Goal: Task Accomplishment & Management: Manage account settings

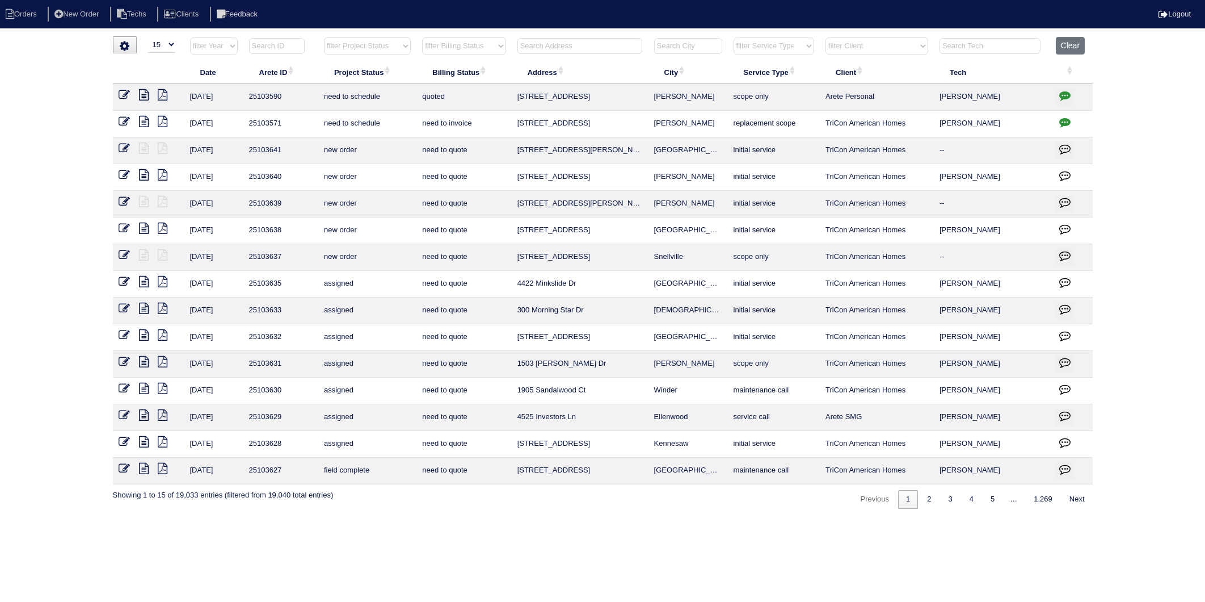
select select "15"
click at [561, 49] on input "text" at bounding box center [580, 46] width 125 height 16
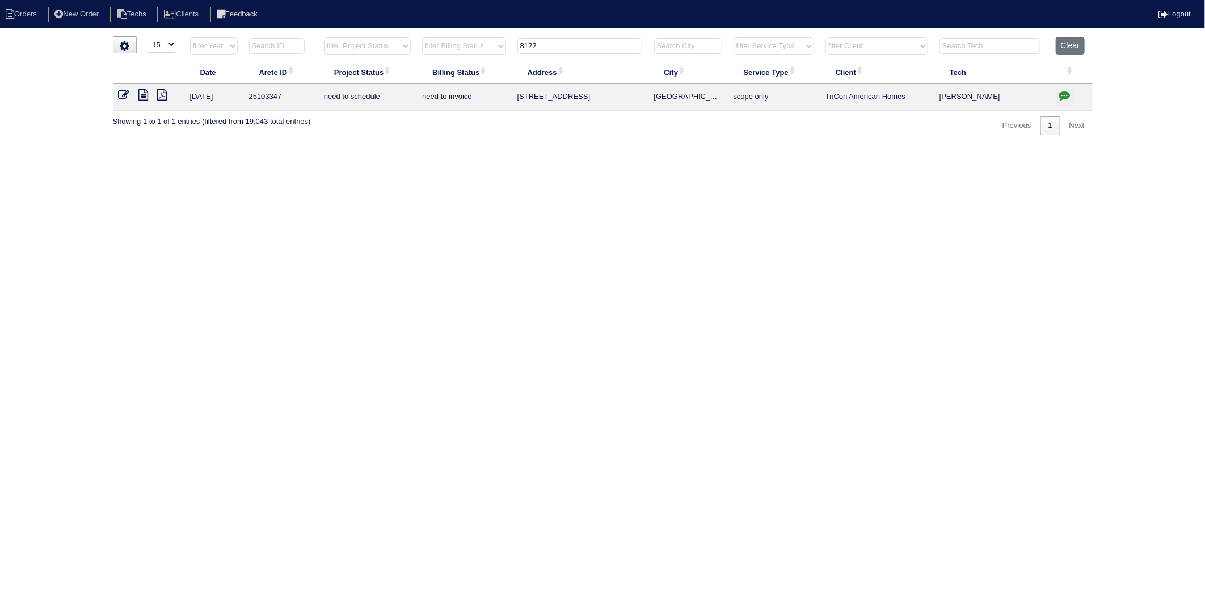
type input "8122"
click at [1065, 98] on icon "button" at bounding box center [1064, 95] width 11 height 11
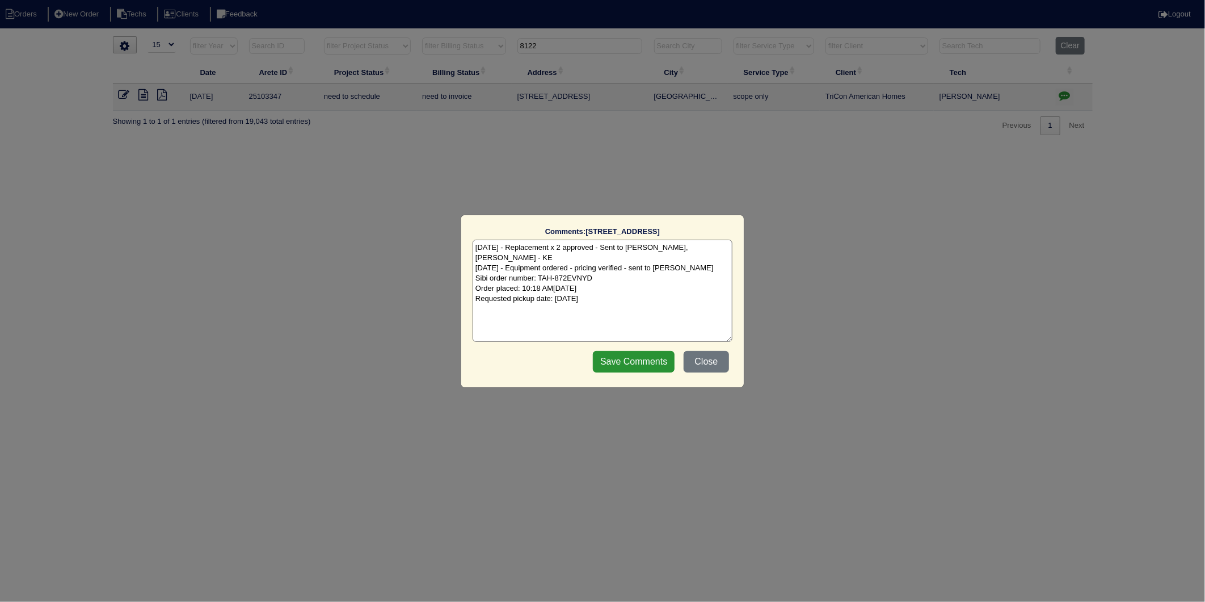
click at [684, 285] on textarea "9/30/25 - Replacement x 2 approved - Sent to Dan, Payton, Reeca - KE 10/1/25 - …" at bounding box center [603, 290] width 260 height 102
type textarea "9/30/25 - Replacement x 2 approved - Sent to Dan, Payton, Reeca - KE 10/1/25 - …"
click at [633, 365] on input "Save Comments" at bounding box center [634, 362] width 82 height 22
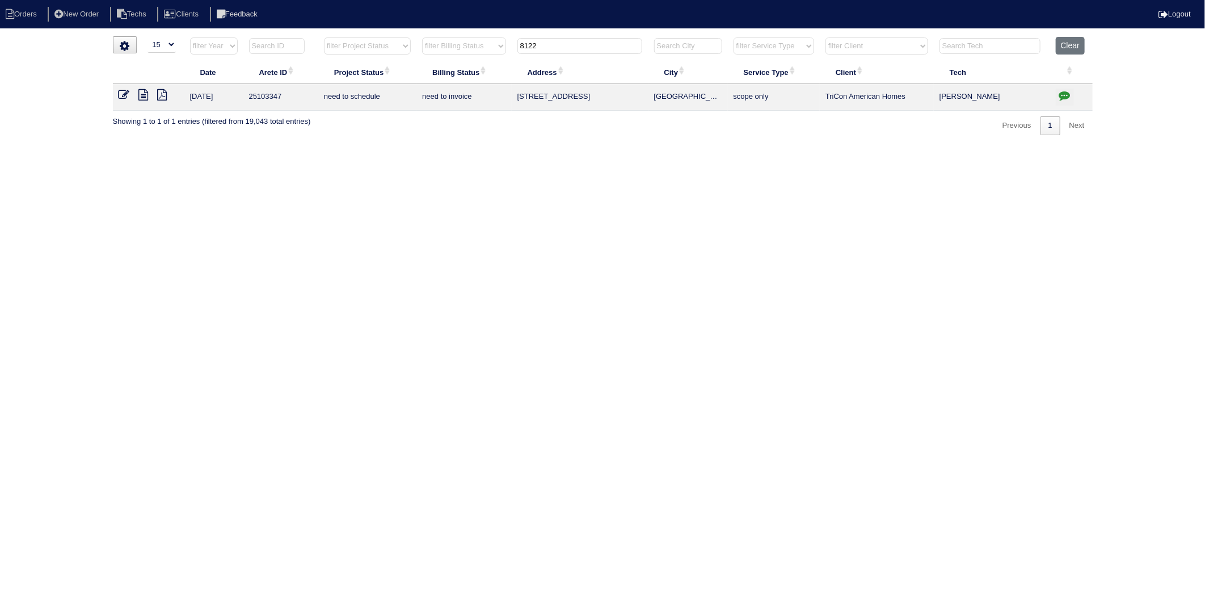
click at [531, 146] on html "Orders New Order Techs Clients Feedback Logout Orders New Order Users Clients M…" at bounding box center [602, 73] width 1205 height 146
click at [458, 146] on html "Orders New Order Techs Clients Feedback Logout Orders New Order Users Clients M…" at bounding box center [602, 73] width 1205 height 146
drag, startPoint x: 122, startPoint y: 95, endPoint x: 128, endPoint y: 98, distance: 6.3
click at [122, 94] on icon at bounding box center [124, 94] width 11 height 11
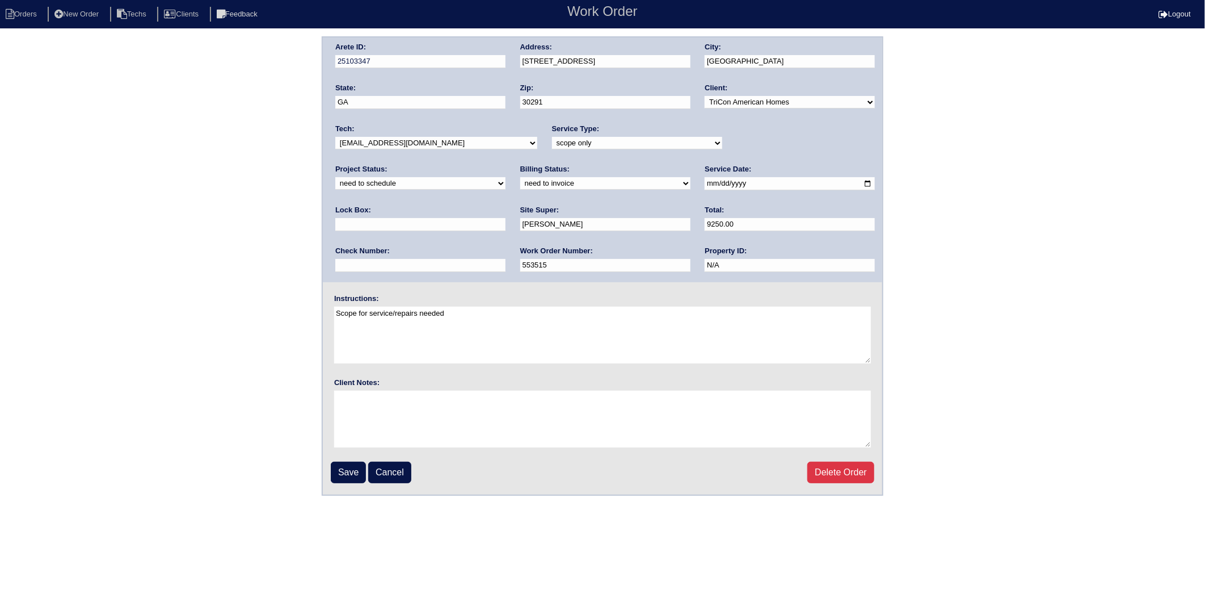
drag, startPoint x: 756, startPoint y: 145, endPoint x: 748, endPoint y: 148, distance: 9.2
click at [506, 177] on select "new order assigned in progress field complete need to schedule admin review arc…" at bounding box center [420, 183] width 170 height 12
select select "completed"
click at [506, 177] on select "new order assigned in progress field complete need to schedule admin review arc…" at bounding box center [420, 183] width 170 height 12
click at [520, 184] on select "need to quote quoted need to invoice invoiced paid warranty purchase order need…" at bounding box center [605, 183] width 170 height 12
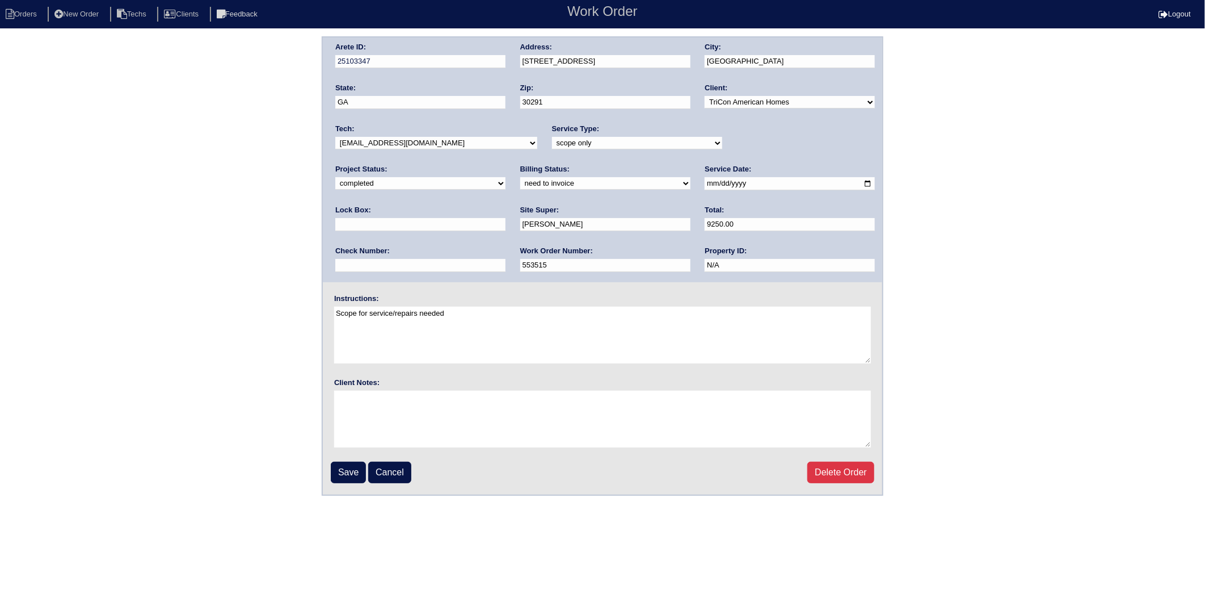
select select "invoiced"
click at [520, 177] on select "need to quote quoted need to invoice invoiced paid warranty purchase order need…" at bounding box center [605, 183] width 170 height 12
click at [354, 470] on input "Save" at bounding box center [348, 472] width 35 height 22
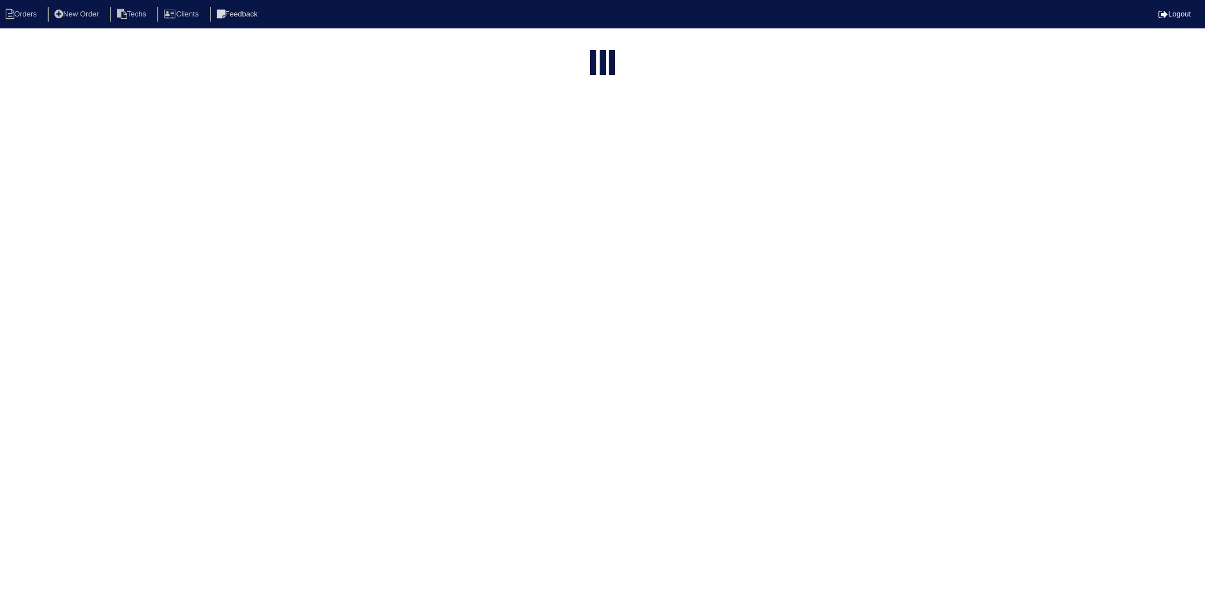
select select "15"
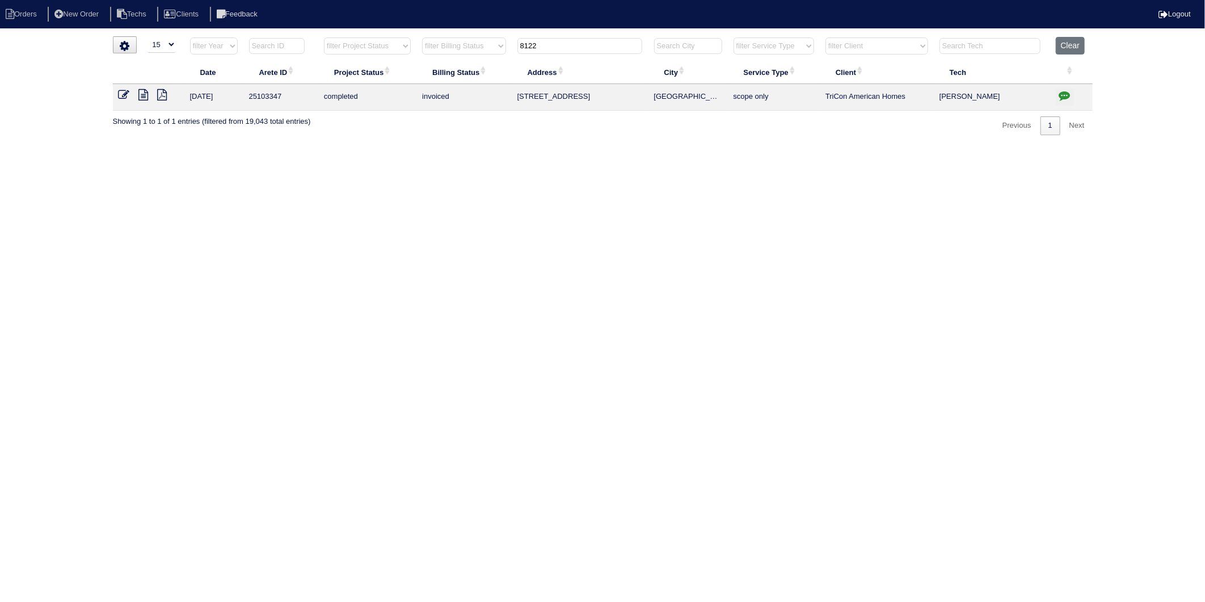
drag, startPoint x: 549, startPoint y: 47, endPoint x: 477, endPoint y: 78, distance: 78.8
click at [478, 74] on table "Date Arete ID Project Status Billing Status Address City Service Type Client Te…" at bounding box center [603, 74] width 980 height 74
type input "4995"
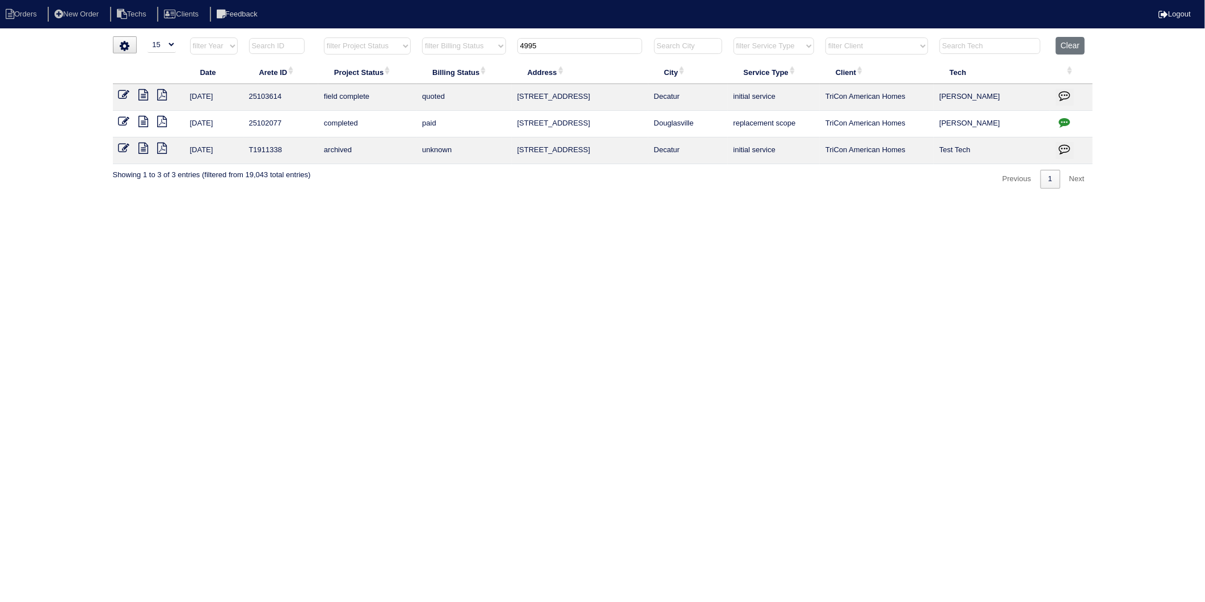
click at [144, 92] on icon at bounding box center [144, 94] width 10 height 11
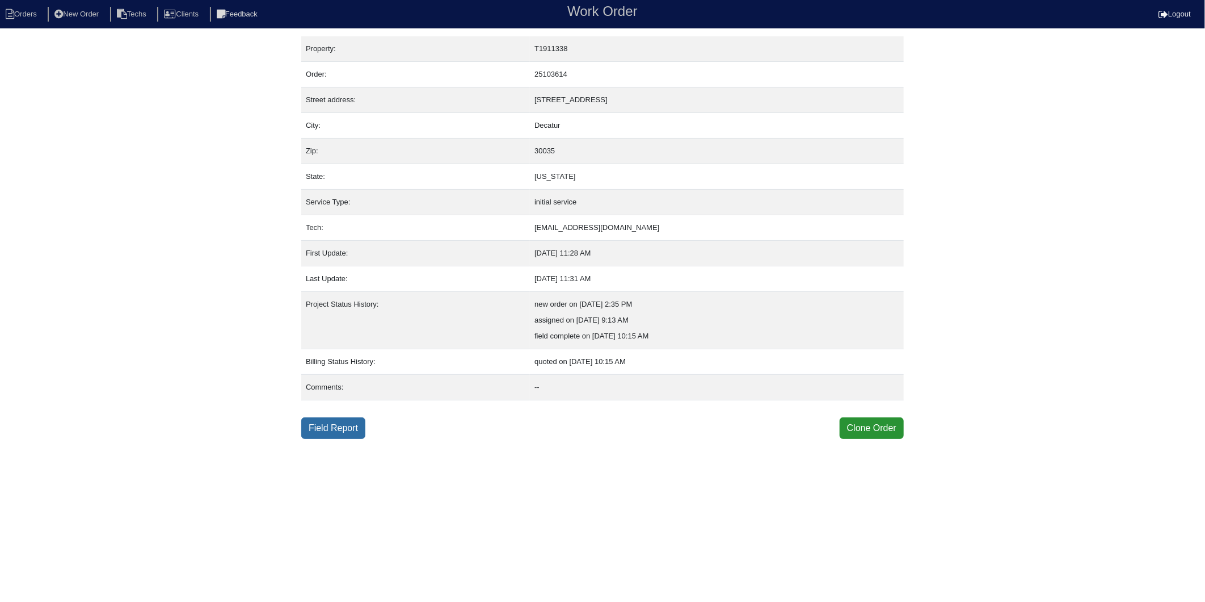
click at [339, 424] on link "Field Report" at bounding box center [333, 428] width 64 height 22
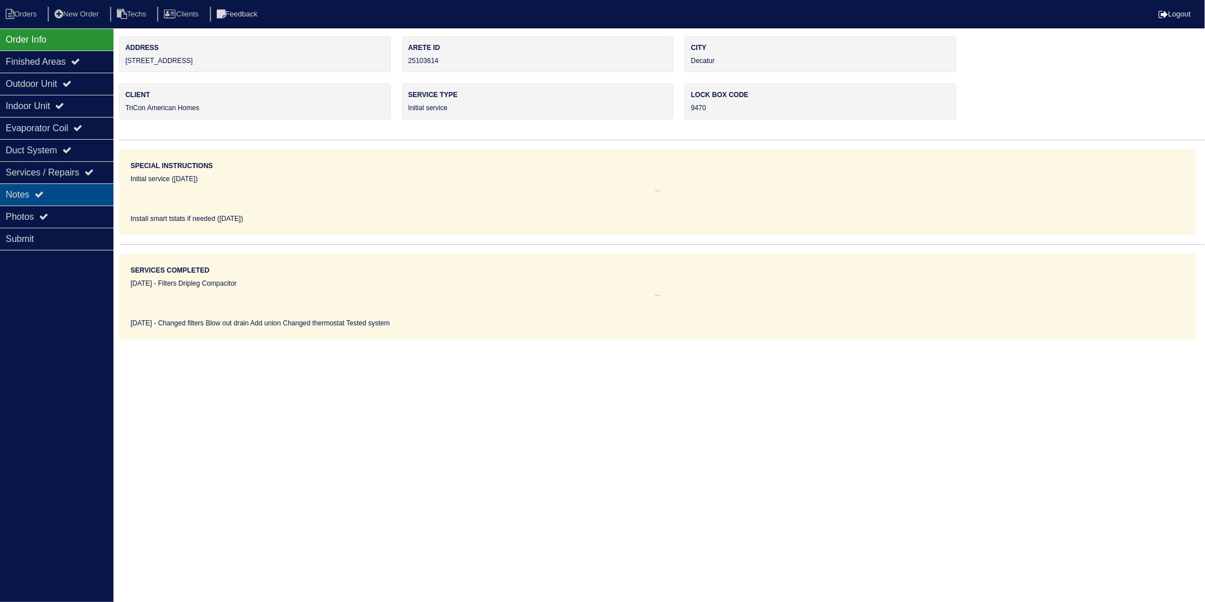
click at [47, 196] on div "Notes" at bounding box center [56, 194] width 113 height 22
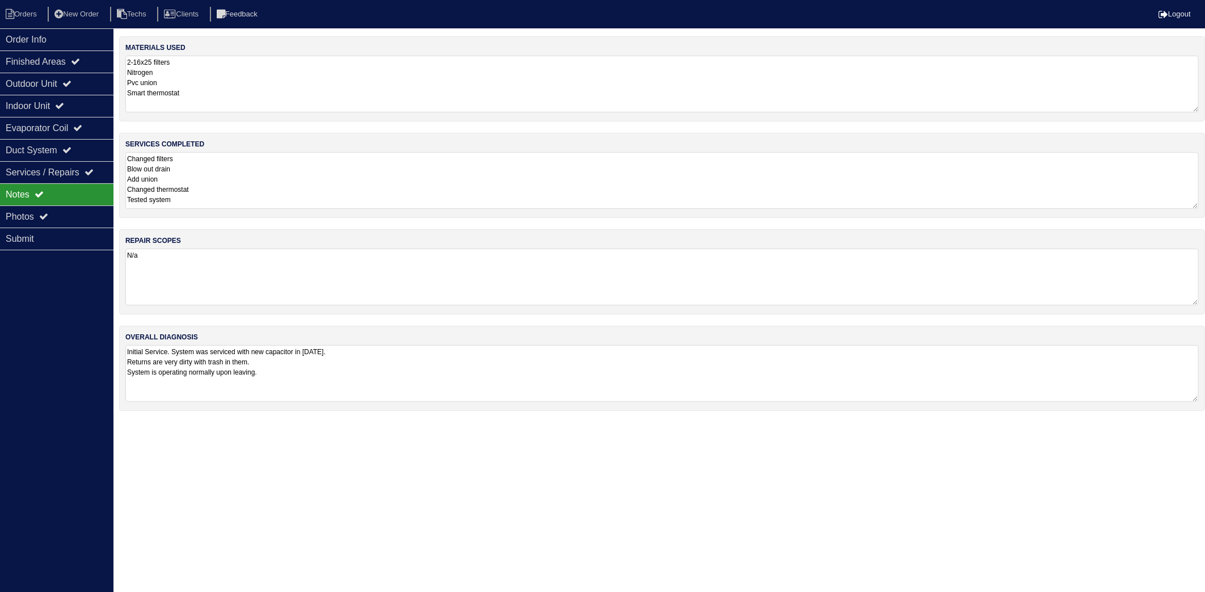
click at [240, 91] on textarea "2-16x25 filters Nitrogen Pvc union Smart thermostat" at bounding box center [662, 84] width 1074 height 57
click at [251, 180] on textarea "Changed filters Blow out drain Add union Changed thermostat Tested system" at bounding box center [662, 179] width 1074 height 57
drag, startPoint x: 35, startPoint y: 12, endPoint x: 50, endPoint y: 23, distance: 18.4
click at [35, 12] on li "Orders" at bounding box center [23, 14] width 46 height 15
select select "15"
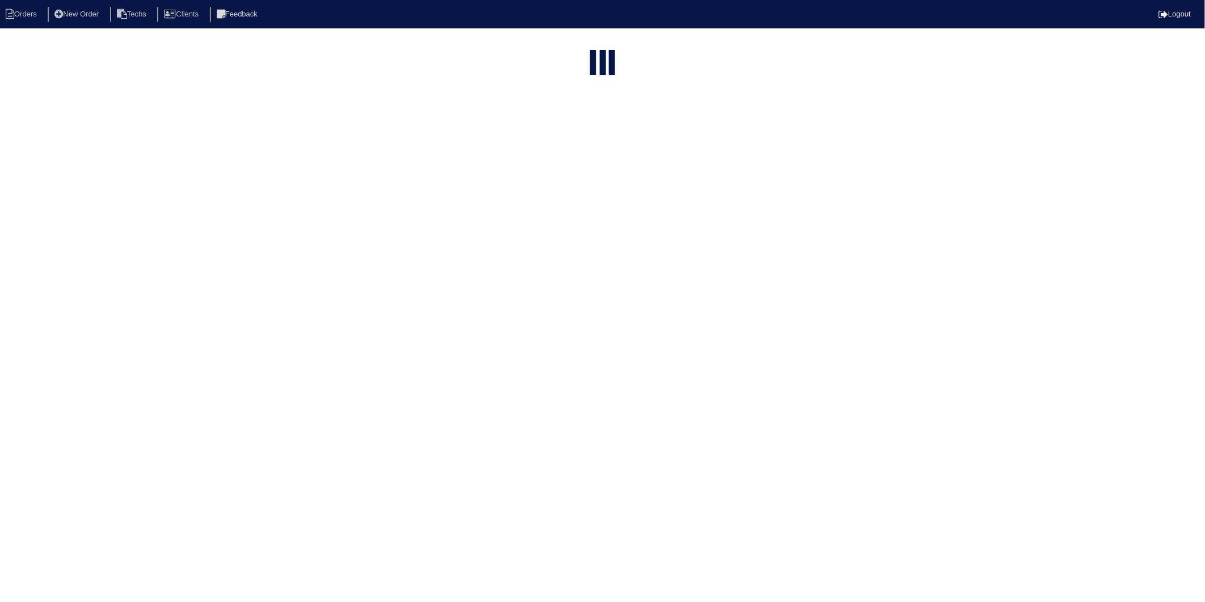
type input "4995"
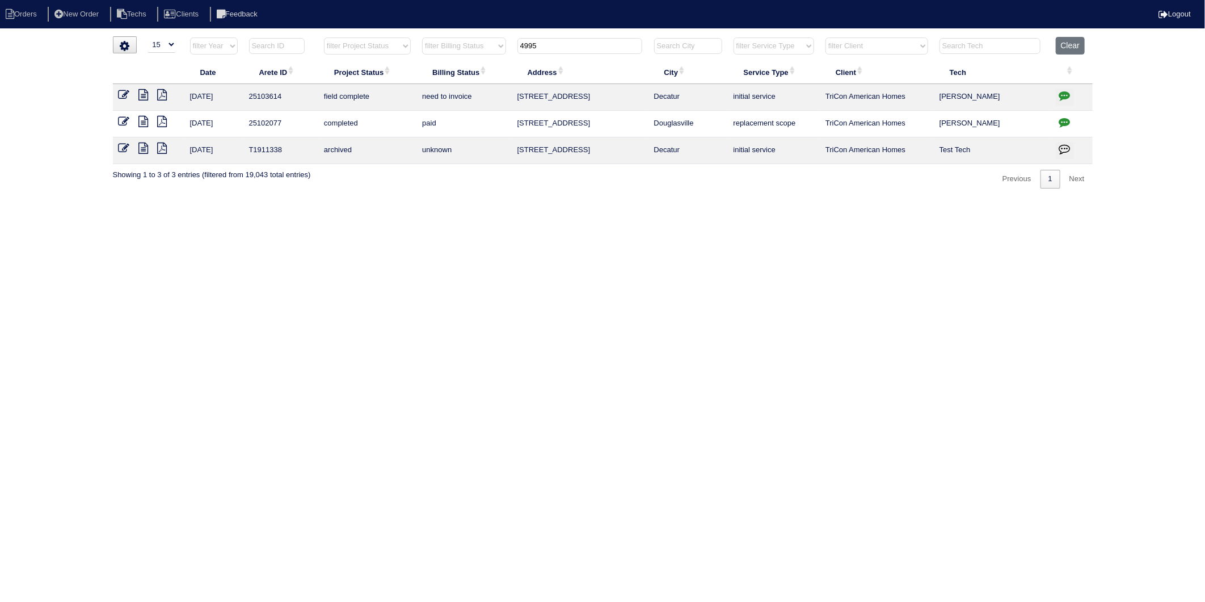
click at [125, 92] on icon at bounding box center [124, 94] width 11 height 11
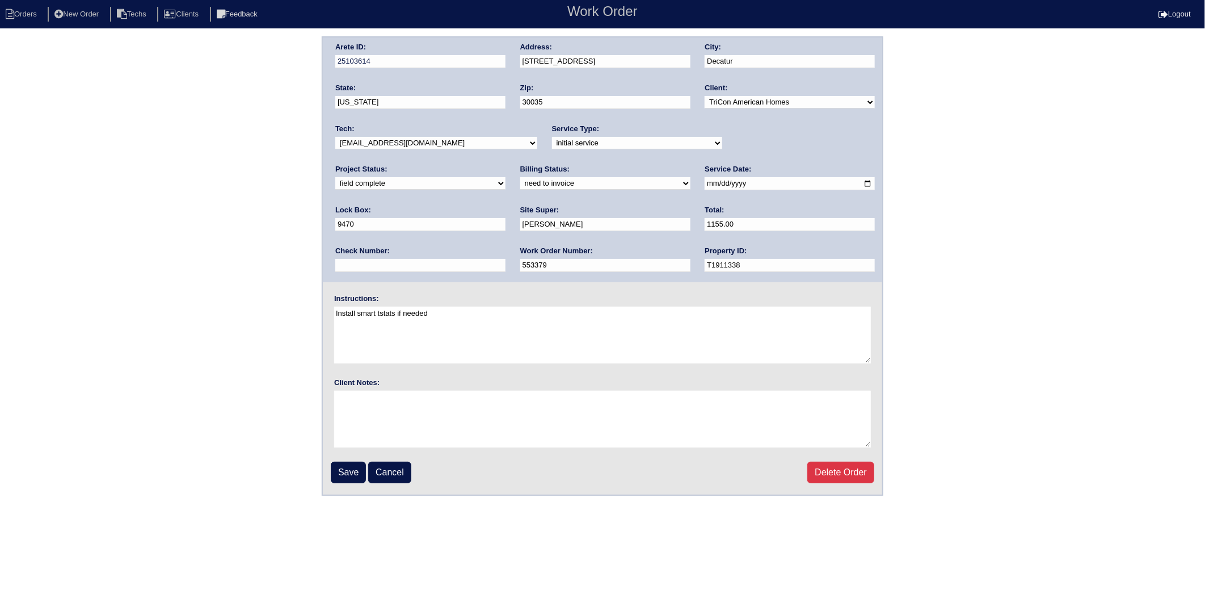
click at [520, 183] on select "need to quote quoted need to invoice invoiced paid warranty purchase order need…" at bounding box center [605, 183] width 170 height 12
select select "invoiced"
click at [520, 177] on select "need to quote quoted need to invoice invoiced paid warranty purchase order need…" at bounding box center [605, 183] width 170 height 12
click at [354, 469] on input "Save" at bounding box center [348, 472] width 35 height 22
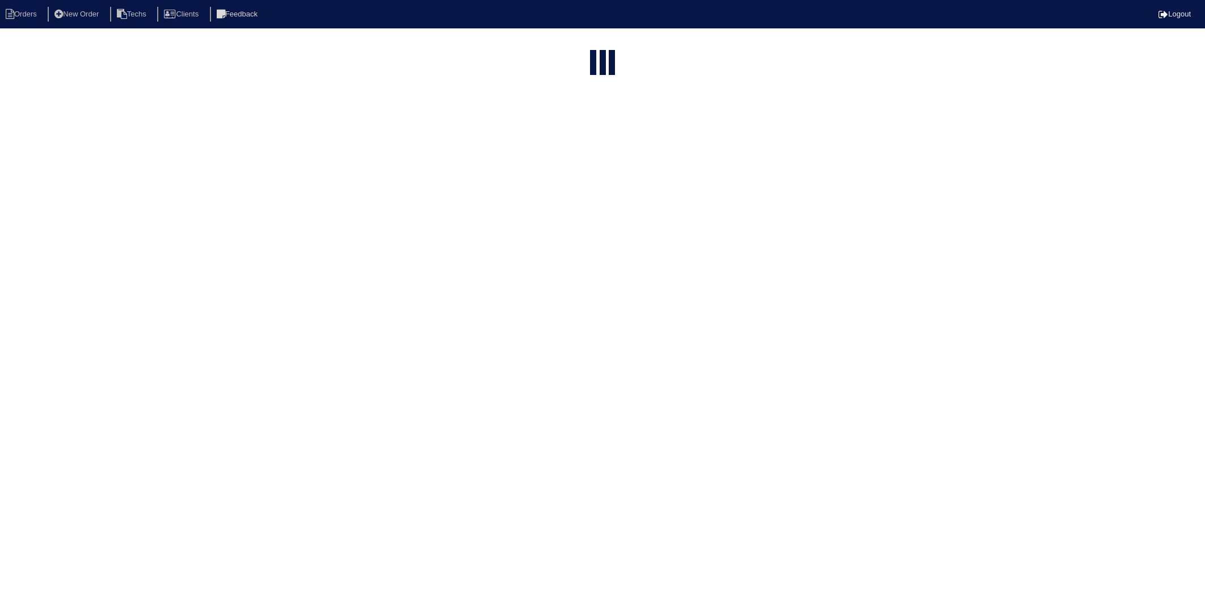
select select "15"
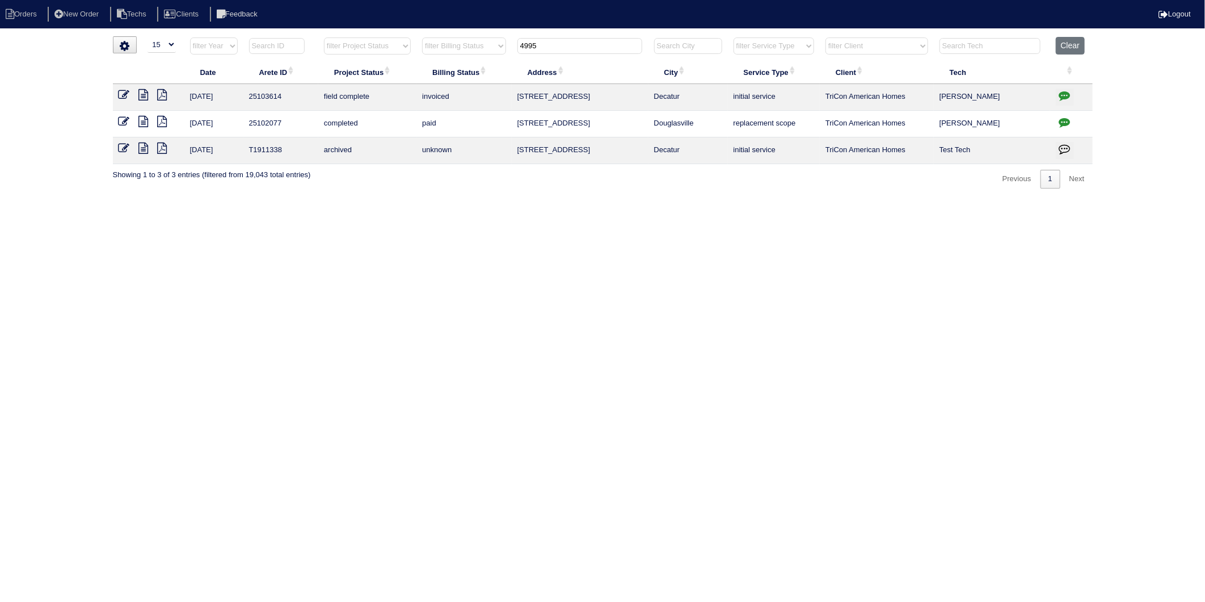
click at [142, 94] on icon at bounding box center [144, 94] width 10 height 11
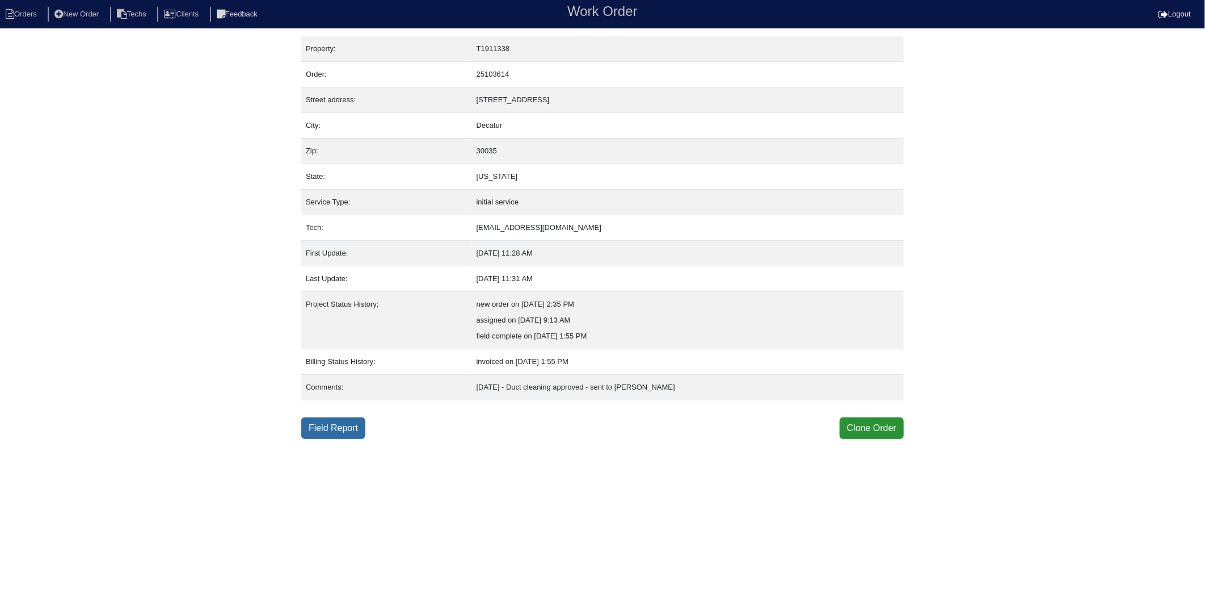
click at [342, 418] on link "Field Report" at bounding box center [333, 428] width 64 height 22
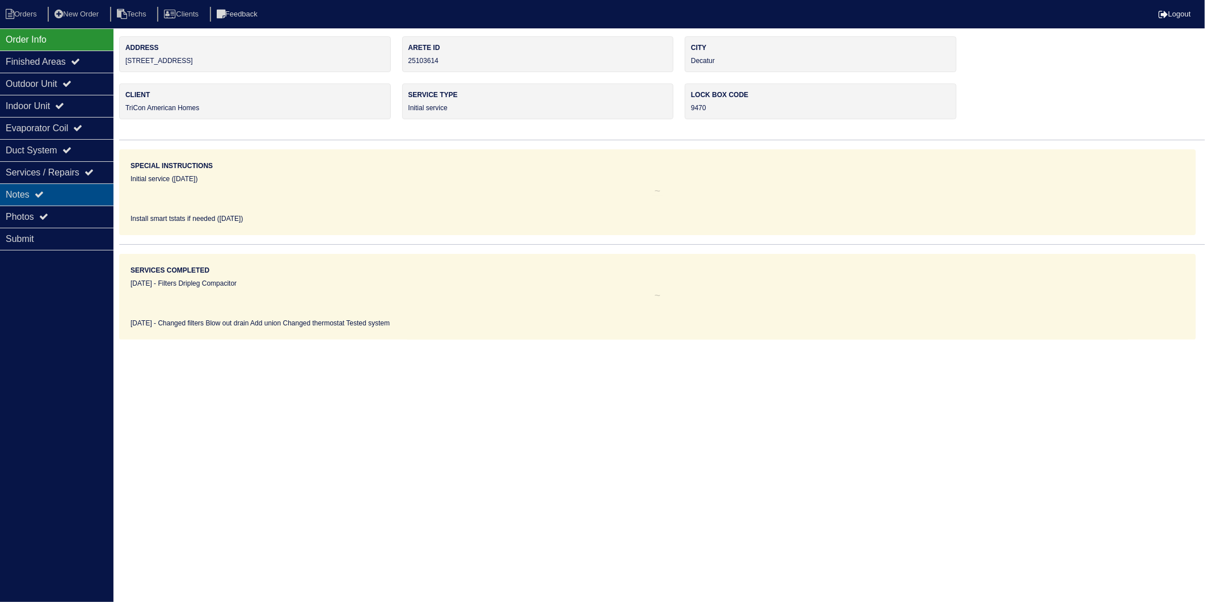
click at [29, 191] on div "Notes" at bounding box center [56, 194] width 113 height 22
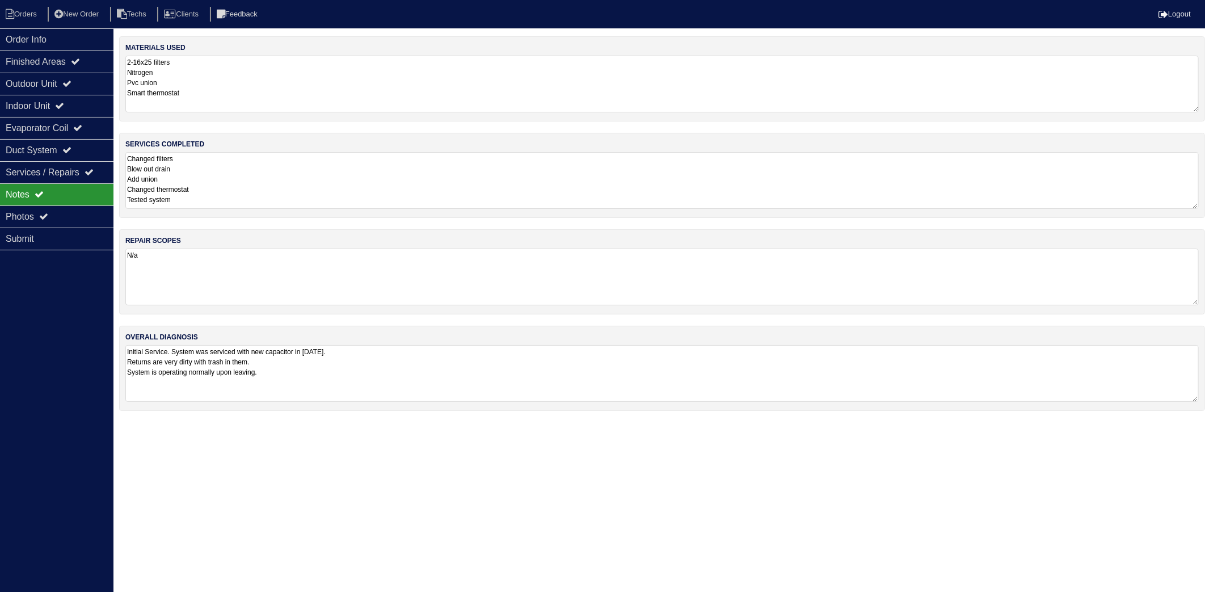
click at [209, 77] on textarea "2-16x25 filters Nitrogen Pvc union Smart thermostat" at bounding box center [662, 84] width 1074 height 57
click at [223, 195] on textarea "Changed filters Blow out drain Add union Changed thermostat Tested system" at bounding box center [662, 179] width 1074 height 57
click at [32, 7] on li "Orders" at bounding box center [23, 14] width 46 height 15
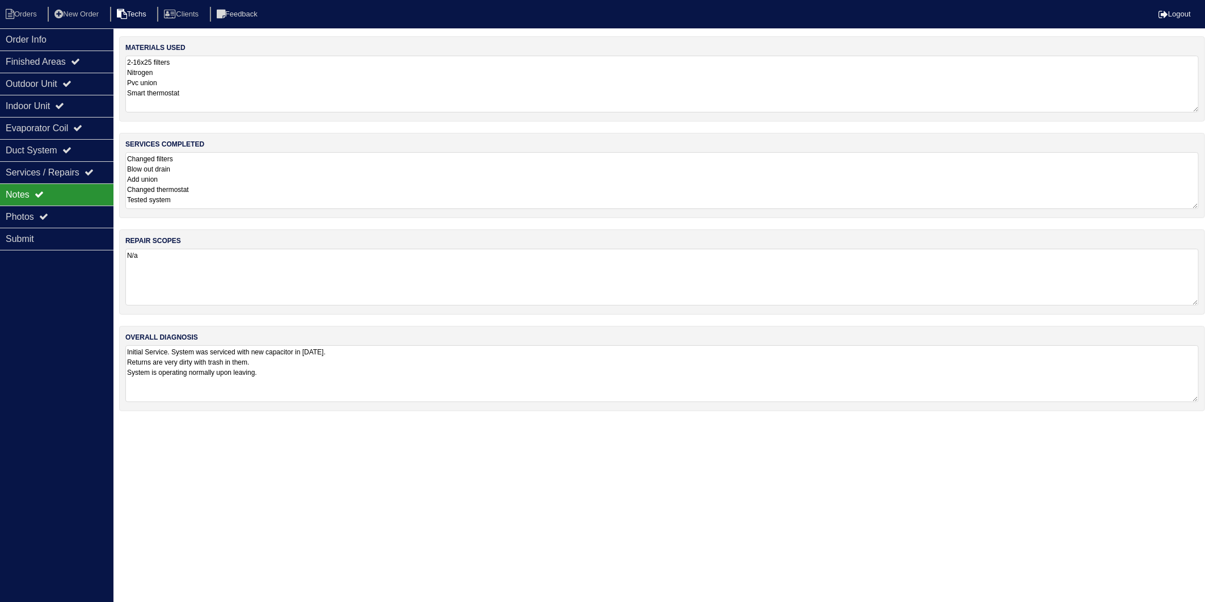
select select "15"
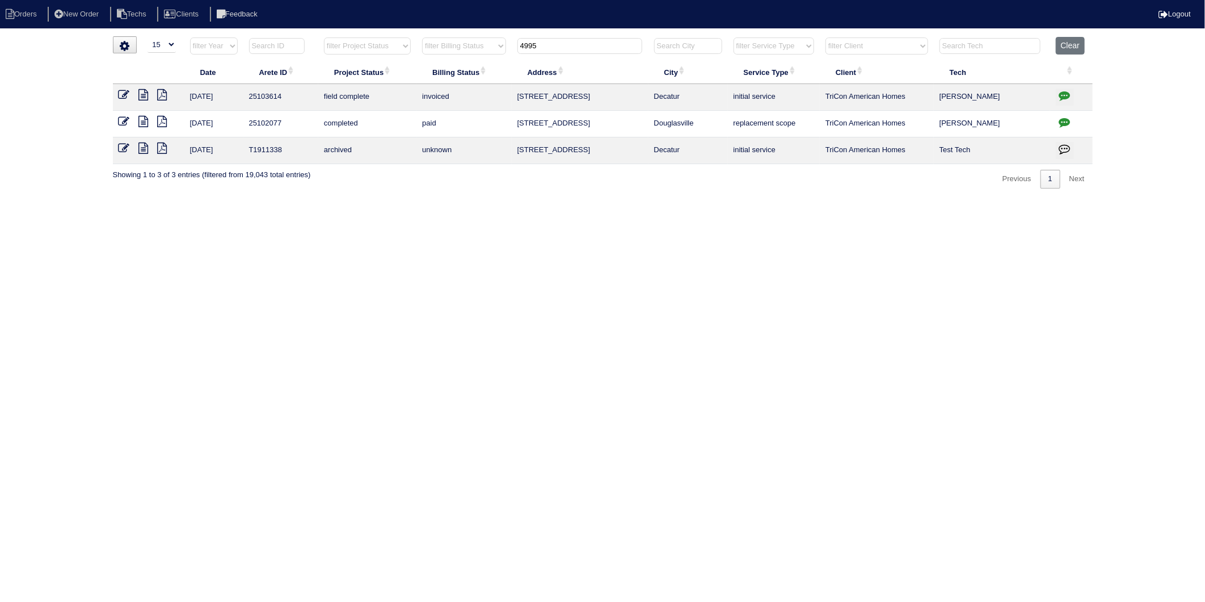
drag, startPoint x: 562, startPoint y: 47, endPoint x: 444, endPoint y: 242, distance: 228.4
click at [424, 81] on table "Date Arete ID Project Status Billing Status Address City Service Type Client Te…" at bounding box center [603, 100] width 980 height 127
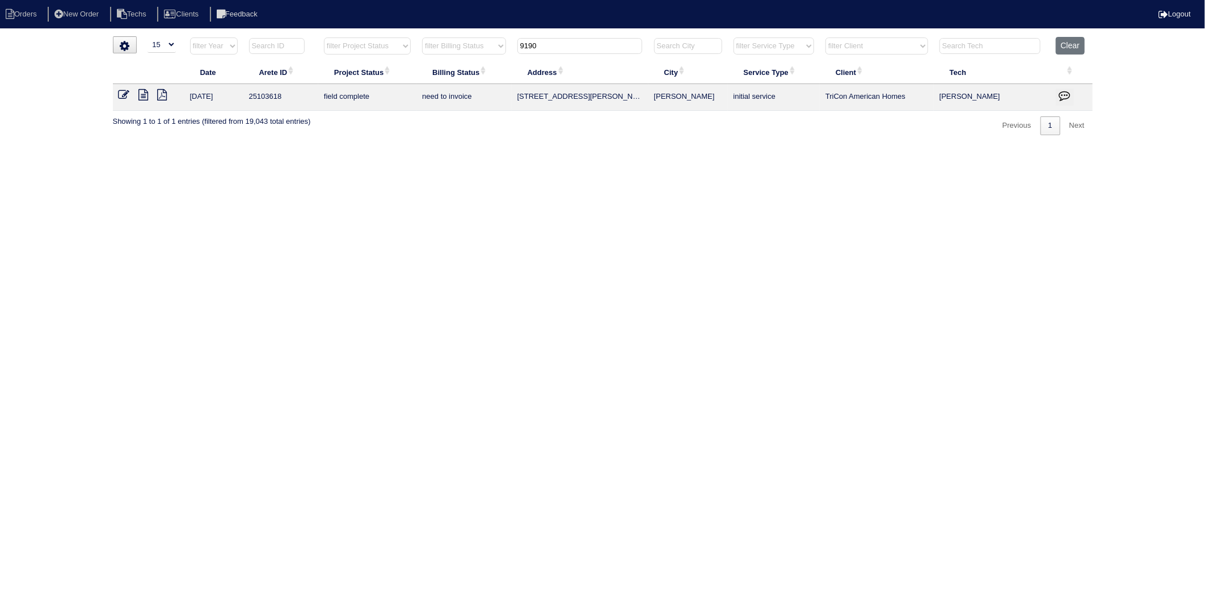
type input "9190"
click at [124, 92] on icon at bounding box center [124, 94] width 11 height 11
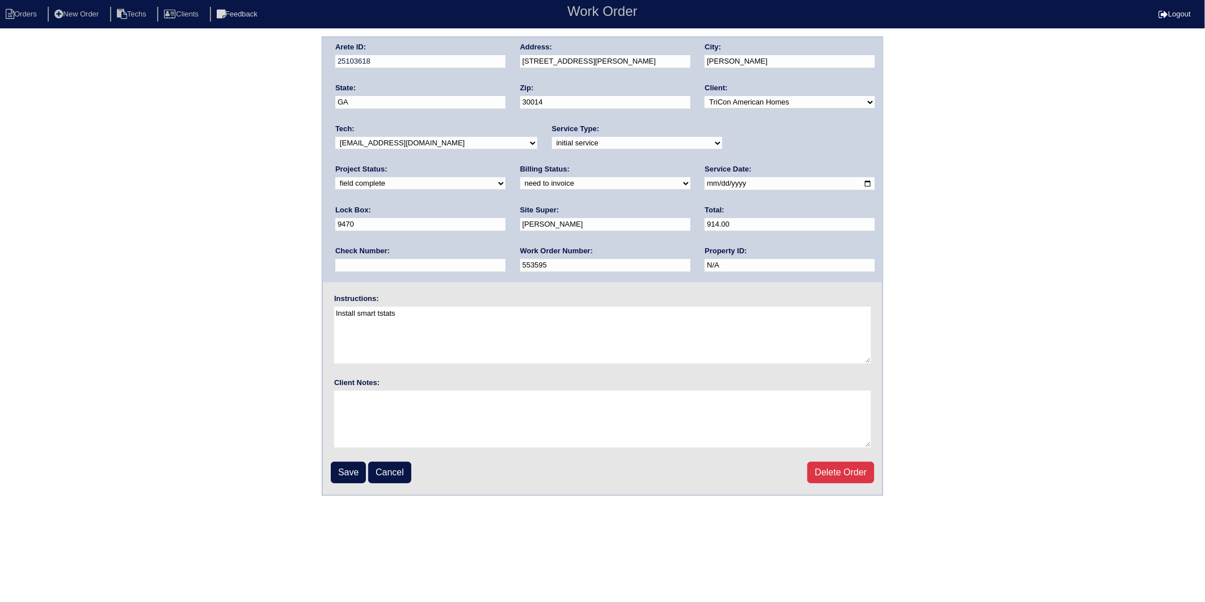
drag, startPoint x: 354, startPoint y: 179, endPoint x: 350, endPoint y: 189, distance: 10.4
click at [520, 179] on select "need to quote quoted need to invoice invoiced paid warranty purchase order need…" at bounding box center [605, 183] width 170 height 12
select select "invoiced"
click at [520, 177] on select "need to quote quoted need to invoice invoiced paid warranty purchase order need…" at bounding box center [605, 183] width 170 height 12
click at [349, 476] on input "Save" at bounding box center [348, 472] width 35 height 22
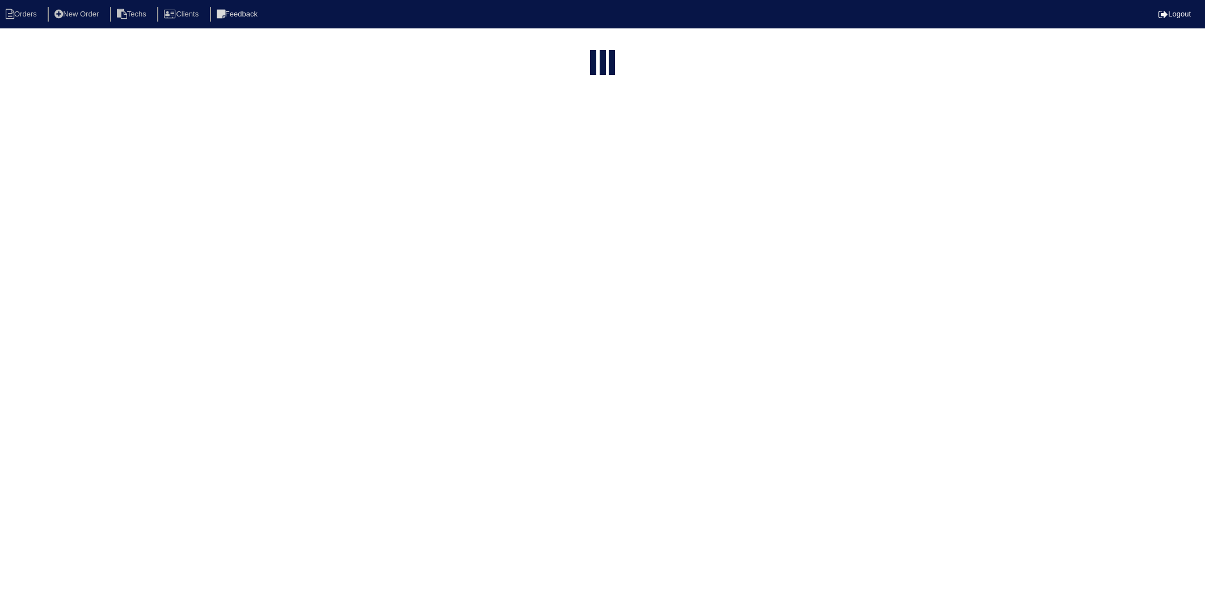
select select "15"
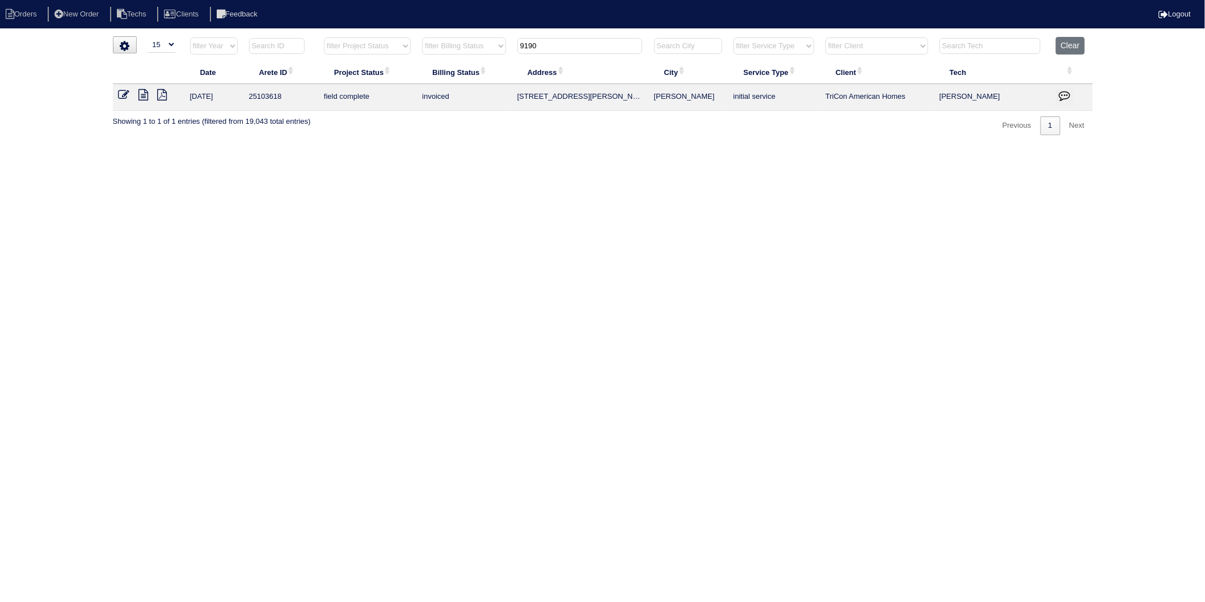
click at [495, 146] on html "Orders New Order Techs Clients Feedback Logout Orders New Order Users Clients M…" at bounding box center [602, 73] width 1205 height 146
click at [1071, 41] on button "Clear" at bounding box center [1070, 46] width 29 height 18
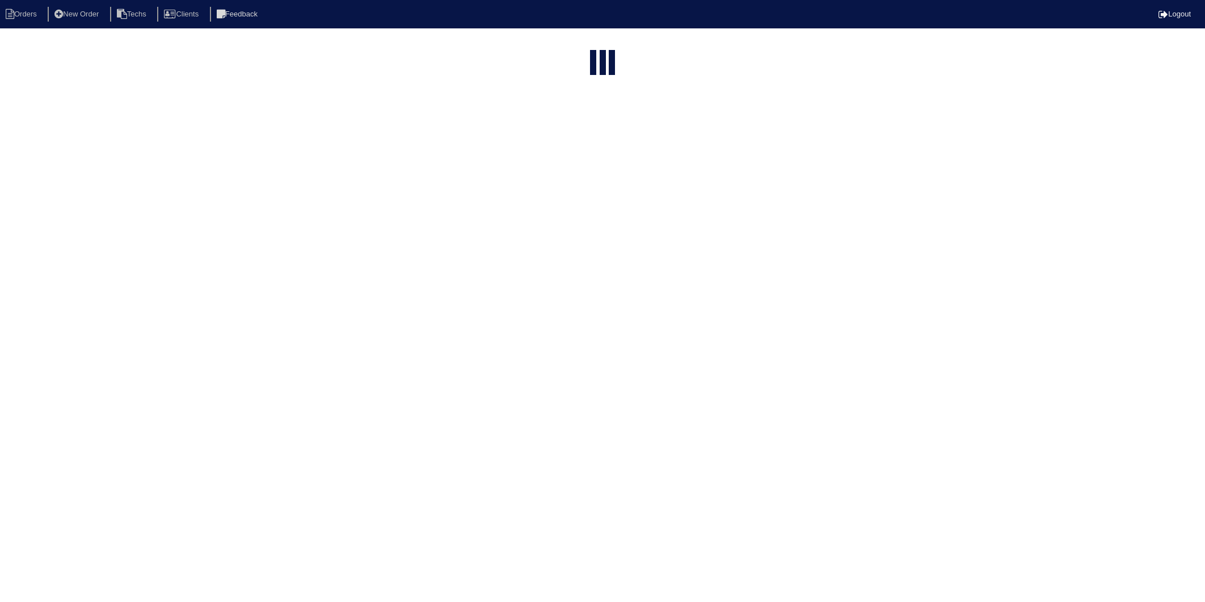
select select "15"
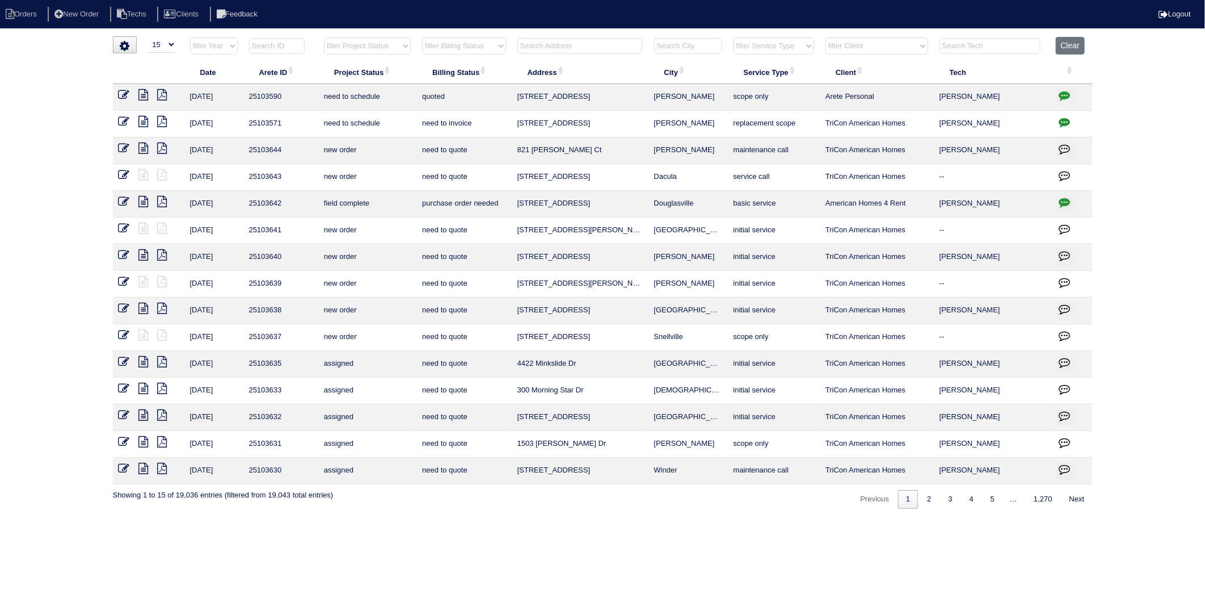
click at [535, 43] on input "text" at bounding box center [580, 46] width 125 height 16
type input "4621"
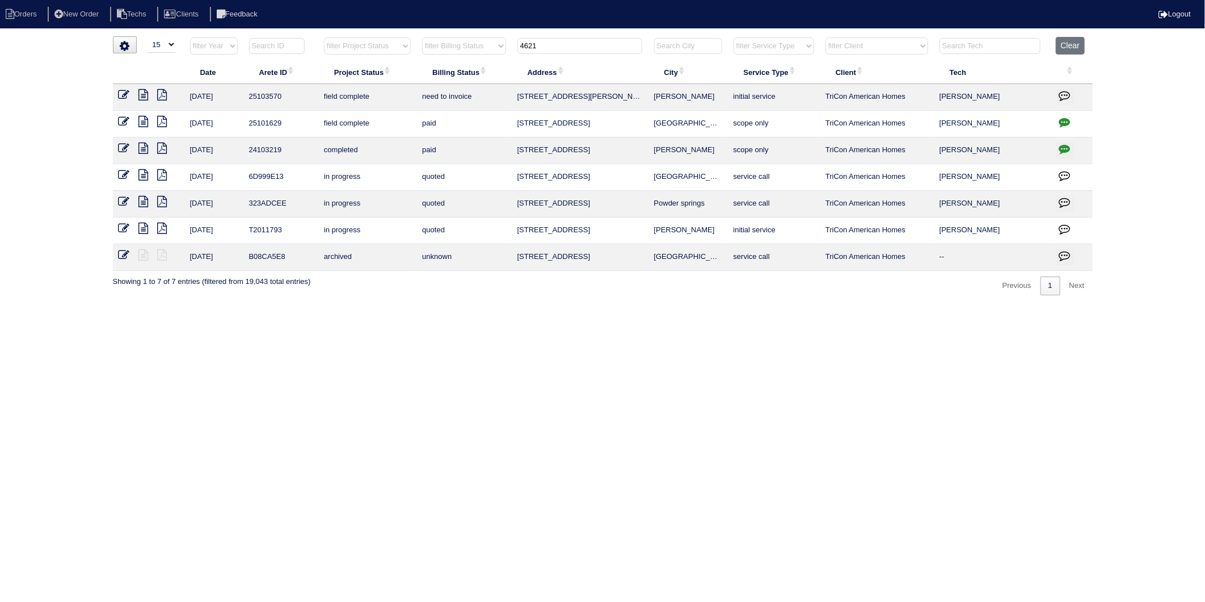
click at [120, 92] on icon at bounding box center [124, 94] width 11 height 11
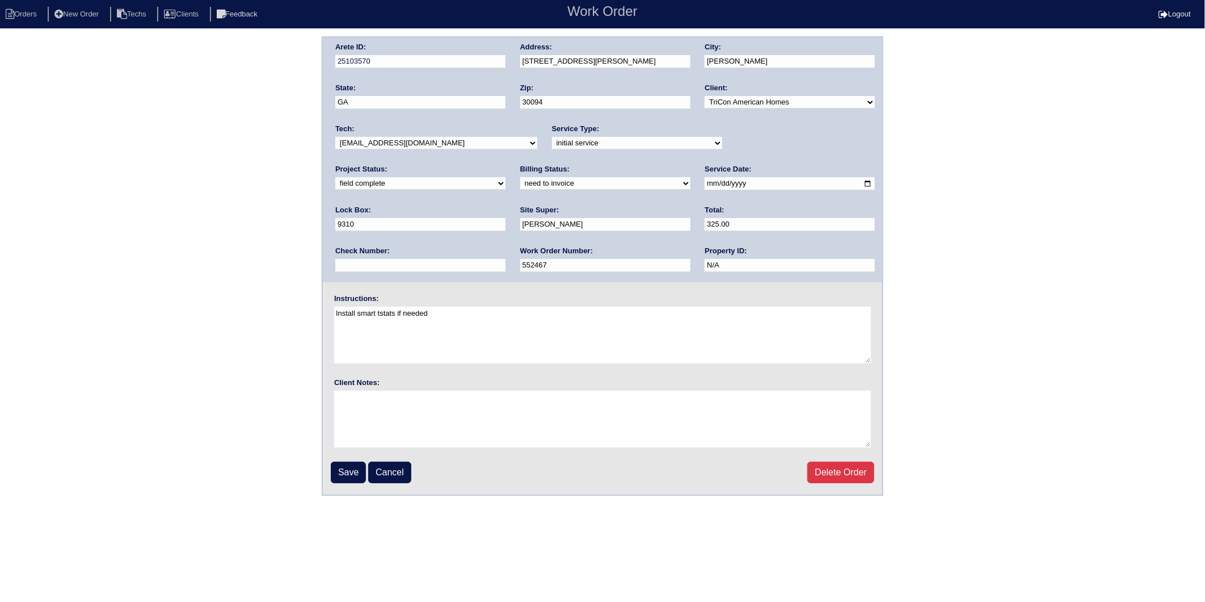
click at [520, 182] on select "need to quote quoted need to invoice invoiced paid warranty purchase order need…" at bounding box center [605, 183] width 170 height 12
select select "invoiced"
click at [520, 177] on select "need to quote quoted need to invoice invoiced paid warranty purchase order need…" at bounding box center [605, 183] width 170 height 12
click at [342, 472] on input "Save" at bounding box center [348, 472] width 35 height 22
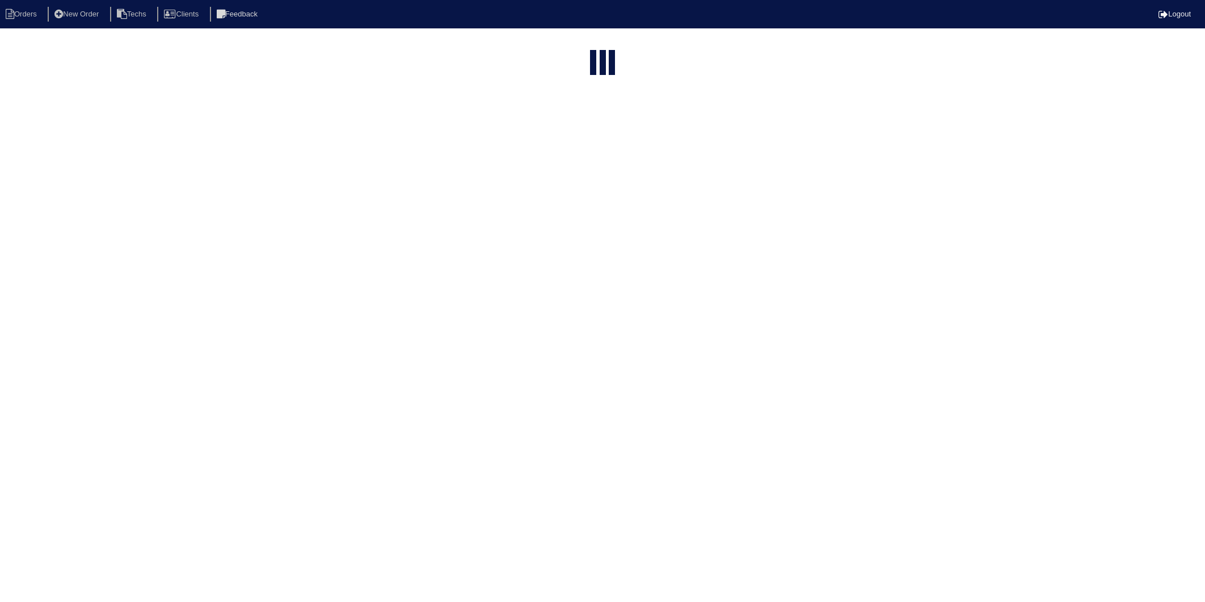
select select "15"
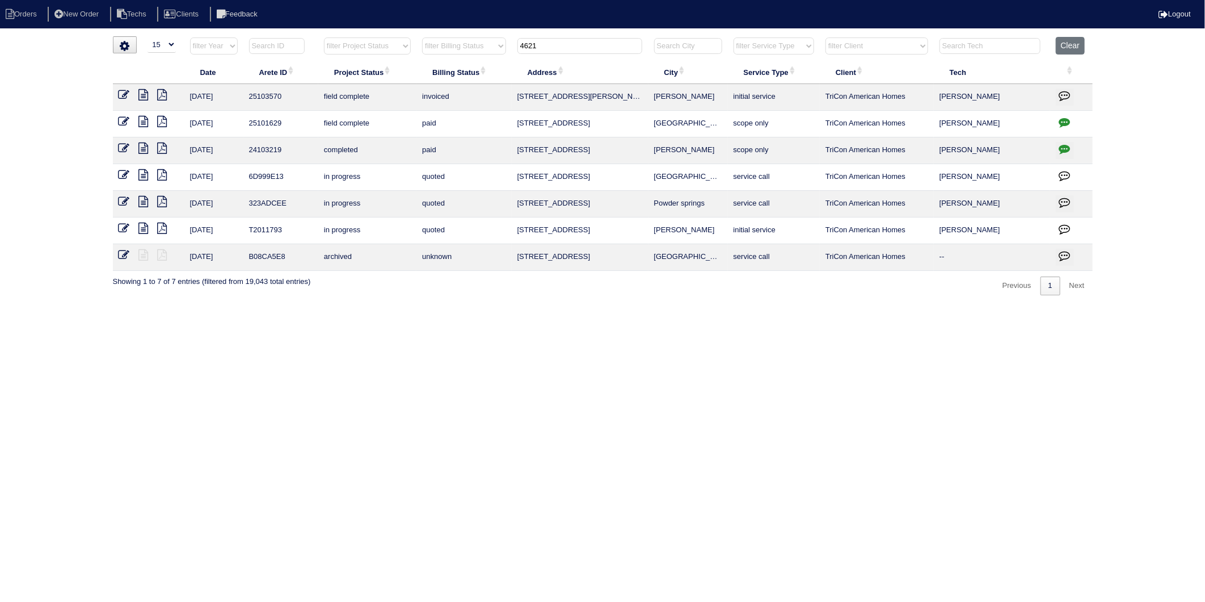
drag, startPoint x: 546, startPoint y: 45, endPoint x: 503, endPoint y: 57, distance: 44.7
click at [503, 57] on tr "filter Year -- Any Year -- 2025 2024 2023 2022 2021 2020 2019 filter Project St…" at bounding box center [603, 48] width 980 height 23
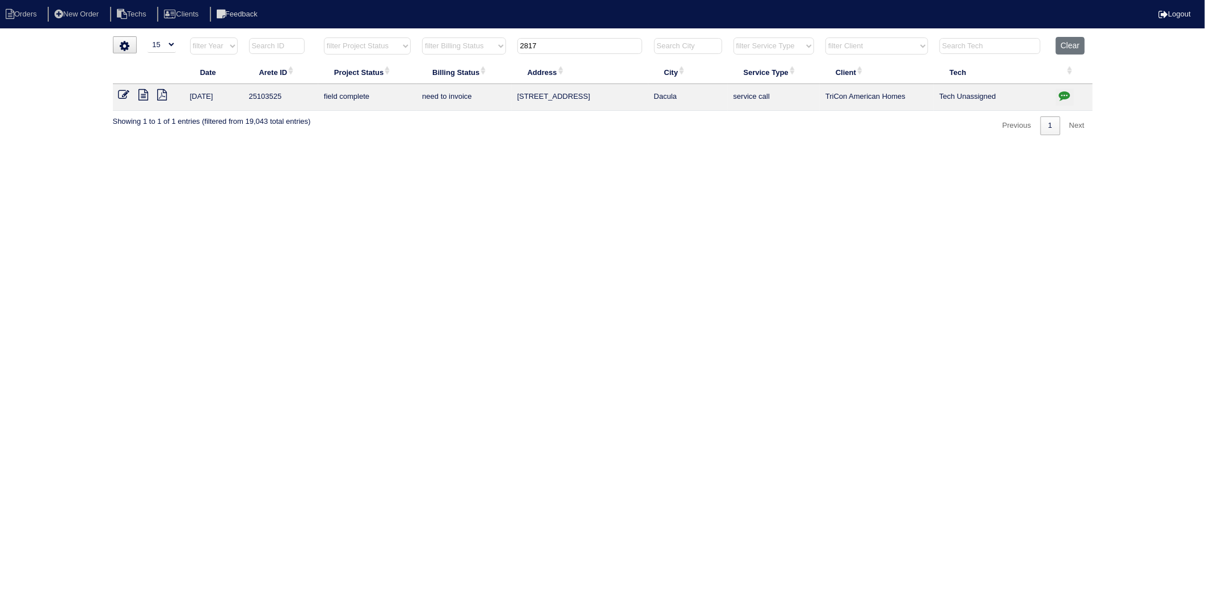
type input "2817"
click at [120, 95] on icon at bounding box center [124, 94] width 11 height 11
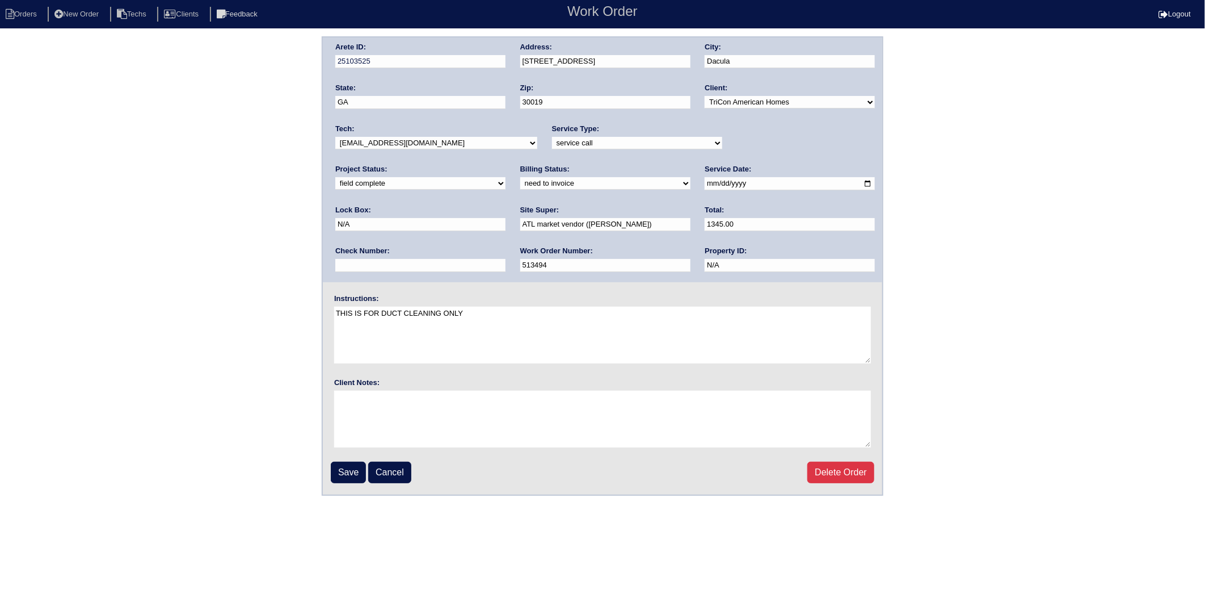
click at [520, 183] on select "need to quote quoted need to invoice invoiced paid warranty purchase order need…" at bounding box center [605, 183] width 170 height 12
select select "invoiced"
click at [520, 177] on select "need to quote quoted need to invoice invoiced paid warranty purchase order need…" at bounding box center [605, 183] width 170 height 12
click at [347, 463] on input "Save" at bounding box center [348, 472] width 35 height 22
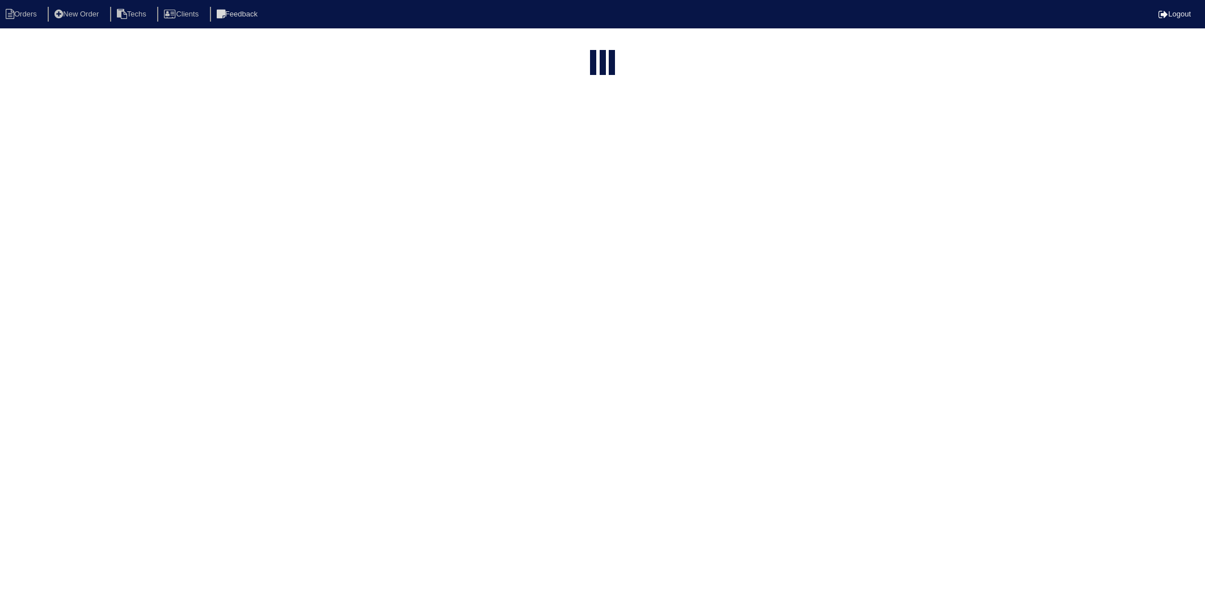
select select "15"
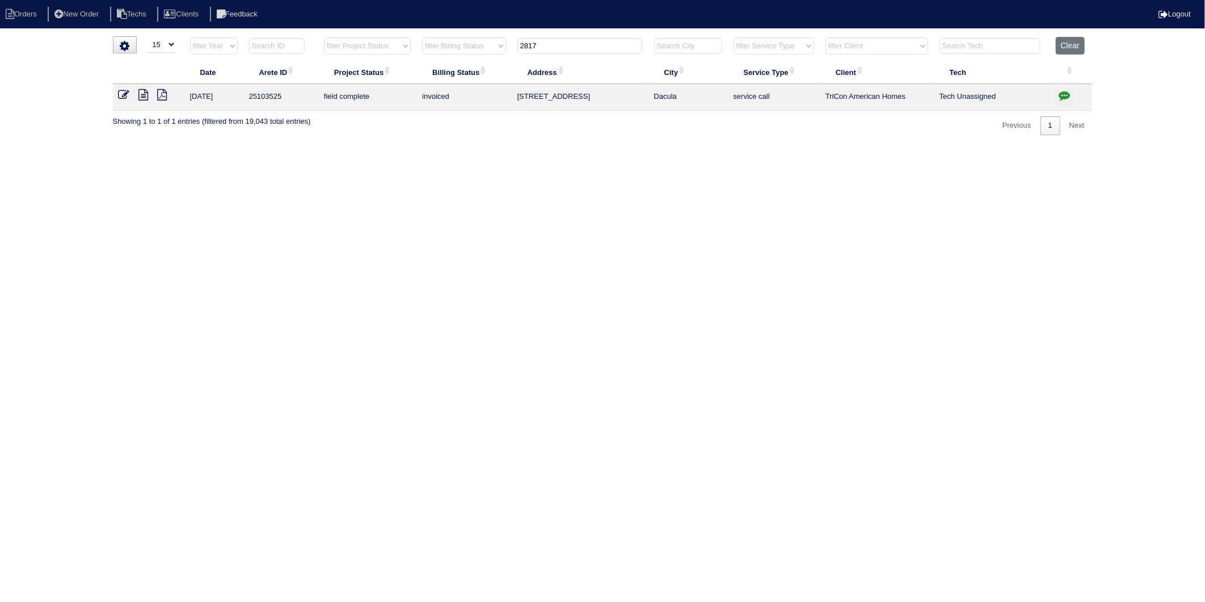
drag, startPoint x: 562, startPoint y: 43, endPoint x: 465, endPoint y: 133, distance: 132.1
click at [477, 73] on table "Date Arete ID Project Status Billing Status Address City Service Type Client Te…" at bounding box center [603, 74] width 980 height 74
drag, startPoint x: 439, startPoint y: 174, endPoint x: 410, endPoint y: 90, distance: 89.4
click at [439, 146] on html "Orders New Order Techs Clients Feedback Logout Orders New Order Users Clients M…" at bounding box center [602, 73] width 1205 height 146
drag, startPoint x: 551, startPoint y: 48, endPoint x: 455, endPoint y: 77, distance: 100.6
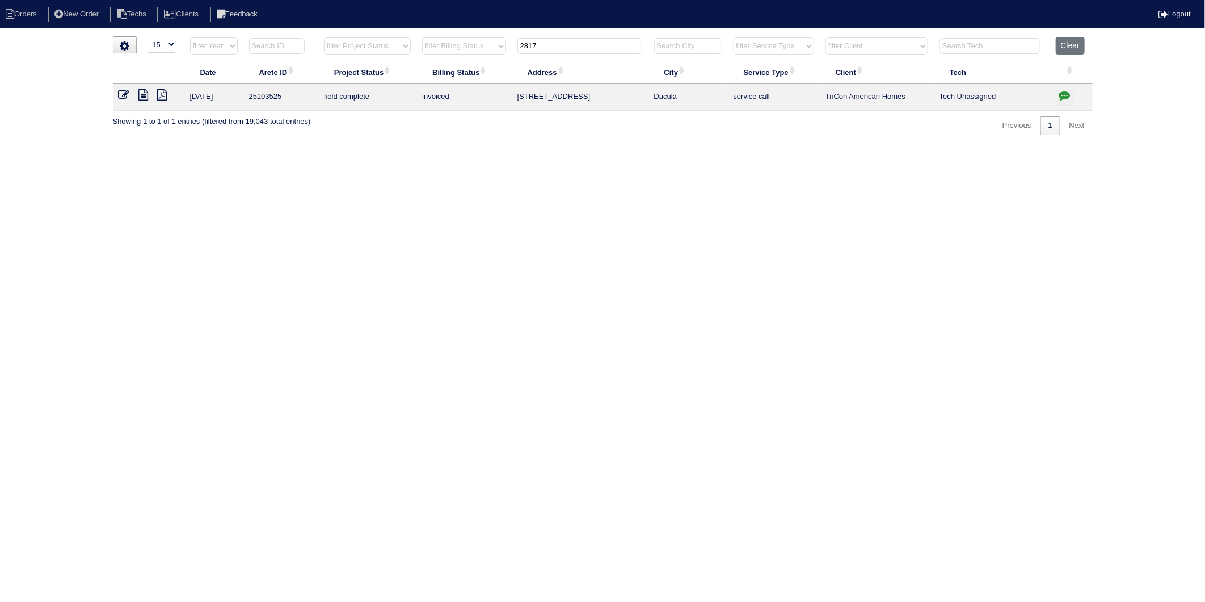
click at [455, 76] on table "Date Arete ID Project Status Billing Status Address City Service Type Client Te…" at bounding box center [603, 74] width 980 height 74
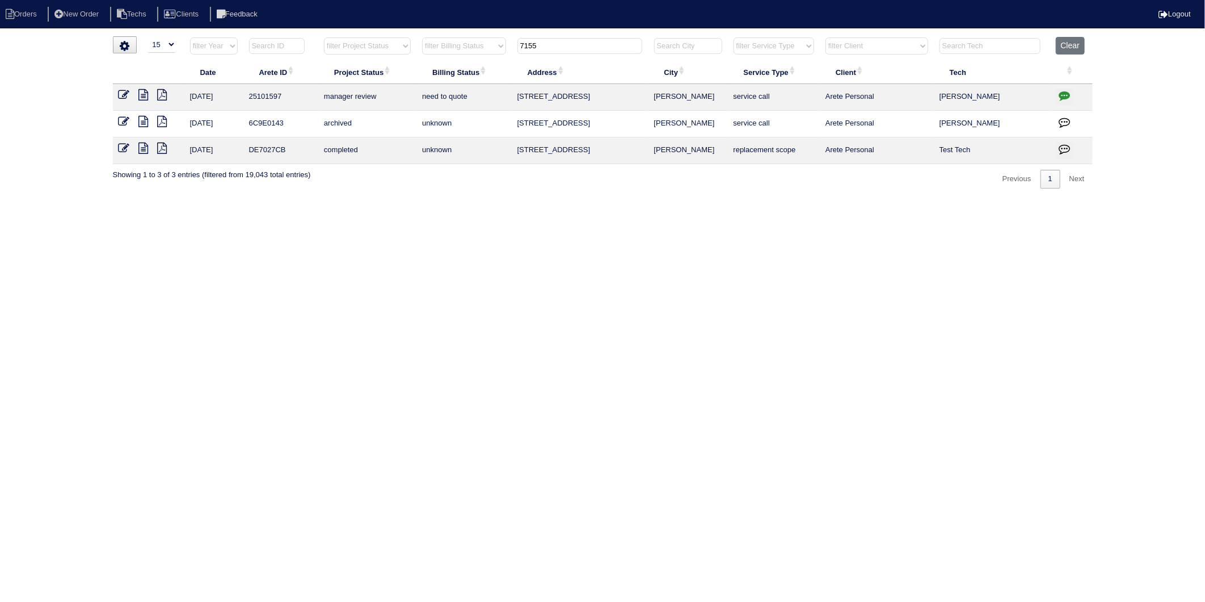
type input "7155"
click at [120, 94] on icon at bounding box center [124, 94] width 11 height 11
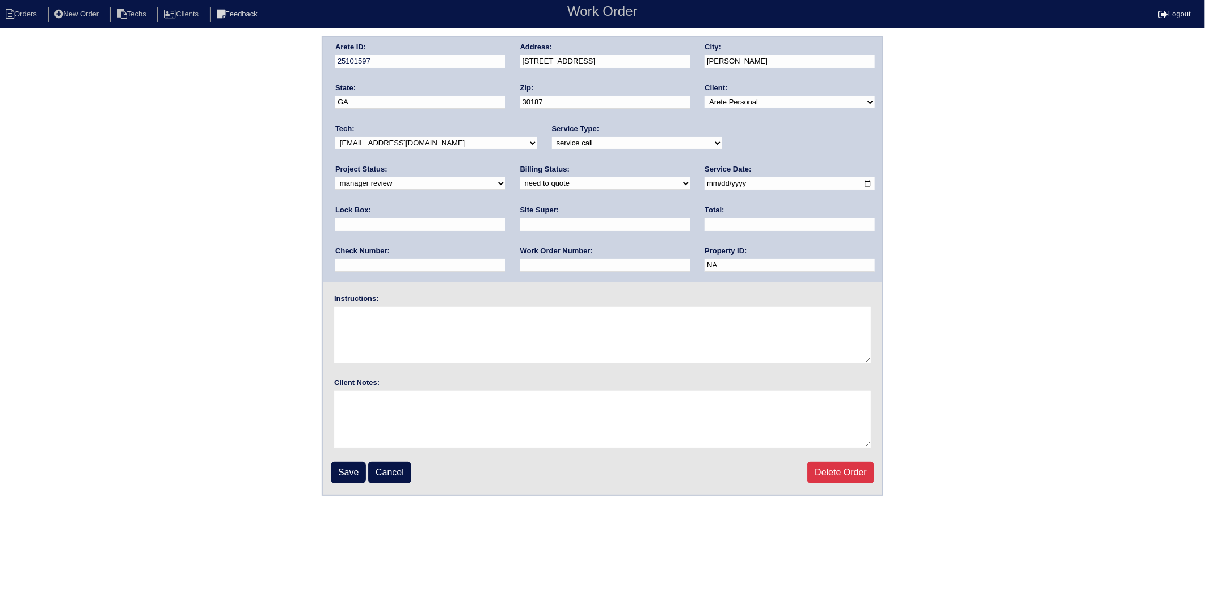
click at [520, 185] on select "need to quote quoted need to invoice invoiced paid warranty purchase order need…" at bounding box center [605, 183] width 170 height 12
select select "warranty"
click at [520, 177] on select "need to quote quoted need to invoice invoiced paid warranty purchase order need…" at bounding box center [605, 183] width 170 height 12
click at [506, 177] on select "new order assigned in progress field complete need to schedule admin review arc…" at bounding box center [420, 183] width 170 height 12
select select "field complete"
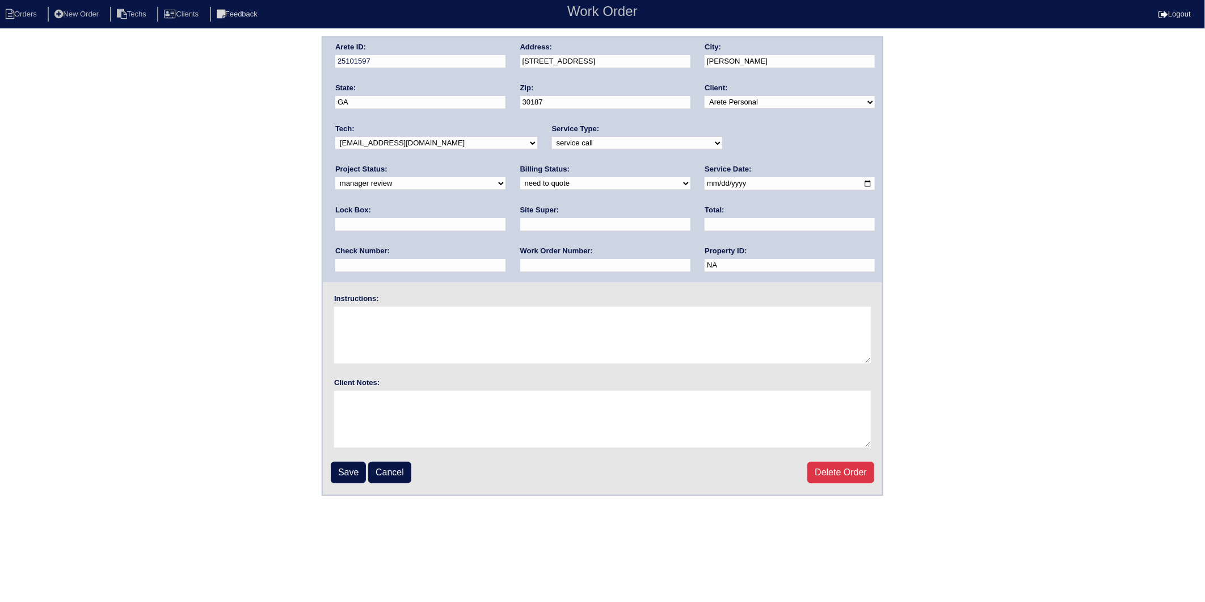
click at [506, 177] on select "new order assigned in progress field complete need to schedule admin review arc…" at bounding box center [420, 183] width 170 height 12
click at [355, 461] on input "Save" at bounding box center [348, 472] width 35 height 22
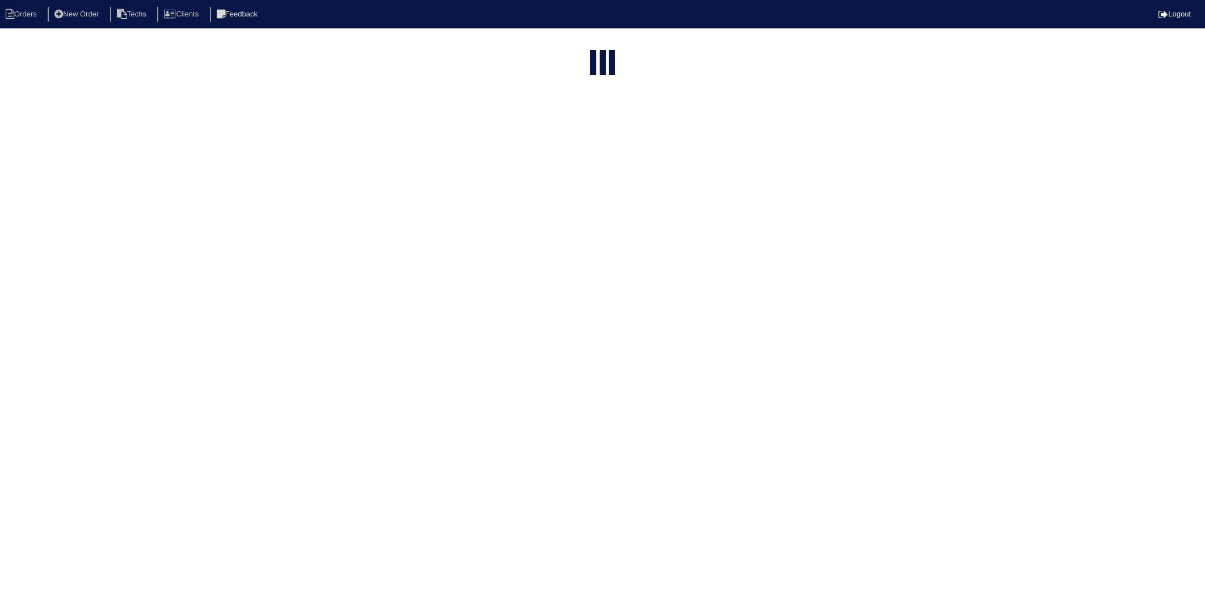
select select "15"
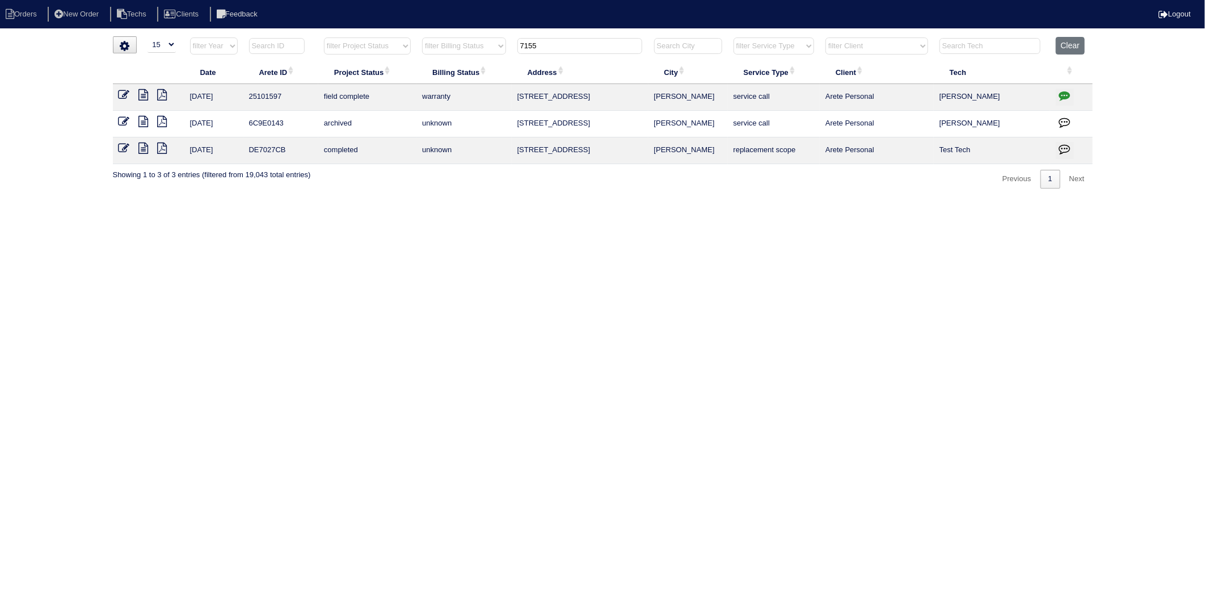
drag, startPoint x: 562, startPoint y: 43, endPoint x: 453, endPoint y: 73, distance: 112.9
click at [453, 73] on table "Date Arete ID Project Status Billing Status Address City Service Type Client Te…" at bounding box center [603, 100] width 980 height 127
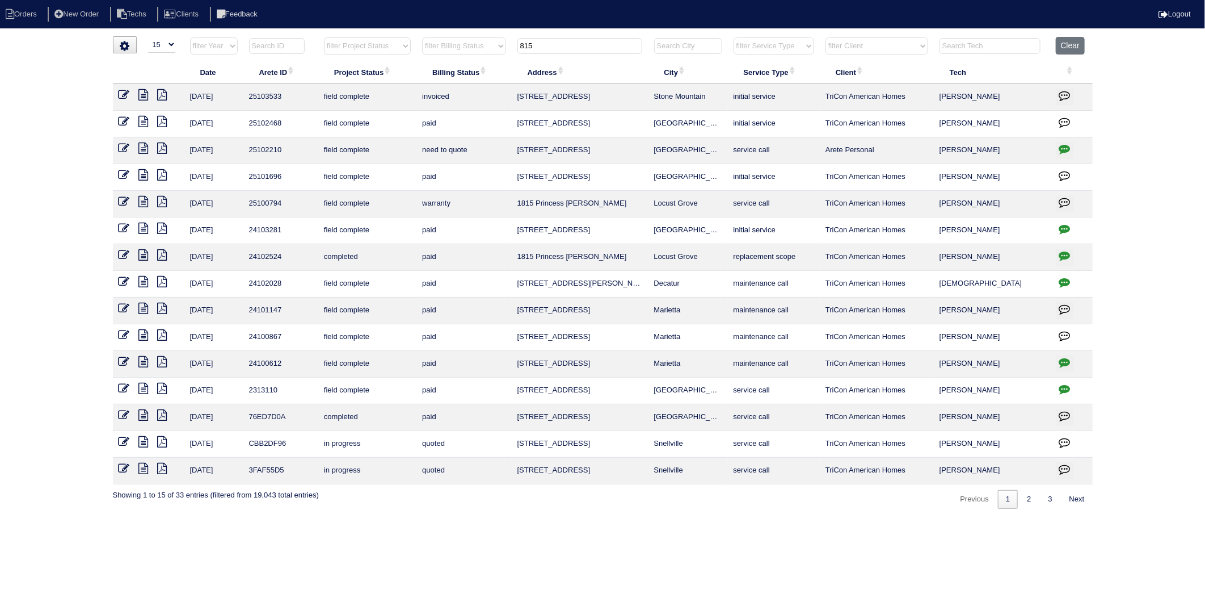
type input "815"
click at [123, 148] on icon at bounding box center [124, 147] width 11 height 11
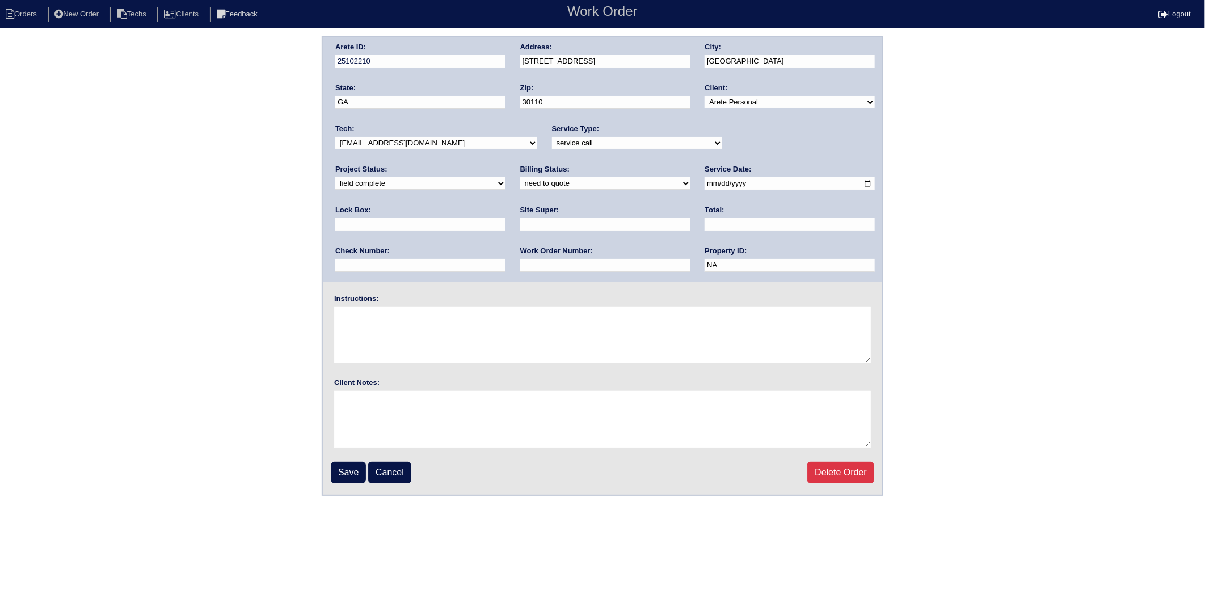
click at [705, 220] on input "text" at bounding box center [790, 224] width 170 height 13
type input "669.00"
drag, startPoint x: 498, startPoint y: 182, endPoint x: 449, endPoint y: 185, distance: 48.3
click at [520, 182] on select "need to quote quoted need to invoice invoiced paid warranty purchase order need…" at bounding box center [605, 183] width 170 height 12
select select "invoiced"
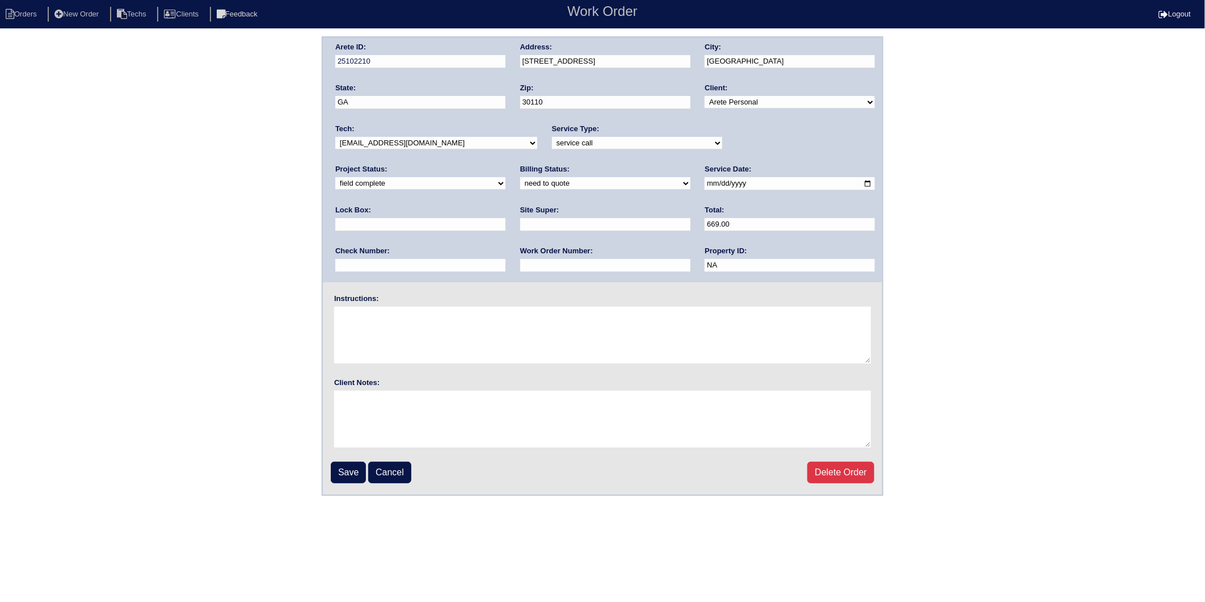
click at [520, 177] on select "need to quote quoted need to invoice invoiced paid warranty purchase order need…" at bounding box center [605, 183] width 170 height 12
click at [354, 470] on input "Save" at bounding box center [348, 472] width 35 height 22
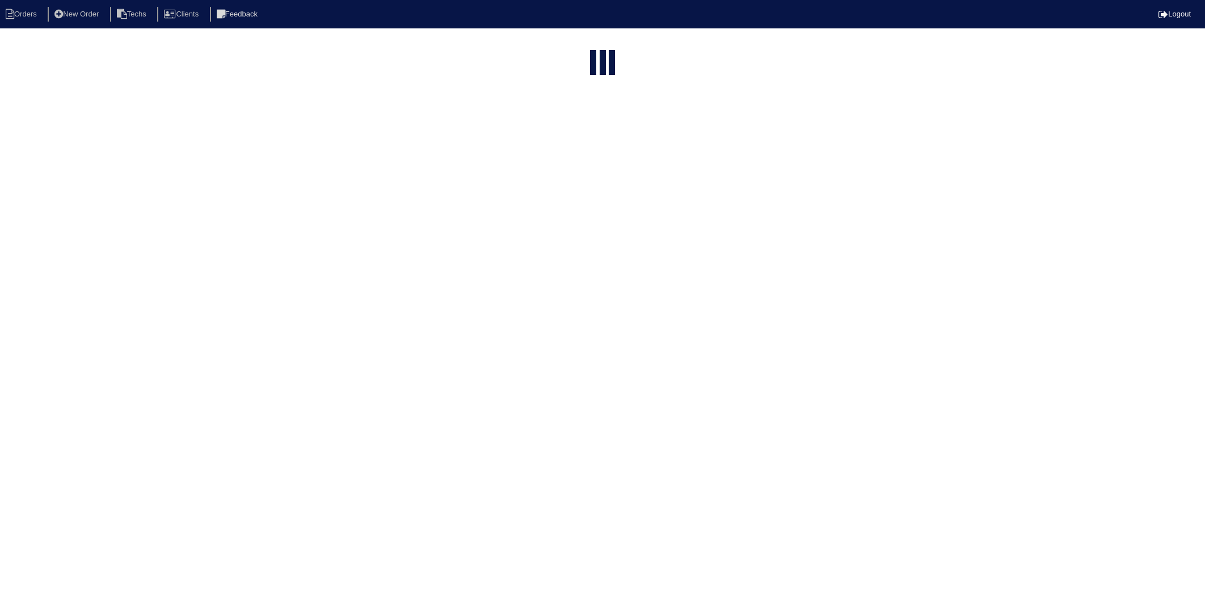
select select "15"
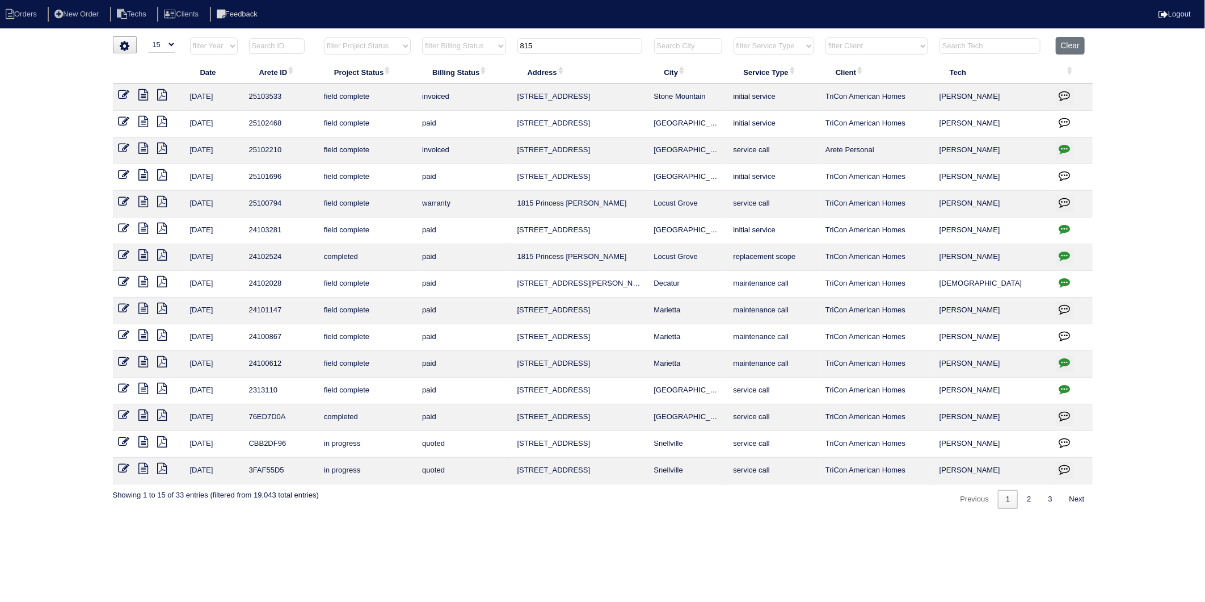
drag, startPoint x: 562, startPoint y: 50, endPoint x: 491, endPoint y: 62, distance: 72.0
click at [491, 62] on table "Date Arete ID Project Status Billing Status Address City Service Type Client Te…" at bounding box center [603, 260] width 980 height 447
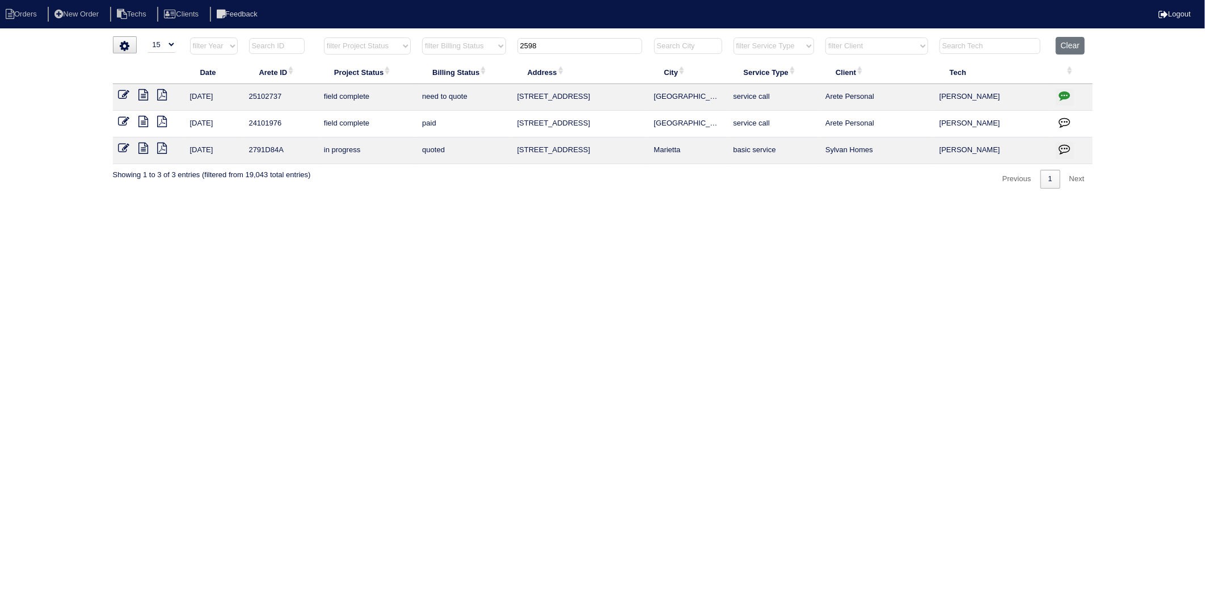
type input "2598"
click at [126, 94] on icon at bounding box center [124, 94] width 11 height 11
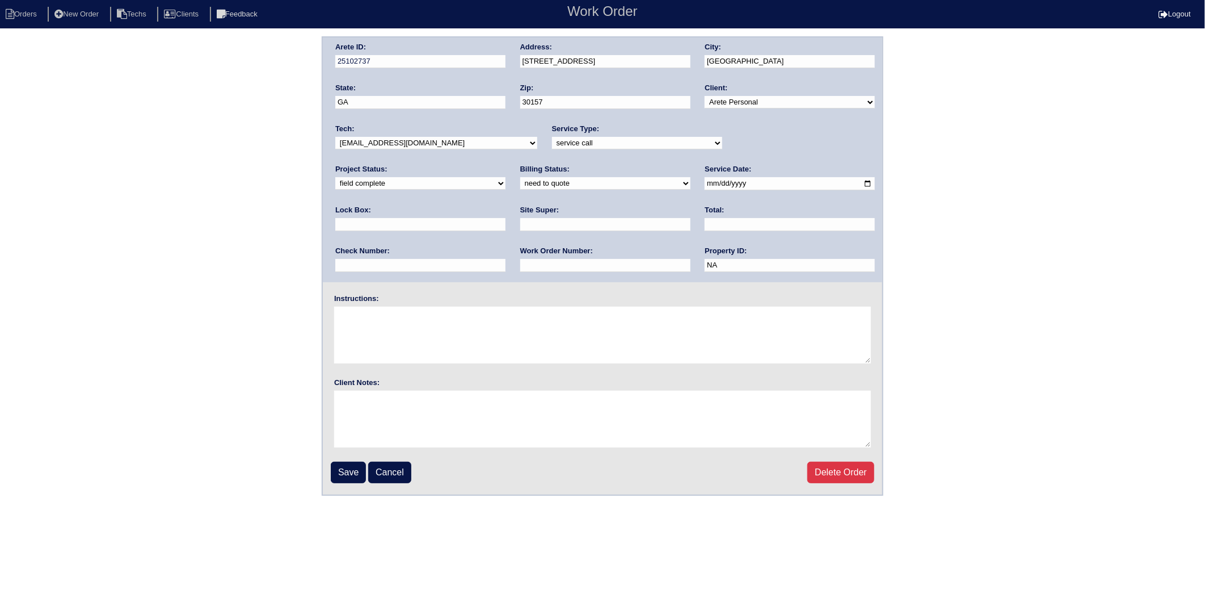
click at [705, 223] on input "text" at bounding box center [790, 224] width 170 height 13
type input "220.00"
click at [520, 186] on select "need to quote quoted need to invoice invoiced paid warranty purchase order need…" at bounding box center [605, 183] width 170 height 12
select select "paid"
click at [520, 177] on select "need to quote quoted need to invoice invoiced paid warranty purchase order need…" at bounding box center [605, 183] width 170 height 12
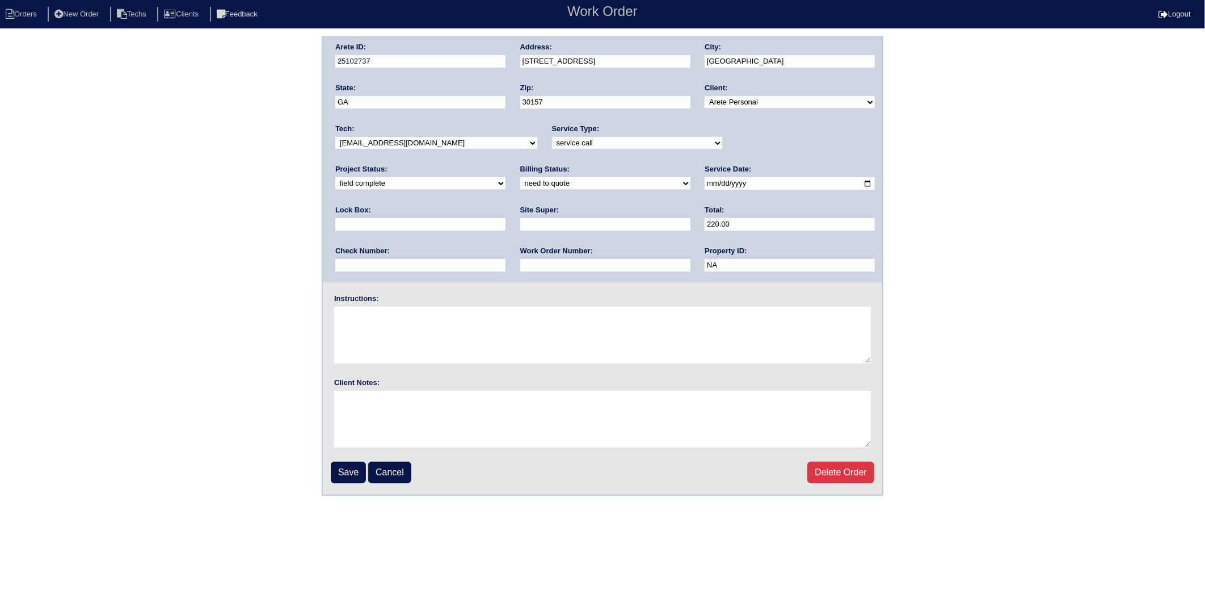
click at [506, 259] on input "text" at bounding box center [420, 265] width 170 height 13
type input "Cash"
click at [340, 472] on input "Save" at bounding box center [348, 472] width 35 height 22
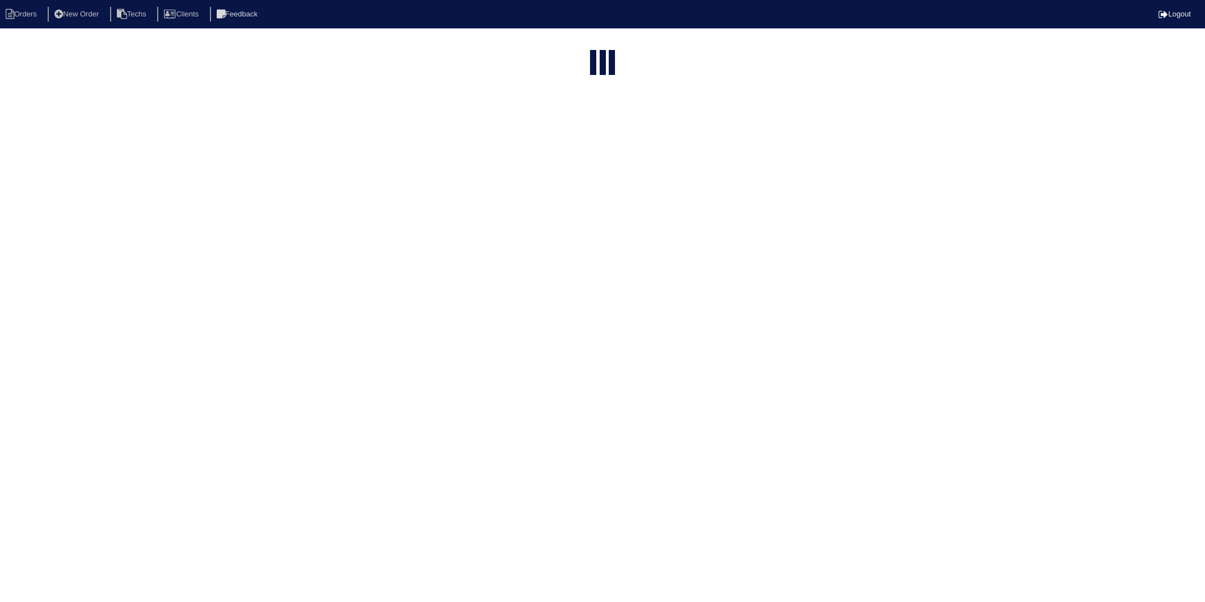
select select "15"
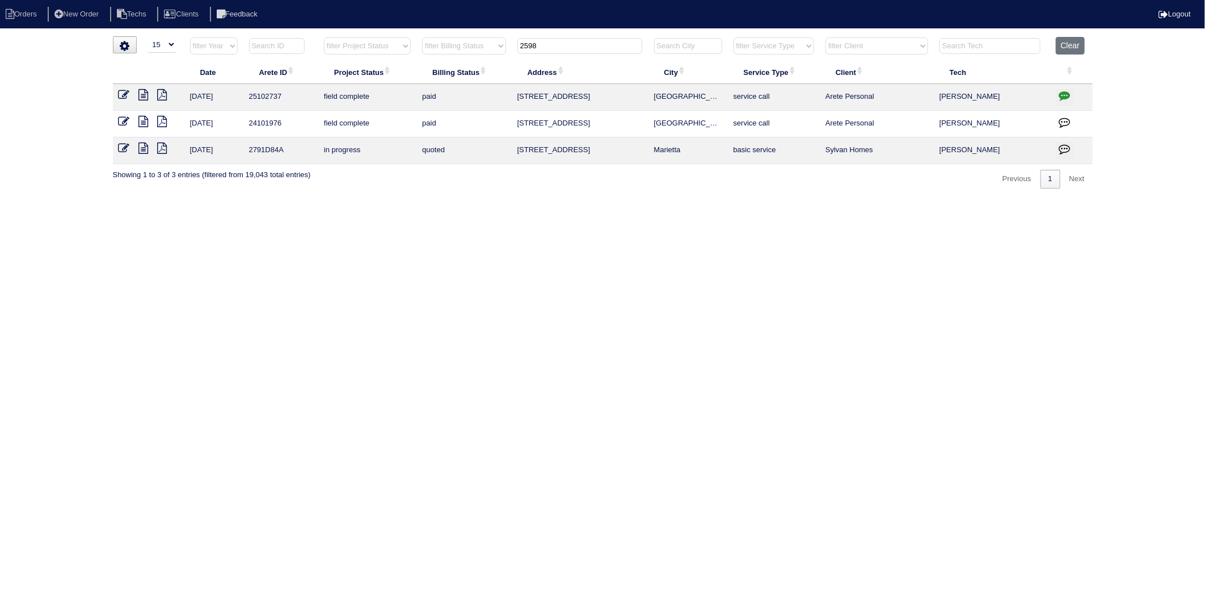
drag, startPoint x: 567, startPoint y: 48, endPoint x: 421, endPoint y: 256, distance: 255.0
click at [417, 87] on table "Date Arete ID Project Status Billing Status Address City Service Type Client Te…" at bounding box center [603, 100] width 980 height 127
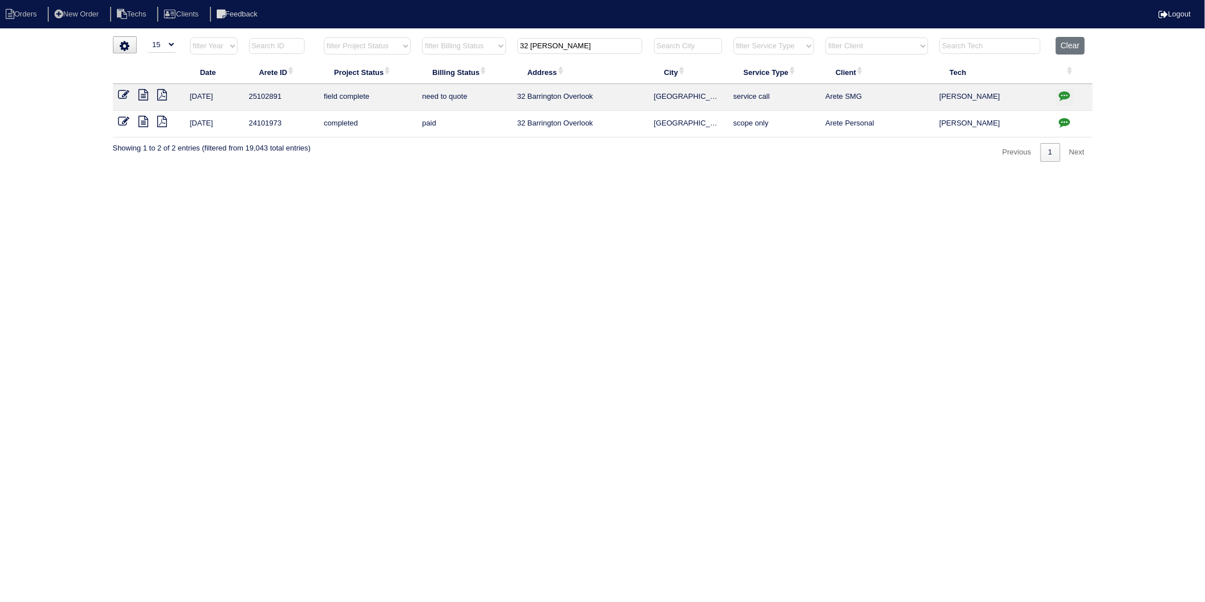
type input "32 barr"
click at [117, 97] on td at bounding box center [149, 97] width 72 height 27
click at [122, 95] on icon at bounding box center [124, 94] width 11 height 11
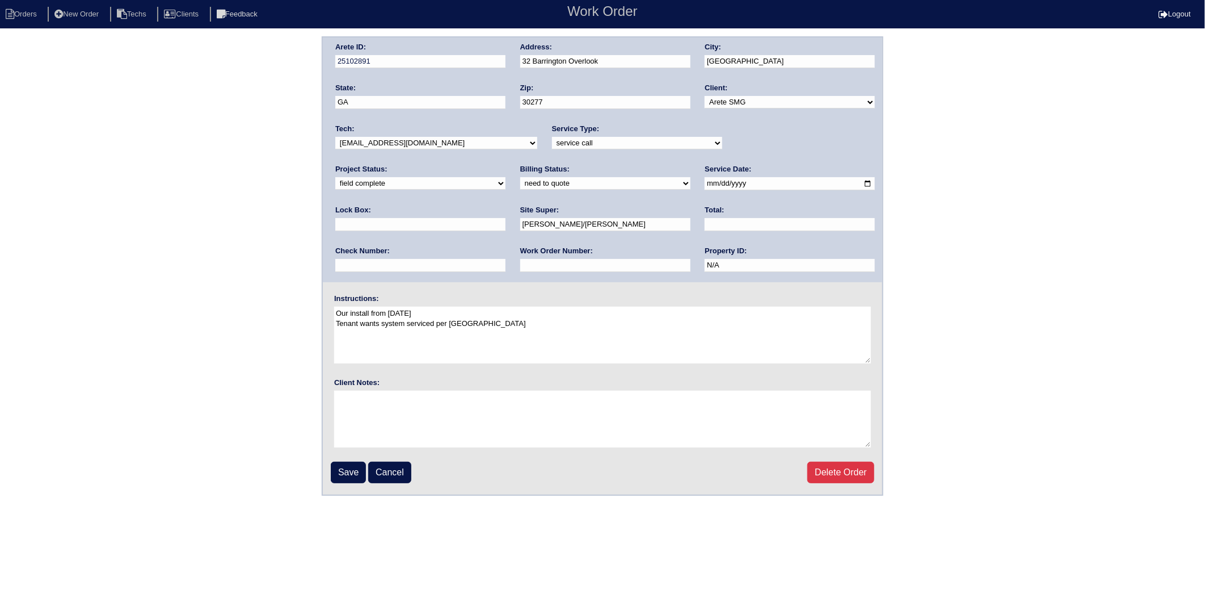
drag, startPoint x: 370, startPoint y: 182, endPoint x: 367, endPoint y: 188, distance: 7.1
click at [520, 182] on select "need to quote quoted need to invoice invoiced paid warranty purchase order need…" at bounding box center [605, 183] width 170 height 12
select select "warranty"
click at [520, 177] on select "need to quote quoted need to invoice invoiced paid warranty purchase order need…" at bounding box center [605, 183] width 170 height 12
click at [348, 469] on input "Save" at bounding box center [348, 472] width 35 height 22
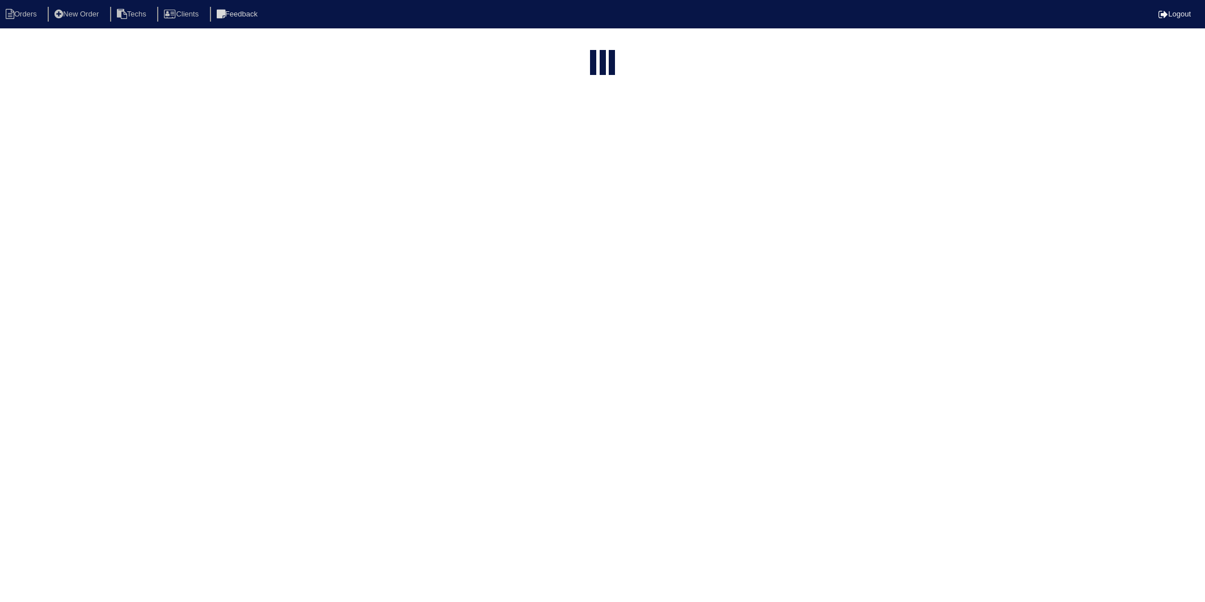
select select "15"
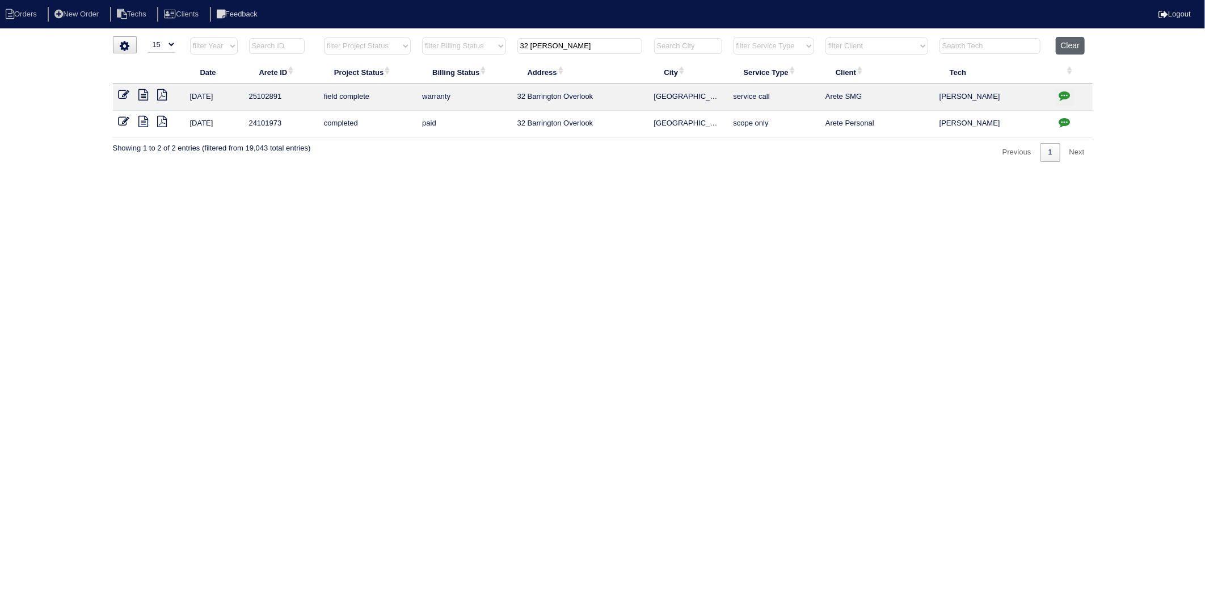
click at [1076, 40] on button "Clear" at bounding box center [1070, 46] width 29 height 18
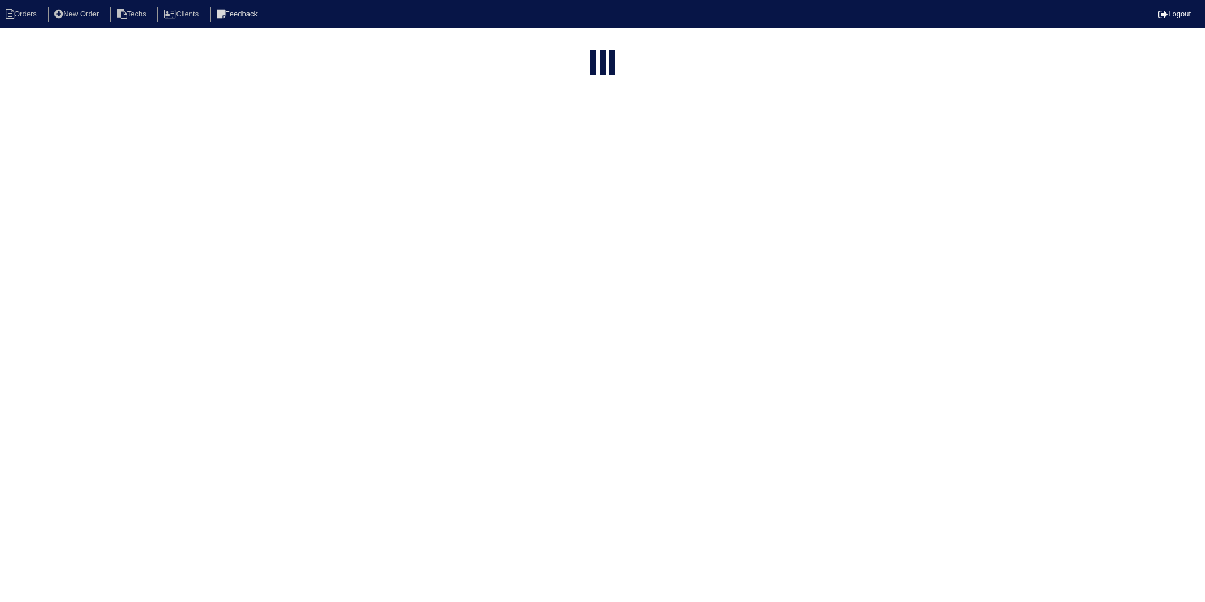
select select "15"
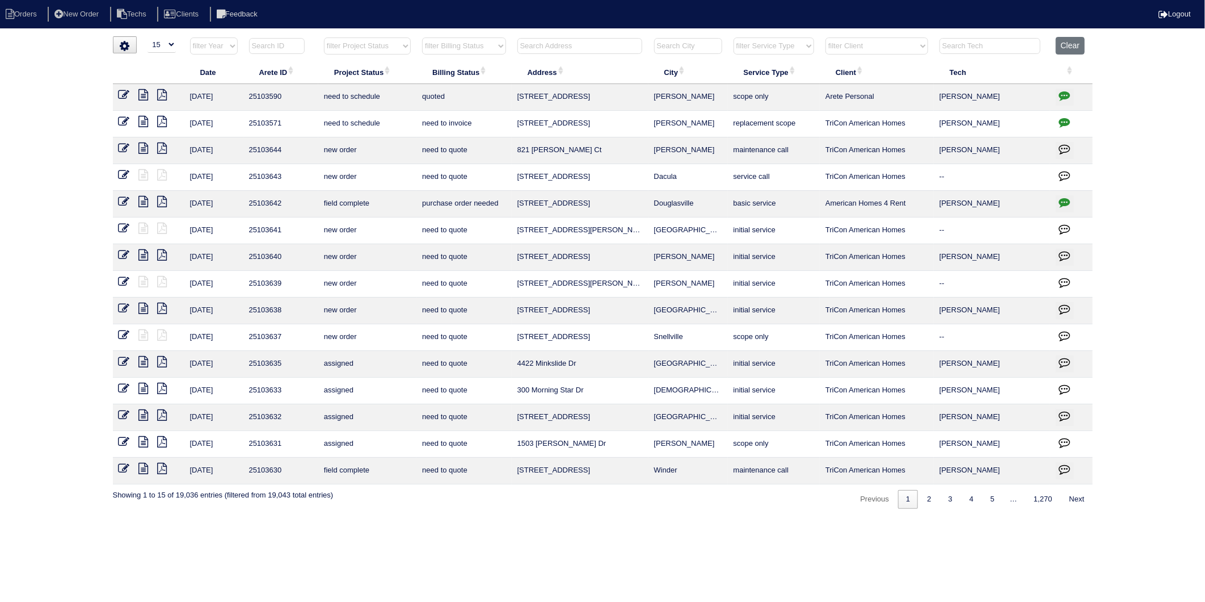
click at [497, 48] on select "filter Billing Status -- Any Billing Status -- need to quote quoted need to inv…" at bounding box center [463, 45] width 83 height 17
click at [423, 37] on select "filter Billing Status -- Any Billing Status -- need to quote quoted need to inv…" at bounding box center [463, 45] width 83 height 17
select select "need to invoice"
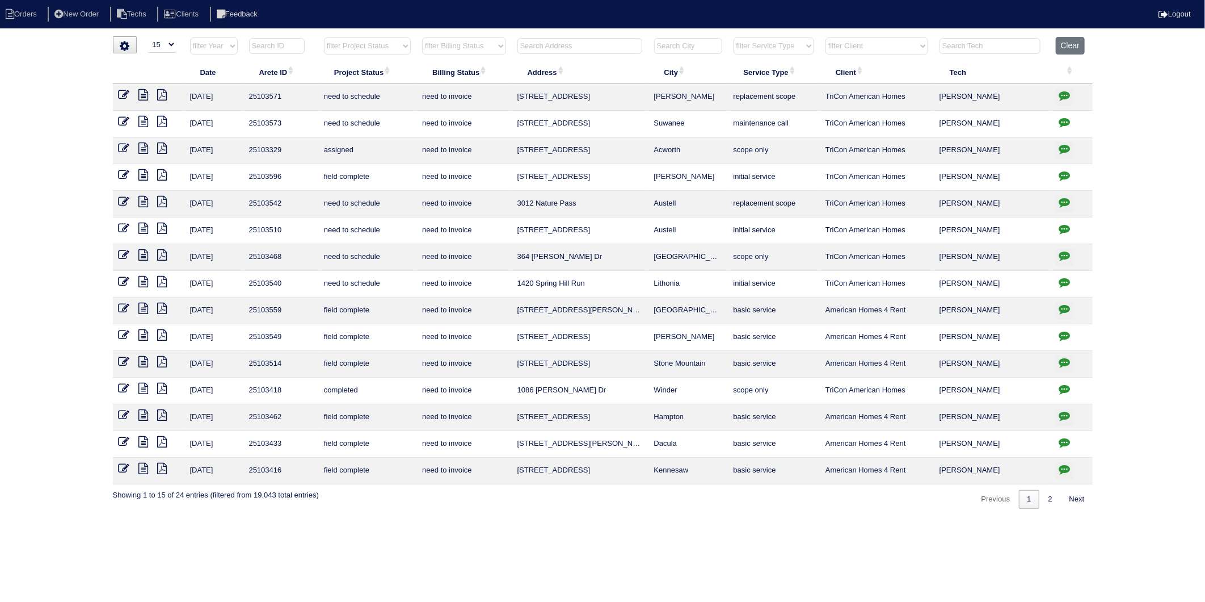
click at [122, 172] on icon at bounding box center [124, 174] width 11 height 11
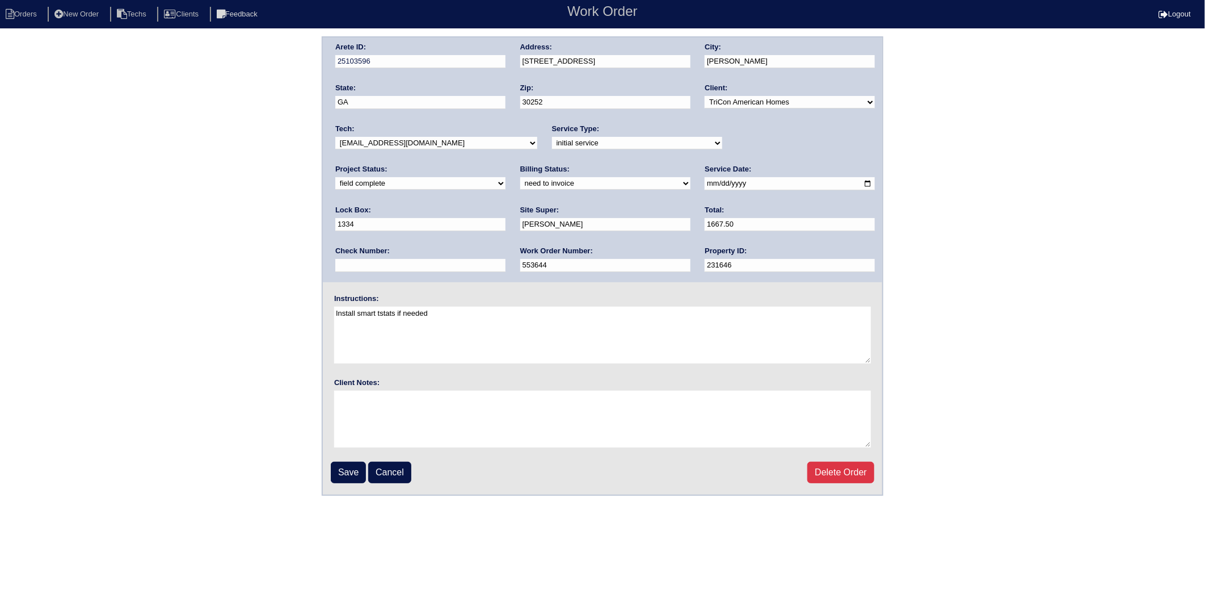
drag, startPoint x: 360, startPoint y: 179, endPoint x: 359, endPoint y: 190, distance: 10.8
click at [520, 179] on select "need to quote quoted need to invoice invoiced paid warranty purchase order need…" at bounding box center [605, 183] width 170 height 12
select select "invoiced"
click at [520, 177] on select "need to quote quoted need to invoice invoiced paid warranty purchase order need…" at bounding box center [605, 183] width 170 height 12
drag, startPoint x: 348, startPoint y: 466, endPoint x: 189, endPoint y: 447, distance: 160.7
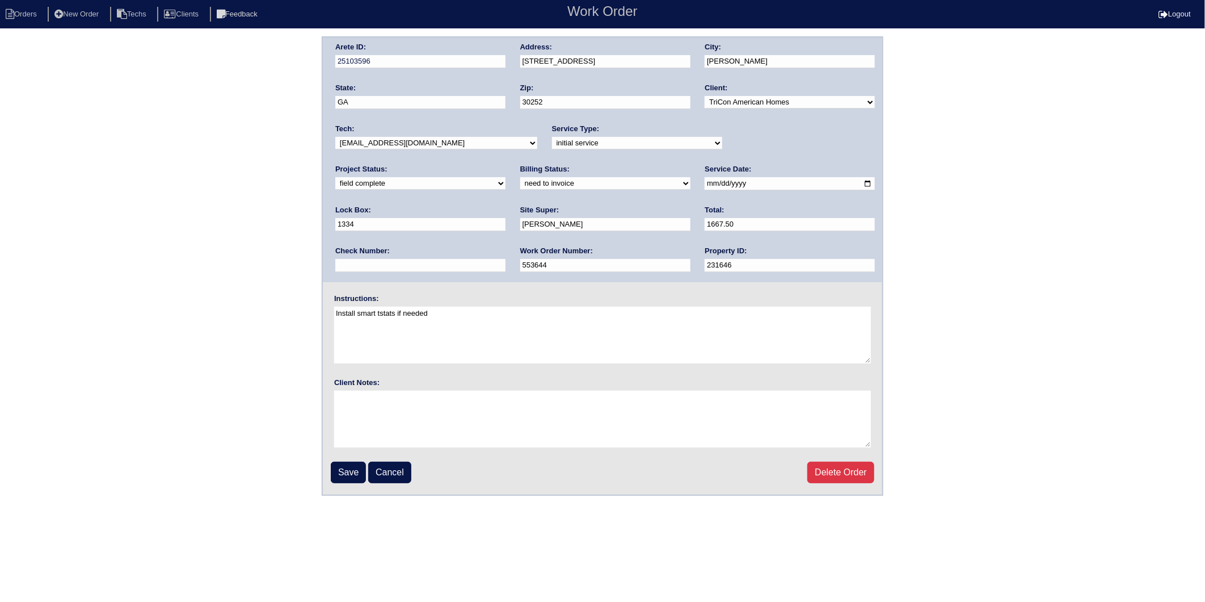
click at [346, 466] on input "Save" at bounding box center [348, 472] width 35 height 22
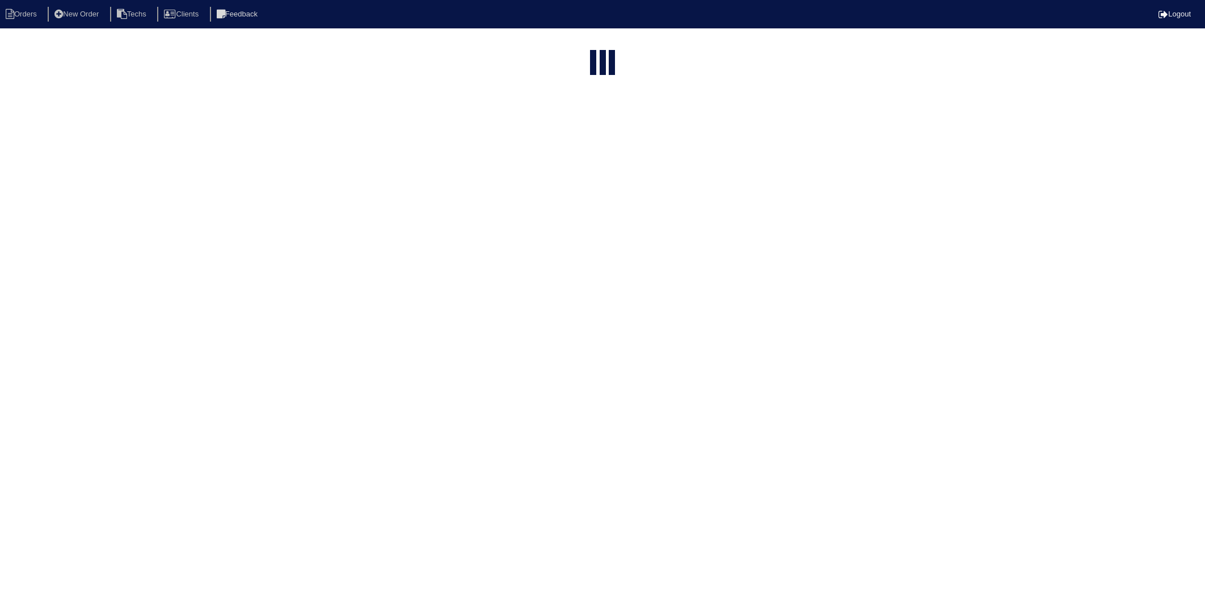
select select "15"
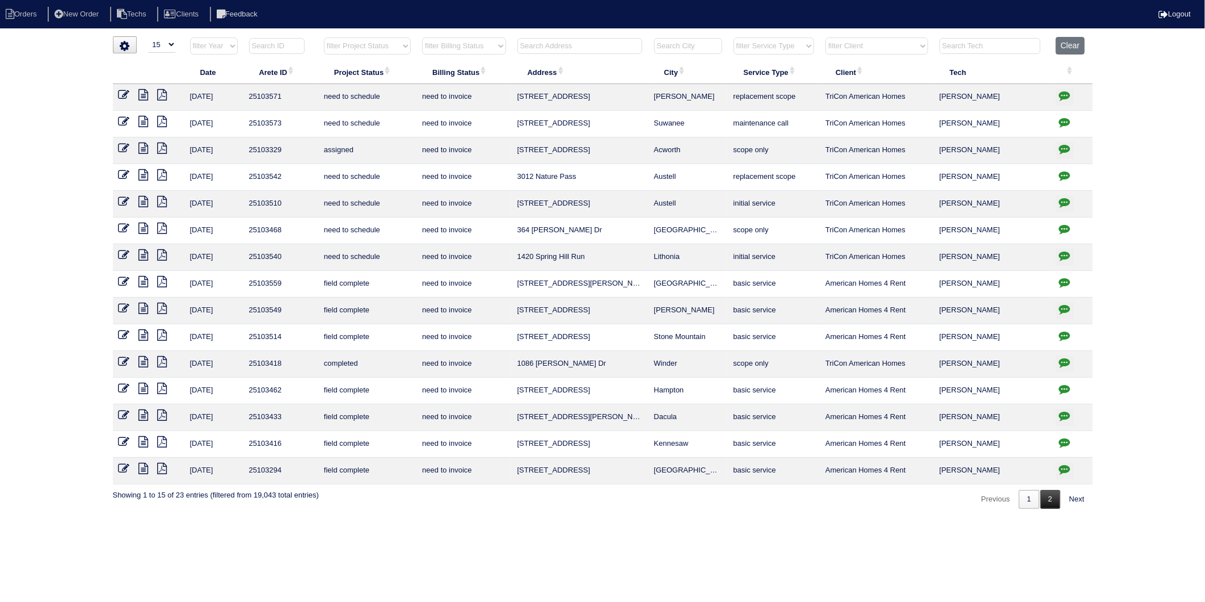
drag, startPoint x: 1049, startPoint y: 503, endPoint x: 1042, endPoint y: 501, distance: 6.6
click at [1049, 503] on link "2" at bounding box center [1051, 499] width 20 height 19
select select "need to invoice"
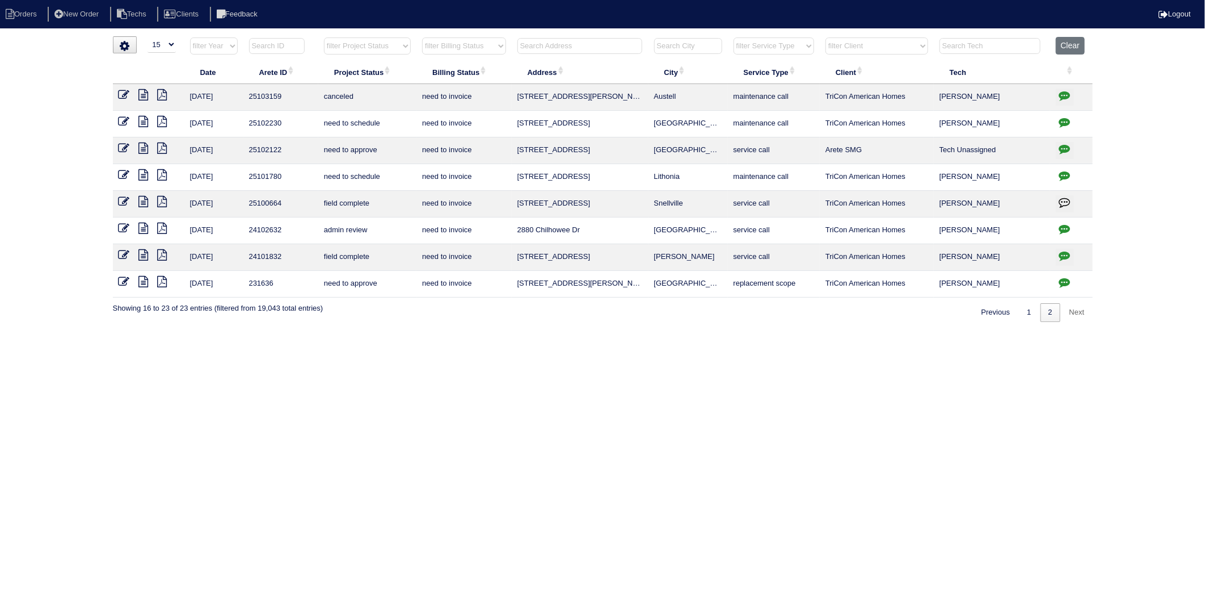
click at [123, 94] on icon at bounding box center [124, 94] width 11 height 11
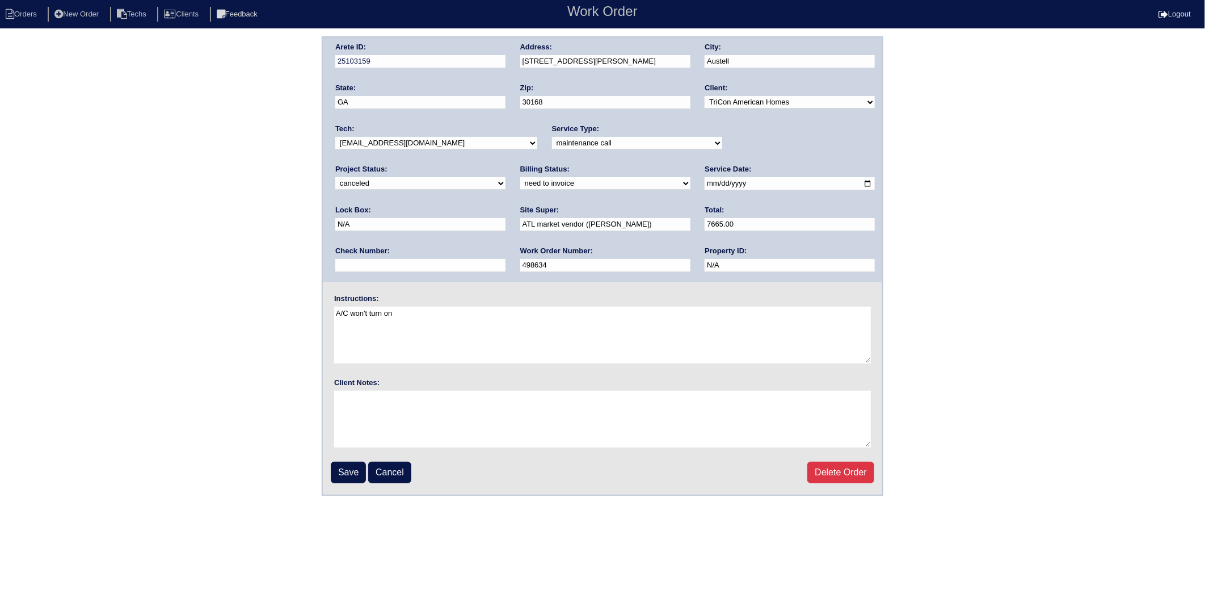
click at [520, 182] on select "need to quote quoted need to invoice invoiced paid warranty purchase order need…" at bounding box center [605, 183] width 170 height 12
select select "quoted"
click at [520, 177] on select "need to quote quoted need to invoice invoiced paid warranty purchase order need…" at bounding box center [605, 183] width 170 height 12
click at [347, 466] on input "Save" at bounding box center [348, 472] width 35 height 22
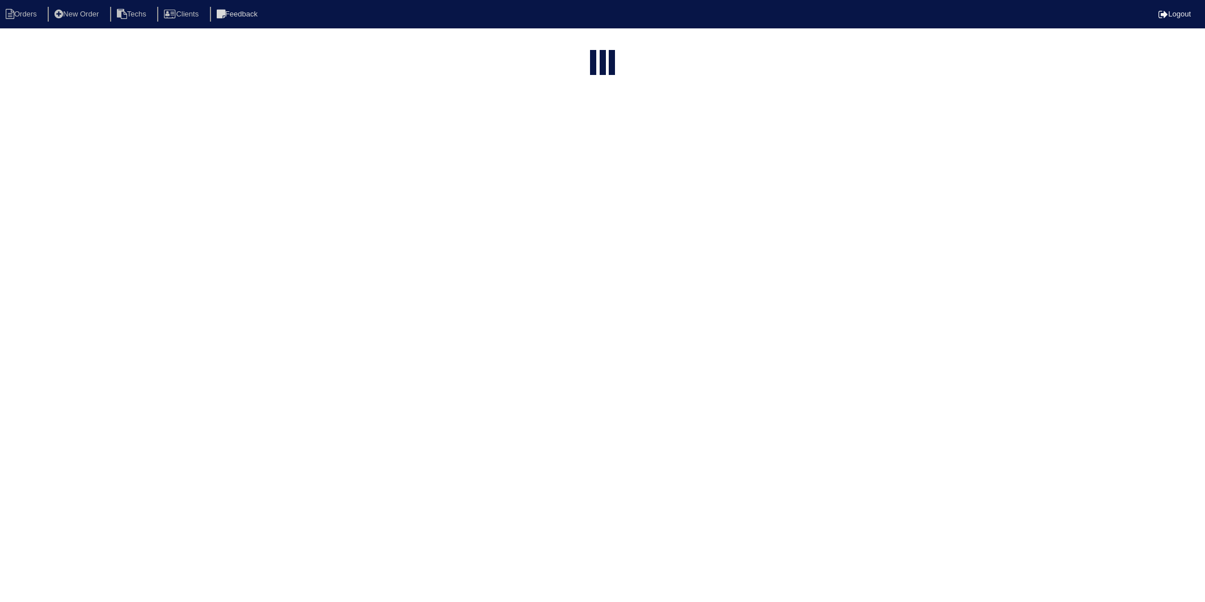
select select "15"
select select "need to invoice"
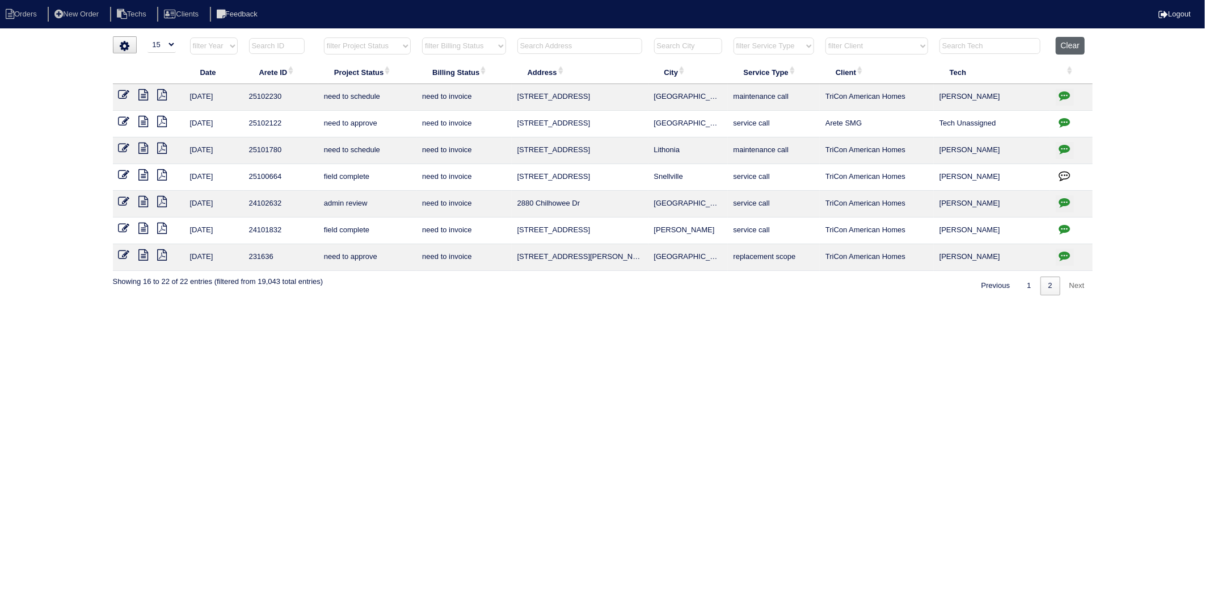
click at [1062, 48] on button "Clear" at bounding box center [1070, 46] width 29 height 18
select select
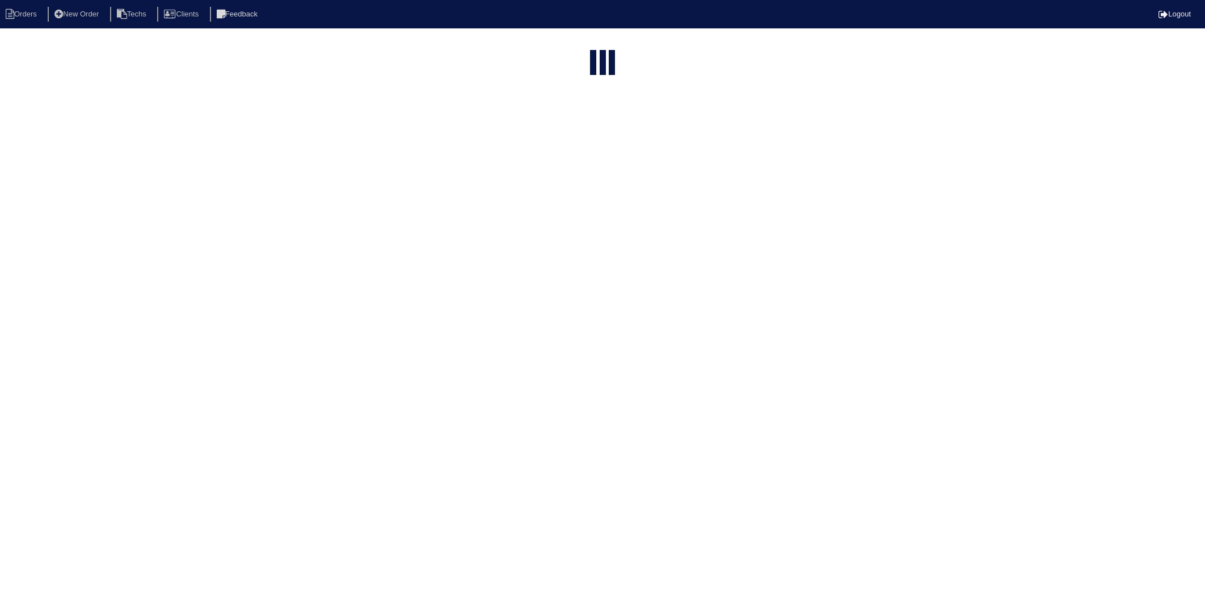
select select "15"
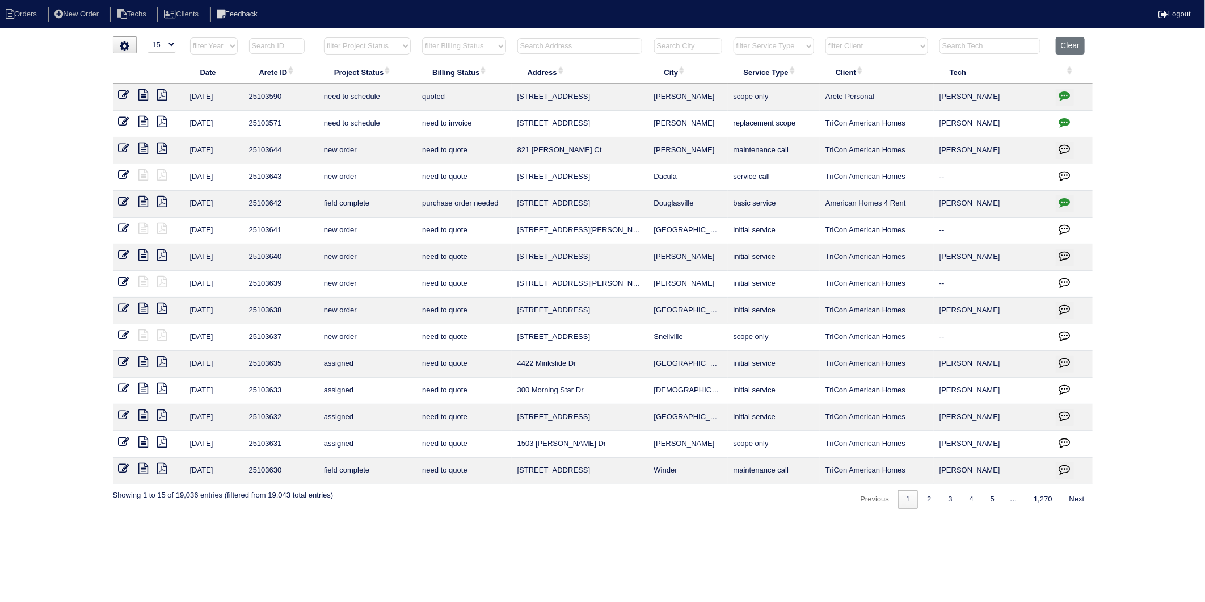
click at [546, 47] on input "text" at bounding box center [580, 46] width 125 height 16
type input "2"
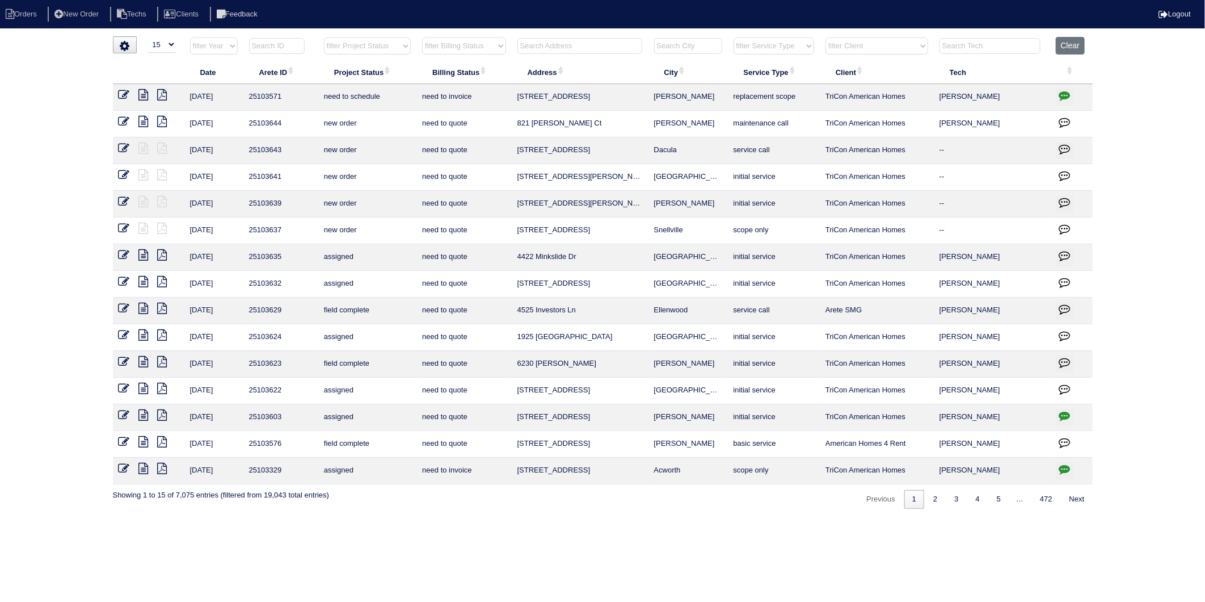
click at [287, 45] on input "text" at bounding box center [277, 46] width 56 height 16
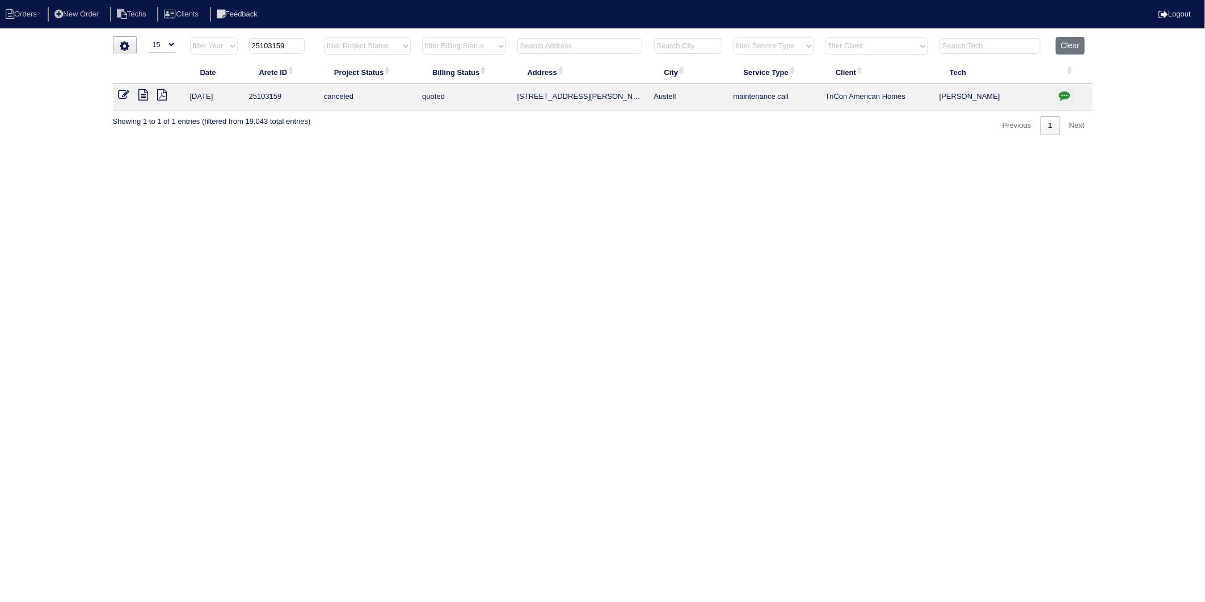
type input "25103159"
click at [142, 94] on icon at bounding box center [144, 94] width 10 height 11
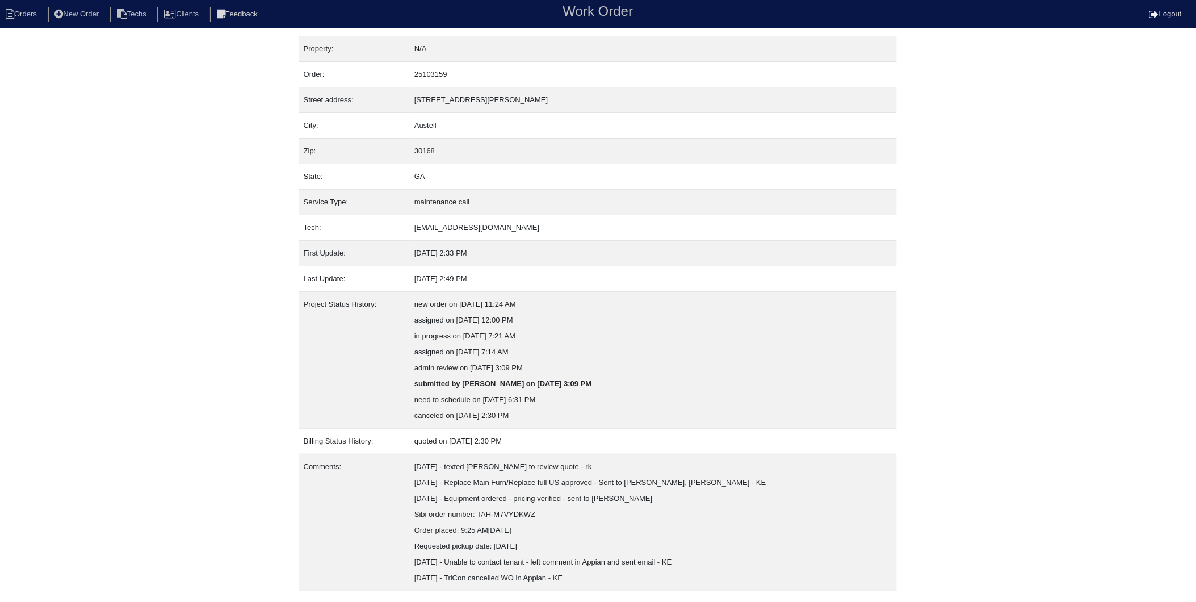
scroll to position [28, 0]
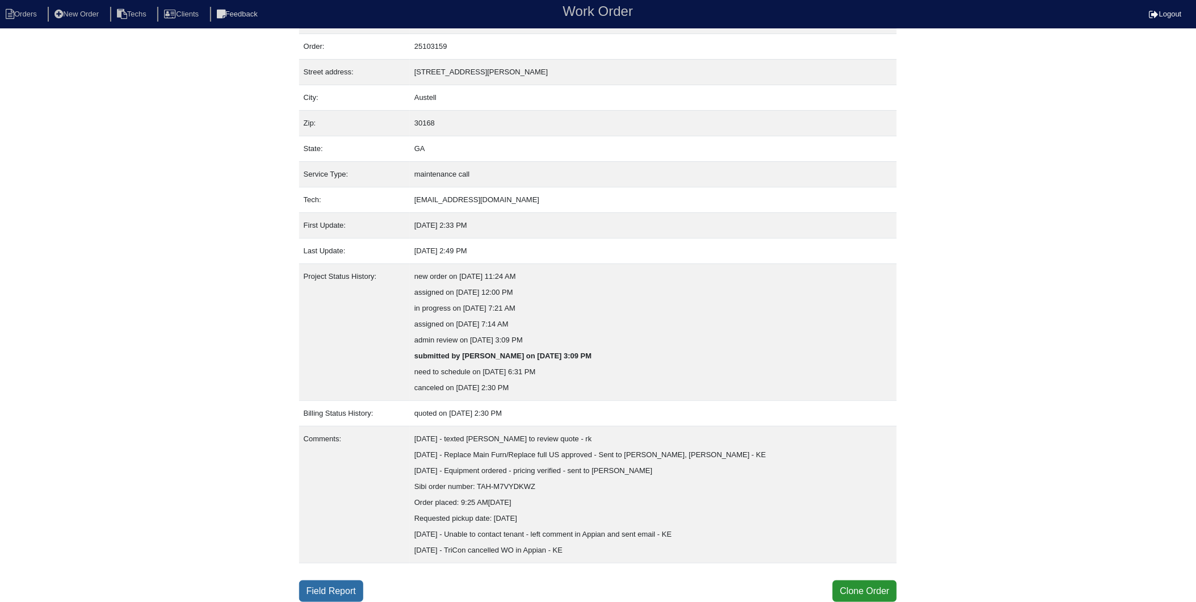
click at [342, 593] on link "Field Report" at bounding box center [331, 591] width 64 height 22
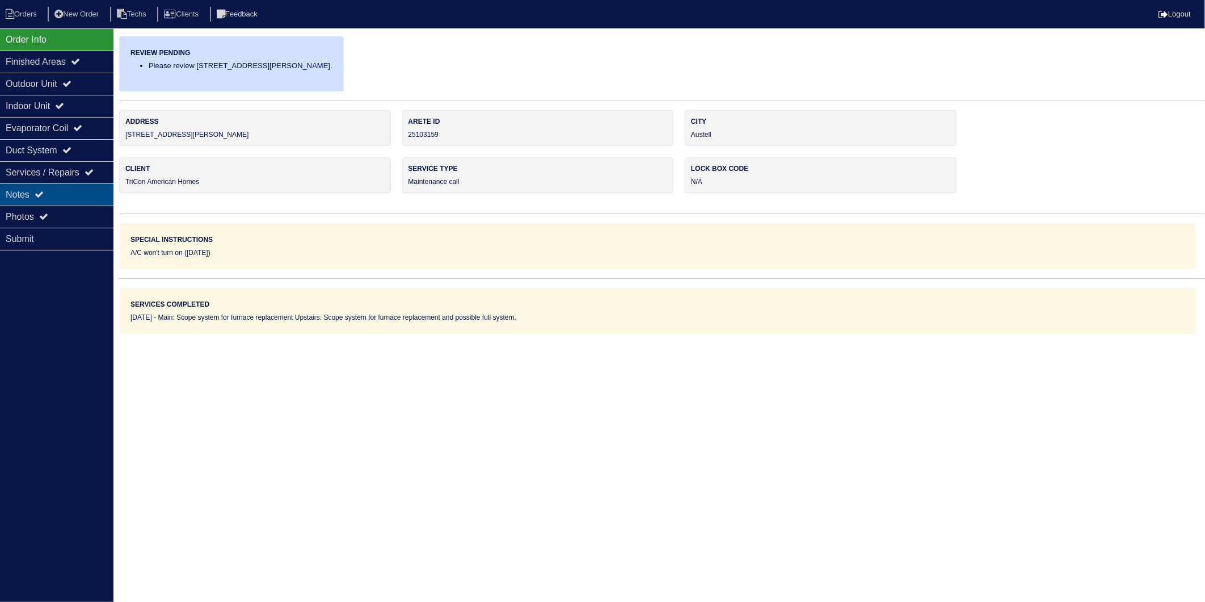
click at [26, 201] on div "Notes" at bounding box center [56, 194] width 113 height 22
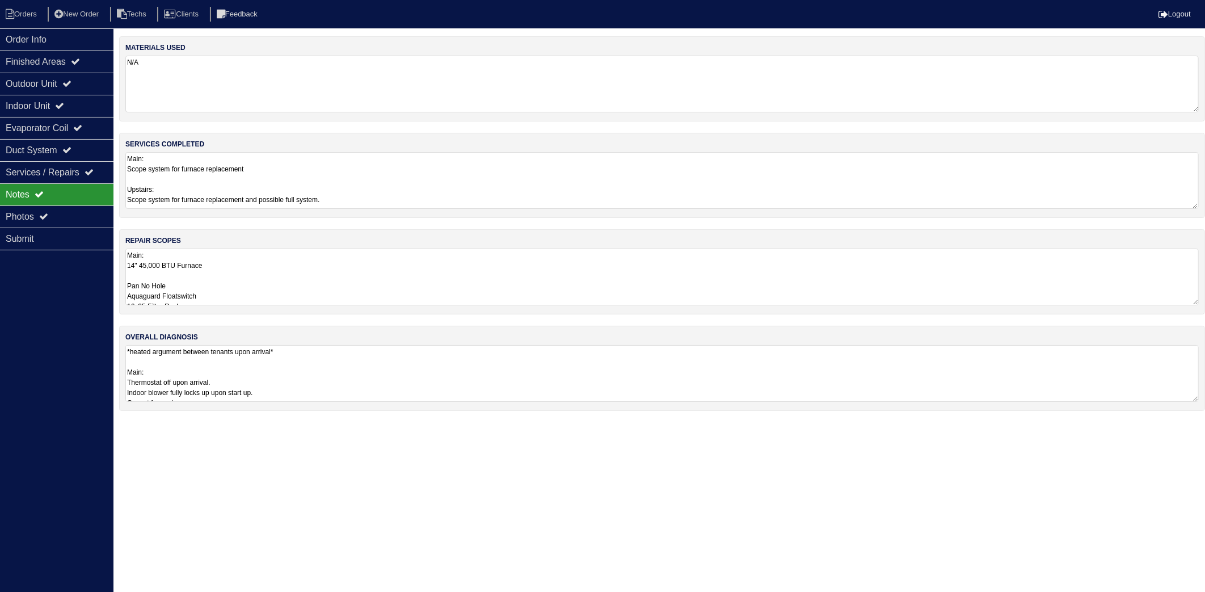
click at [252, 81] on textarea "N/A" at bounding box center [662, 84] width 1074 height 57
click at [305, 174] on textarea "Main: Scope system for furnace replacement Upstairs: Scope system for furnace r…" at bounding box center [662, 179] width 1074 height 57
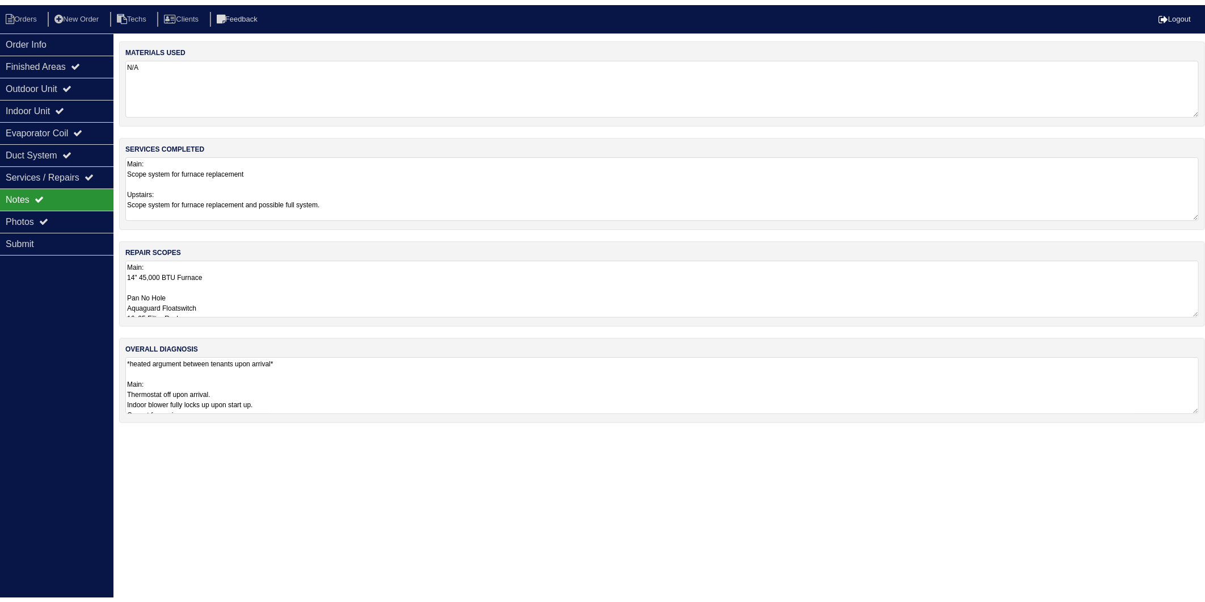
scroll to position [1, 0]
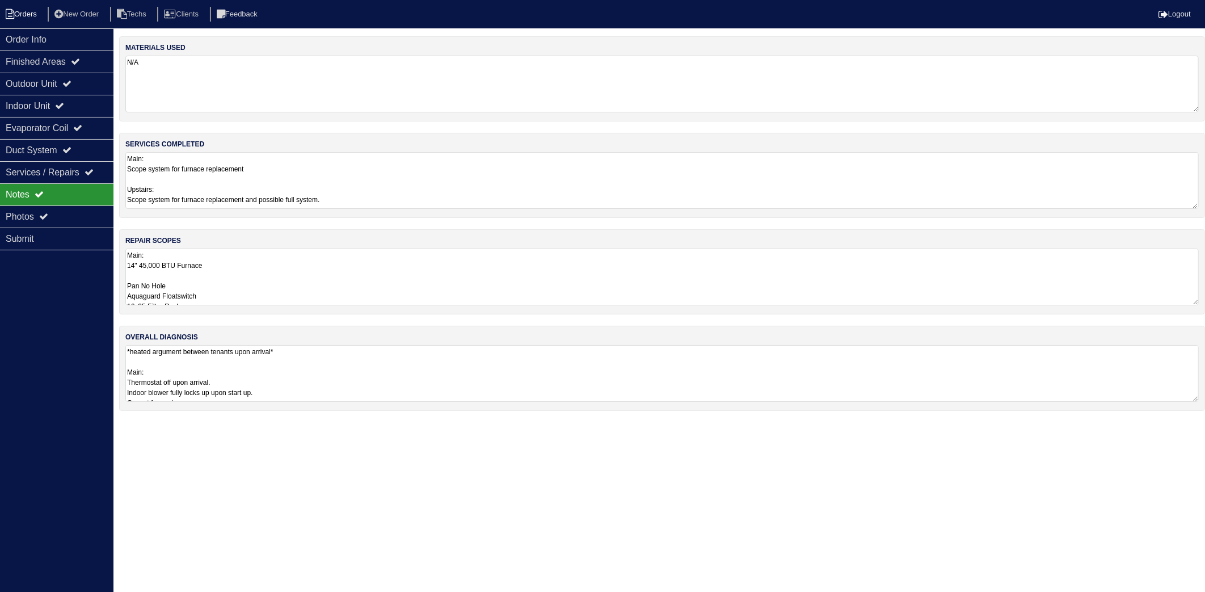
click at [25, 14] on li "Orders" at bounding box center [23, 14] width 46 height 15
select select "15"
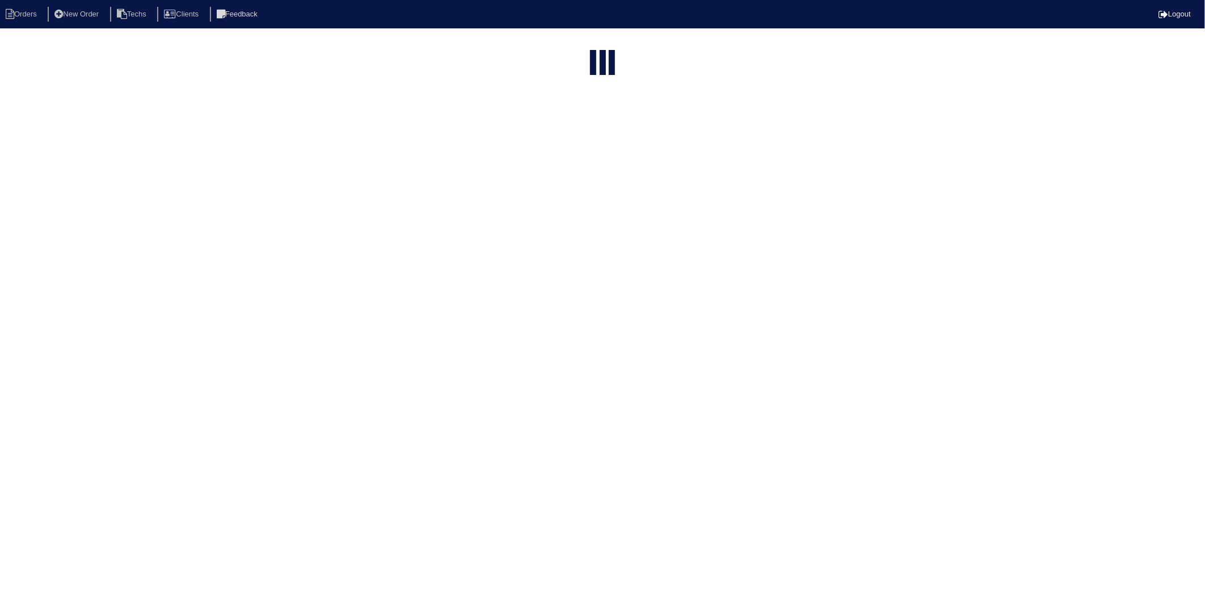
type input "25103159"
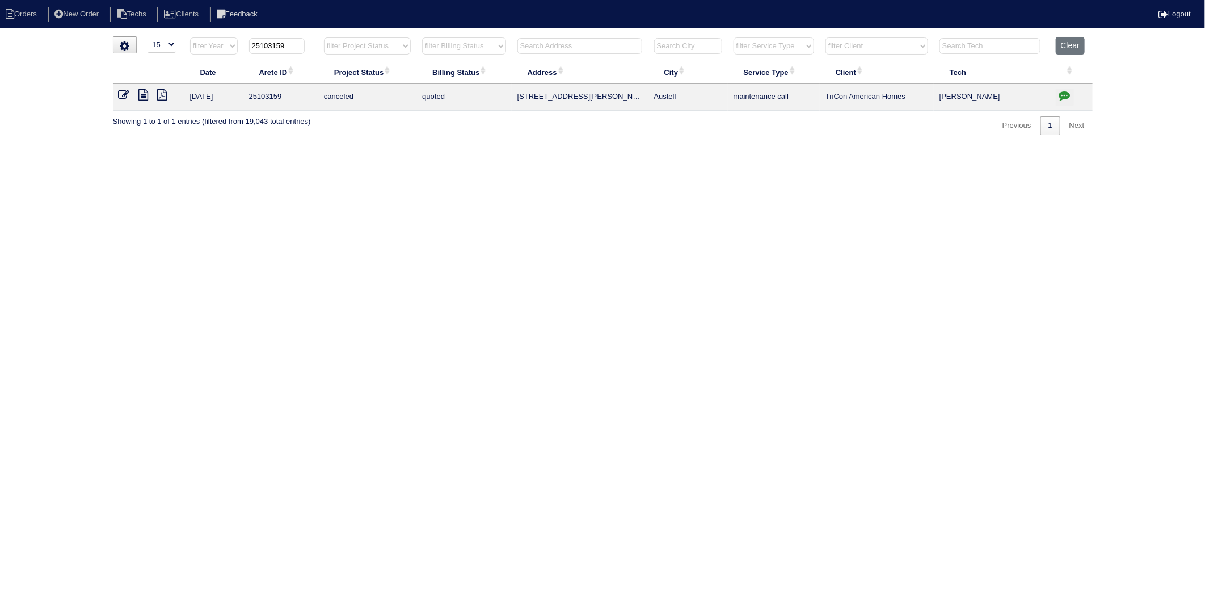
drag, startPoint x: 536, startPoint y: 128, endPoint x: 885, endPoint y: 86, distance: 352.0
click at [536, 128] on div "▼ 10 15 25 50 200 500 Search: Date Arete ID Project Status Billing Status Addre…" at bounding box center [603, 85] width 980 height 99
click at [1073, 45] on button "Clear" at bounding box center [1070, 46] width 29 height 18
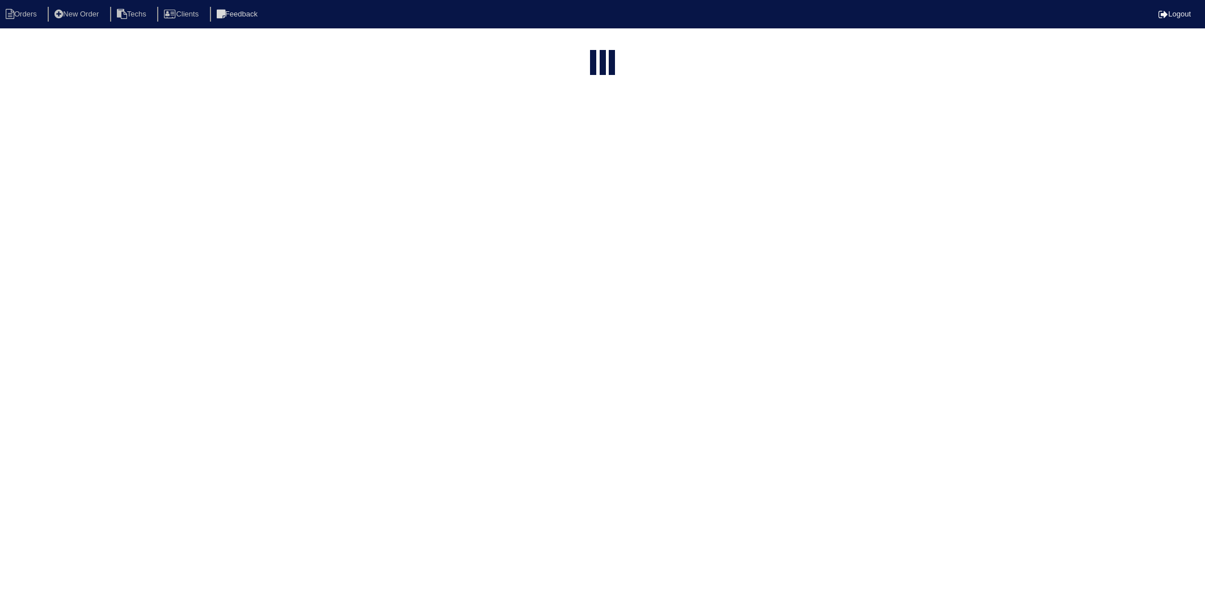
select select "15"
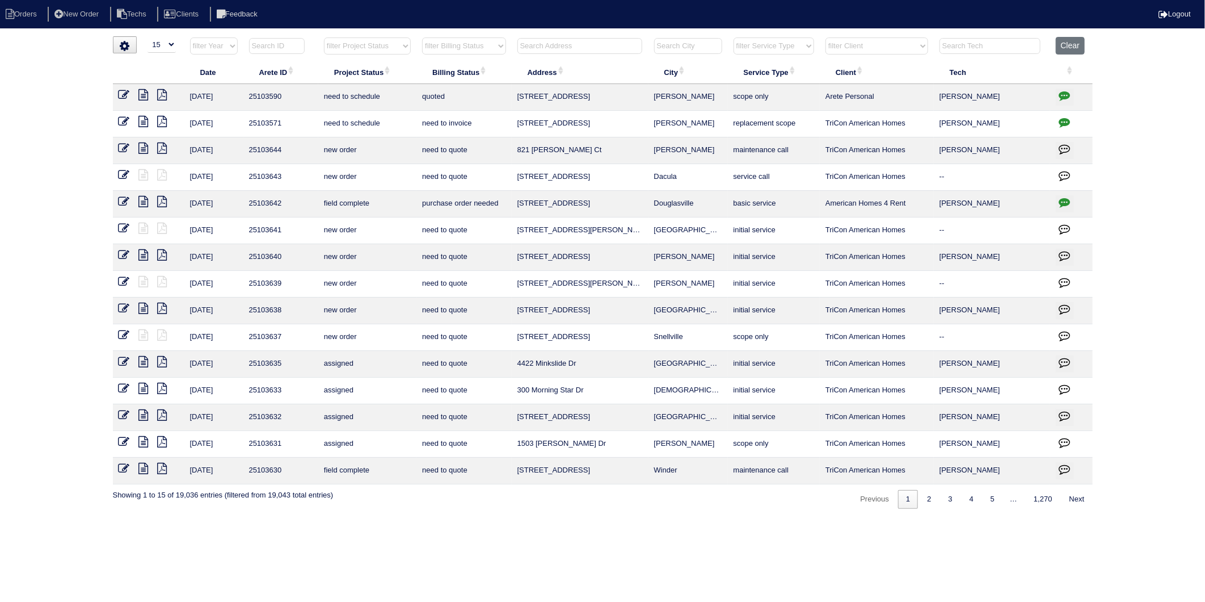
click at [549, 44] on input "text" at bounding box center [580, 46] width 125 height 16
type input "10587"
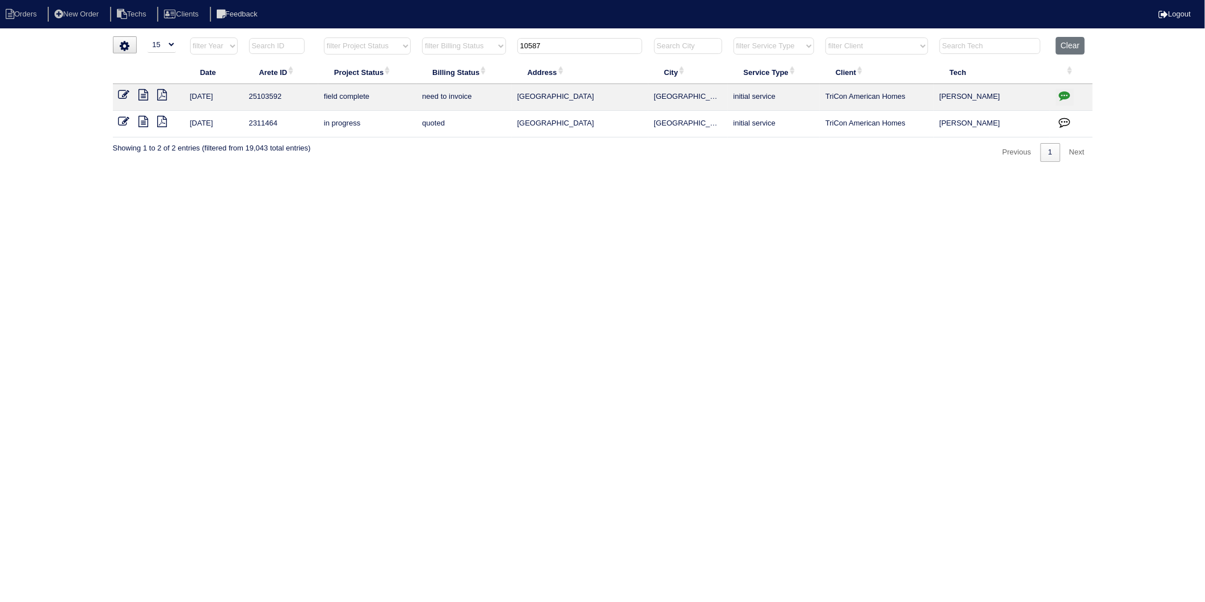
click at [121, 95] on icon at bounding box center [124, 94] width 11 height 11
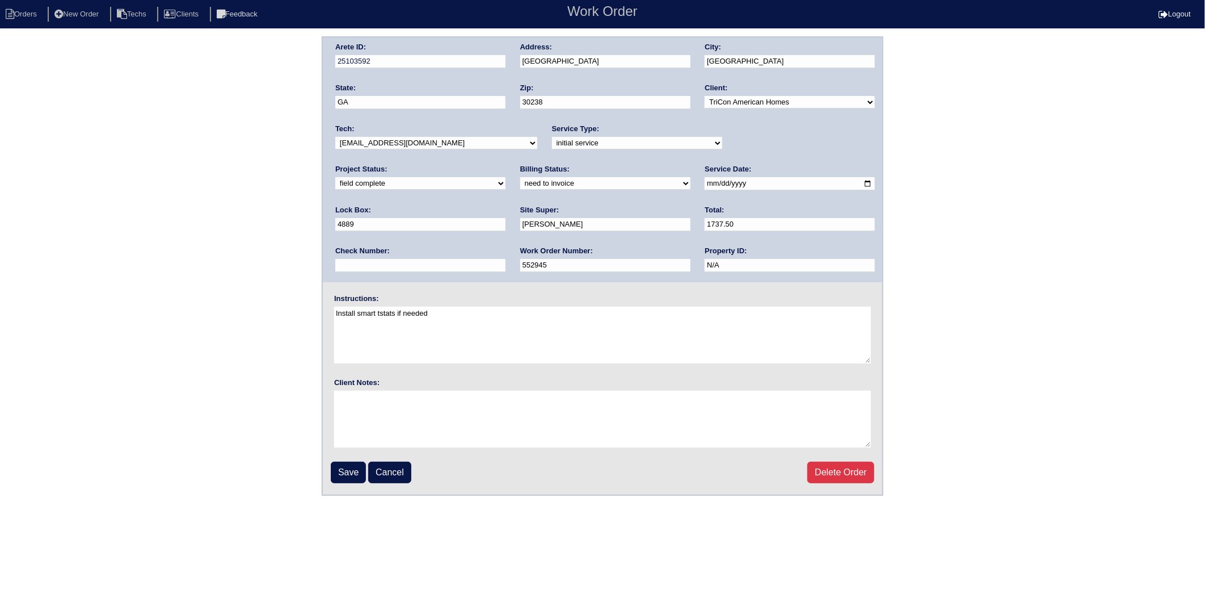
click at [520, 182] on select "need to quote quoted need to invoice invoiced paid warranty purchase order need…" at bounding box center [605, 183] width 170 height 12
select select "invoiced"
click at [520, 177] on select "need to quote quoted need to invoice invoiced paid warranty purchase order need…" at bounding box center [605, 183] width 170 height 12
click at [338, 469] on input "Save" at bounding box center [348, 472] width 35 height 22
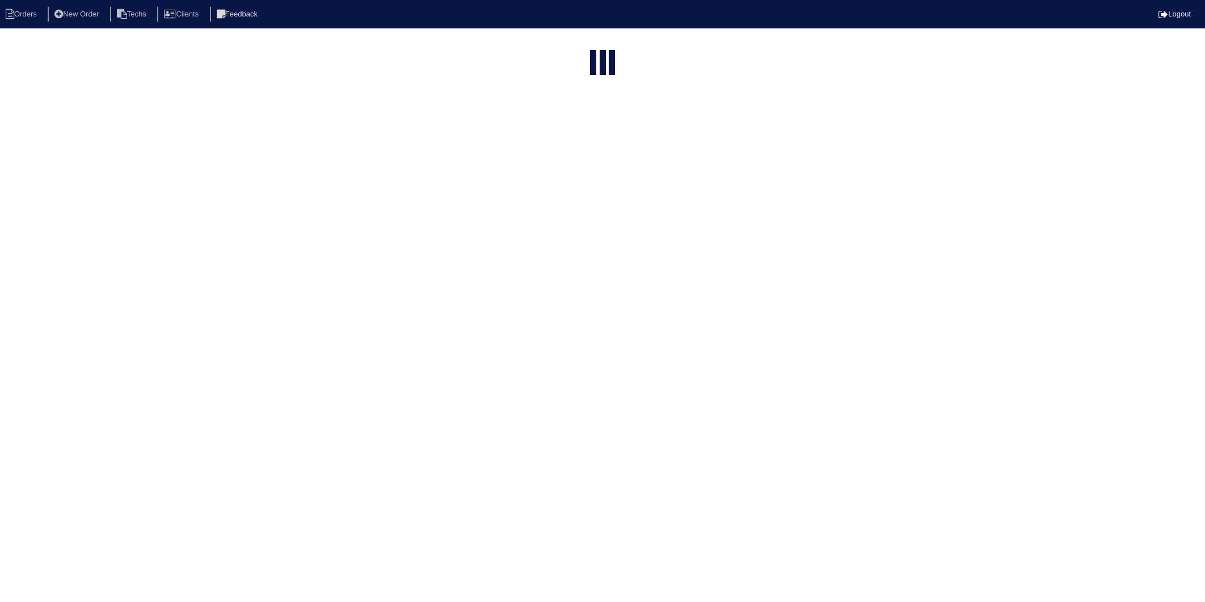
select select "15"
type input "10587"
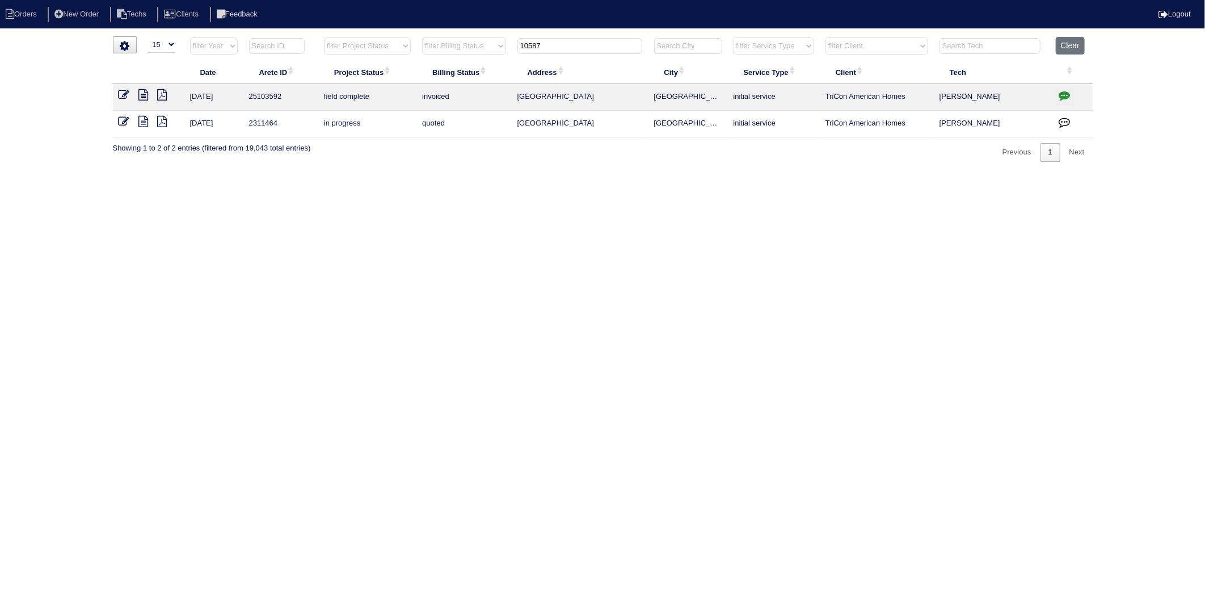
click at [144, 94] on icon at bounding box center [144, 94] width 10 height 11
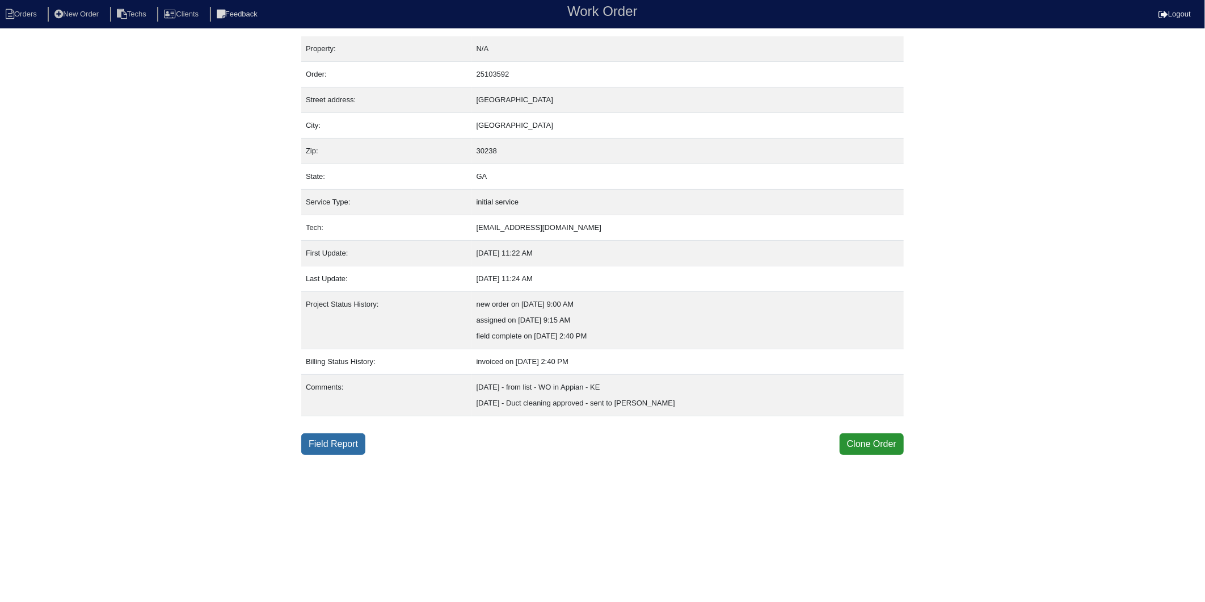
click at [350, 435] on link "Field Report" at bounding box center [333, 444] width 64 height 22
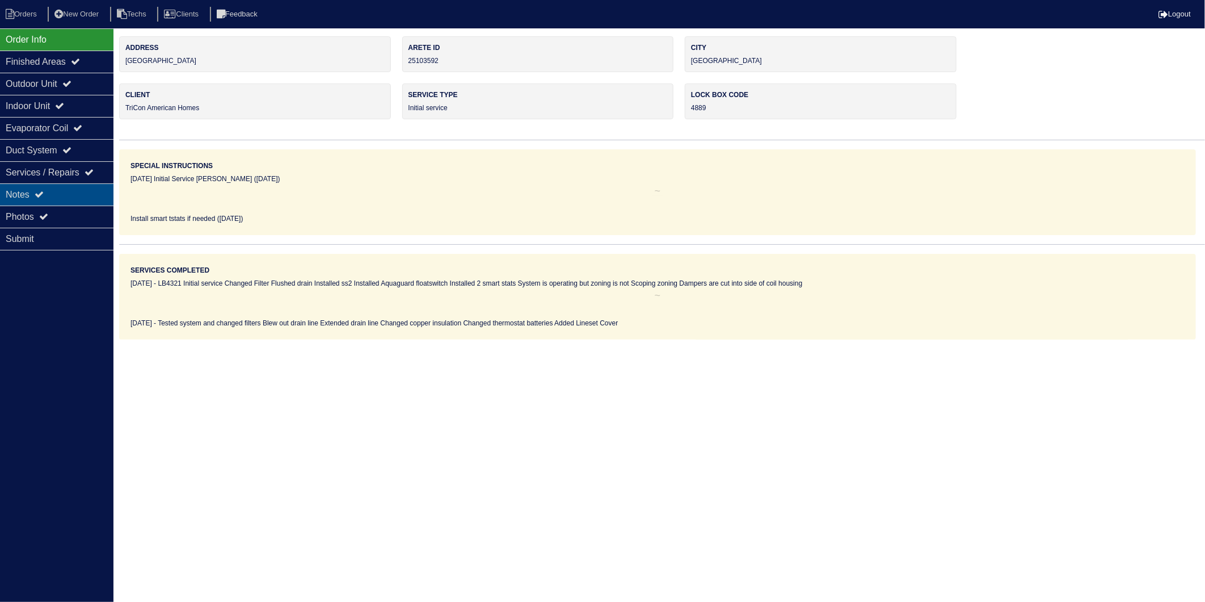
click at [20, 192] on div "Notes" at bounding box center [56, 194] width 113 height 22
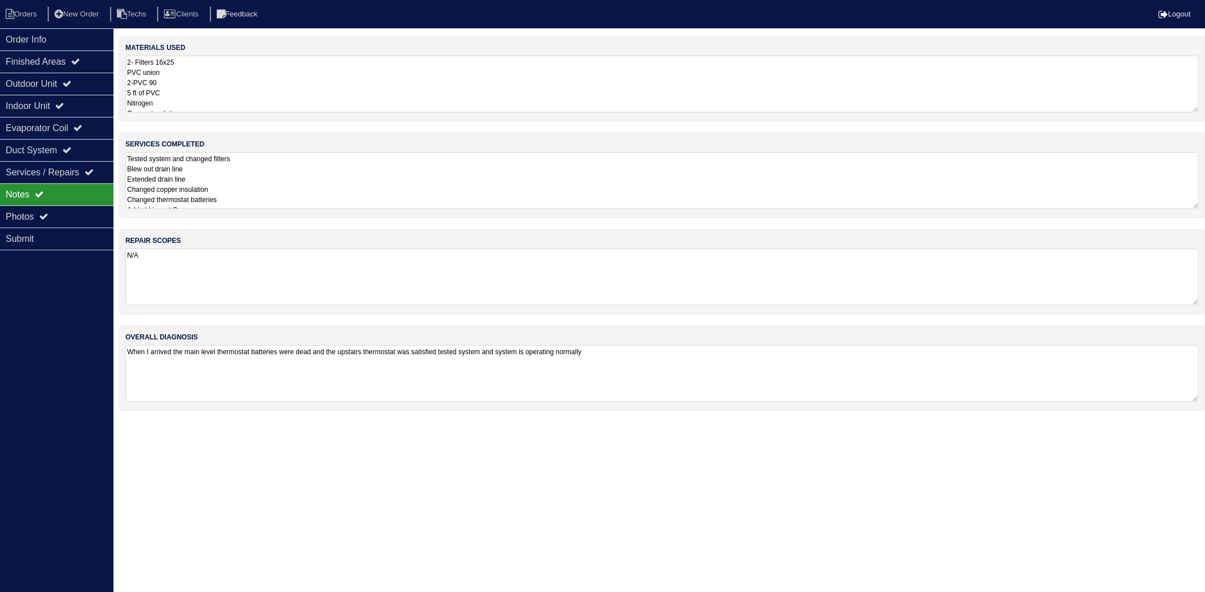
click at [207, 80] on textarea "2- Filters 16x25 PVC union 2-PVC 90 5 ft of PVC Nitrogen Copper insulation Line…" at bounding box center [662, 84] width 1074 height 57
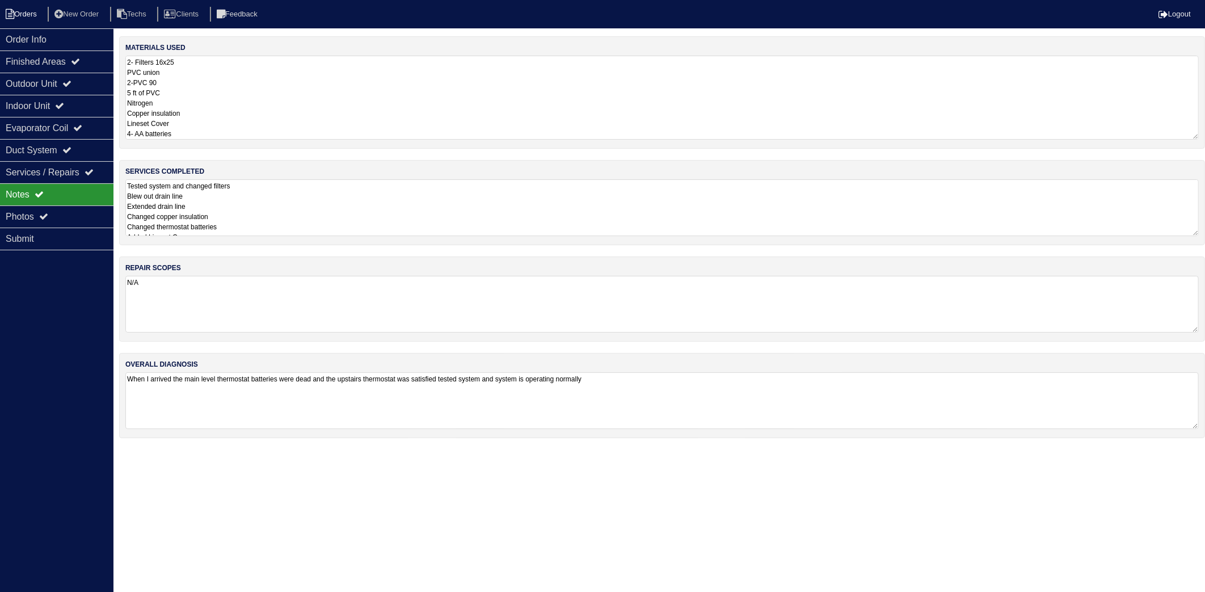
click at [26, 15] on li "Orders" at bounding box center [23, 14] width 46 height 15
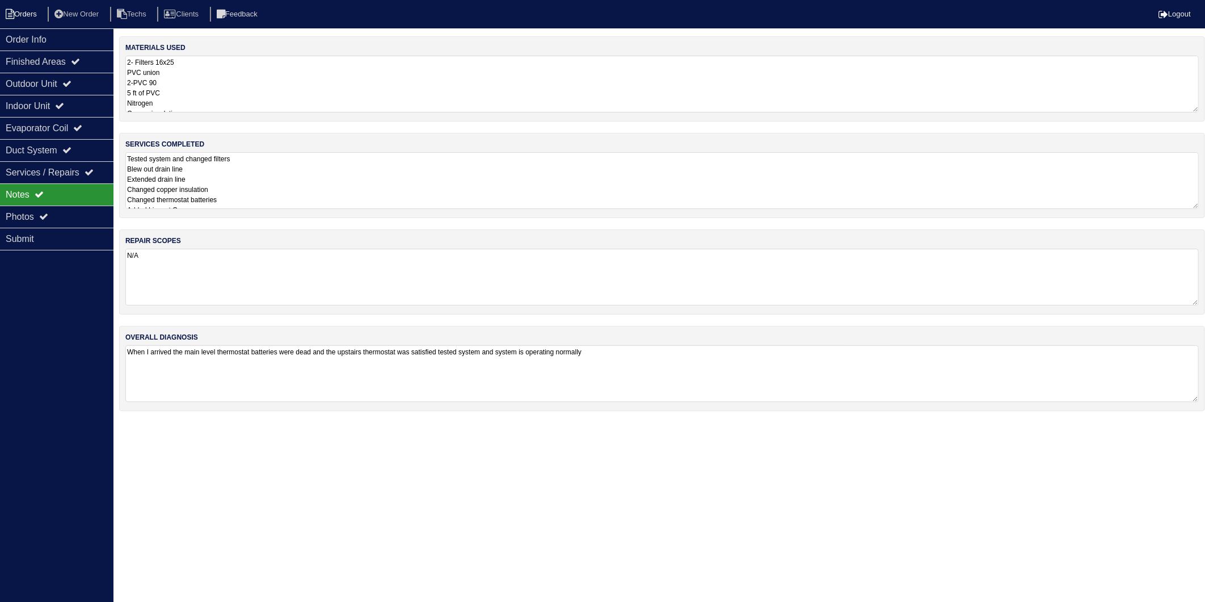
select select "15"
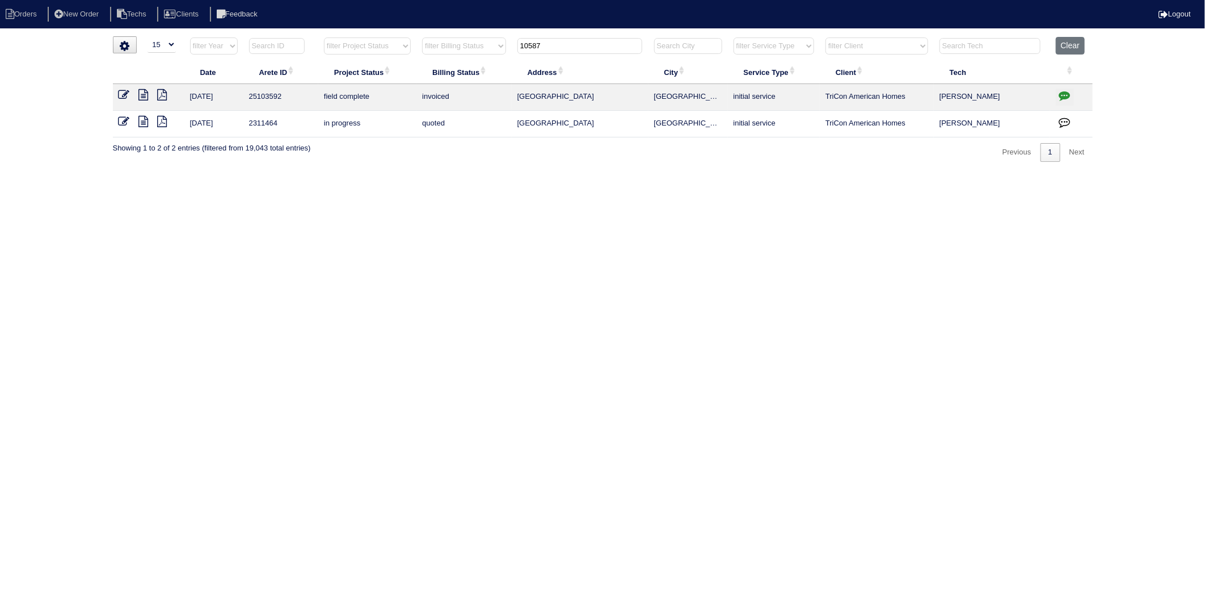
click at [401, 173] on html "Orders New Order Techs Clients Feedback Logout Orders New Order Users Clients M…" at bounding box center [602, 86] width 1205 height 173
drag, startPoint x: 558, startPoint y: 43, endPoint x: 499, endPoint y: 57, distance: 60.3
click at [499, 57] on tr "filter Year -- Any Year -- 2025 2024 2023 2022 2021 2020 2019 filter Project St…" at bounding box center [603, 48] width 980 height 23
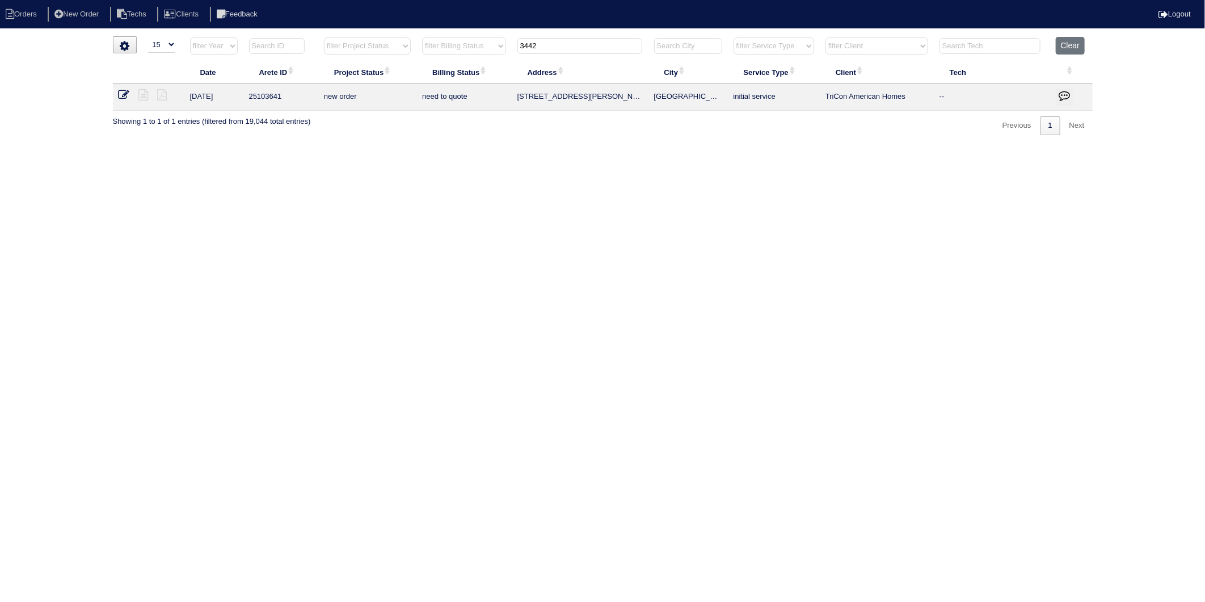
drag, startPoint x: 553, startPoint y: 45, endPoint x: 384, endPoint y: 92, distance: 174.8
click at [384, 92] on table "Date Arete ID Project Status Billing Status Address City Service Type Client Te…" at bounding box center [603, 74] width 980 height 74
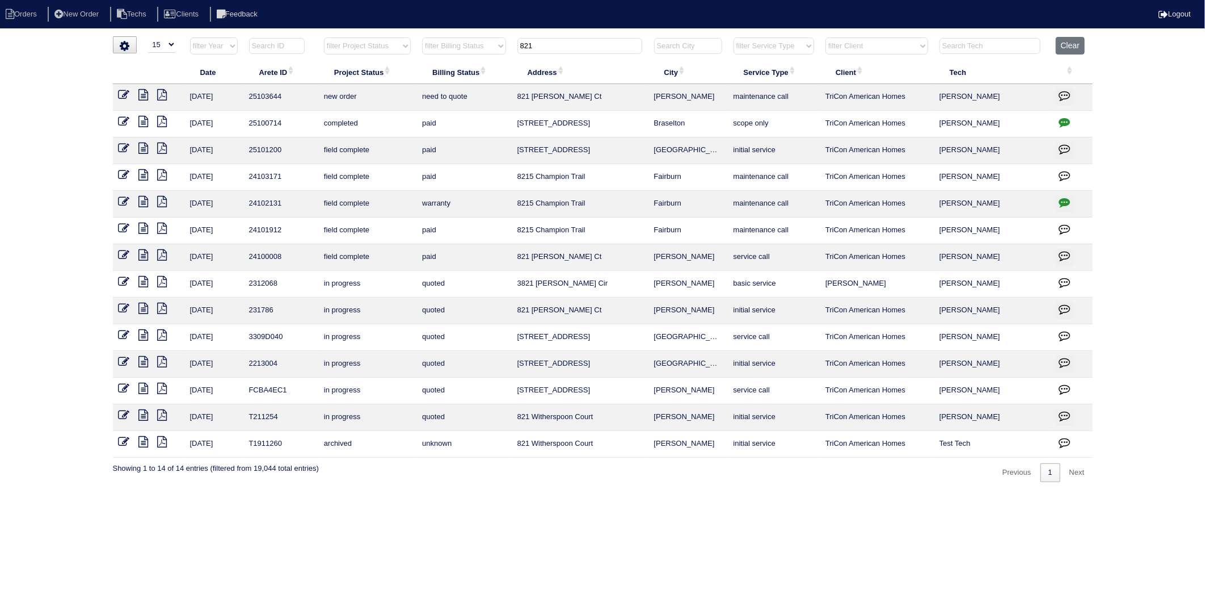
drag, startPoint x: 587, startPoint y: 44, endPoint x: 488, endPoint y: 60, distance: 100.7
click at [488, 60] on table "Date Arete ID Project Status Billing Status Address City Service Type Client Te…" at bounding box center [603, 247] width 980 height 420
type input "3012"
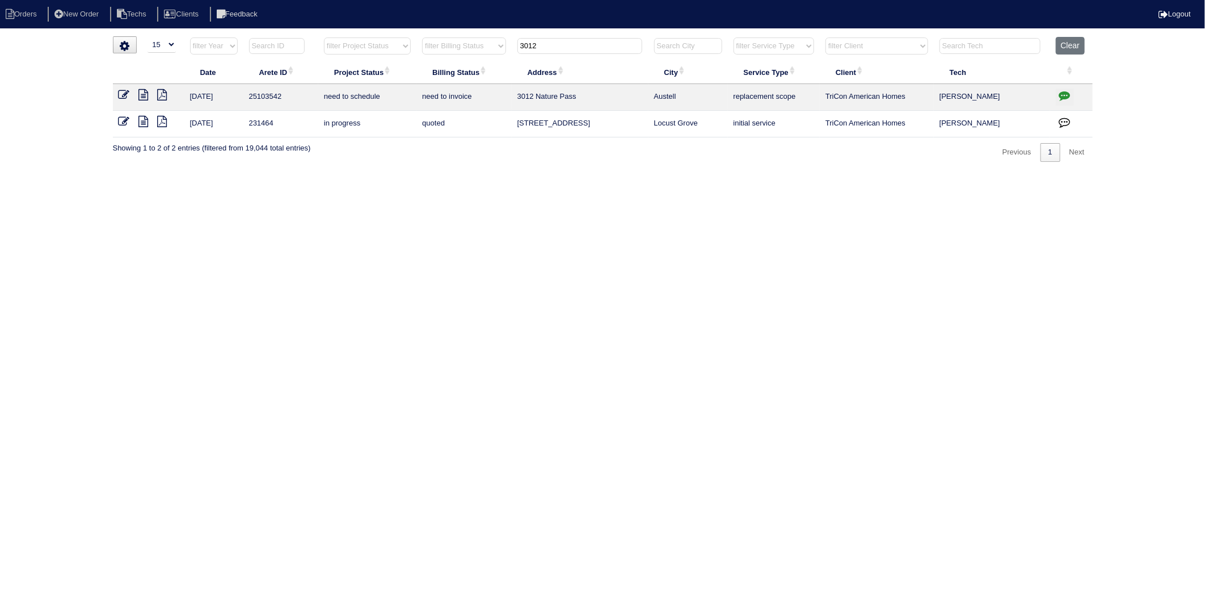
click at [1066, 95] on icon "button" at bounding box center [1064, 95] width 11 height 11
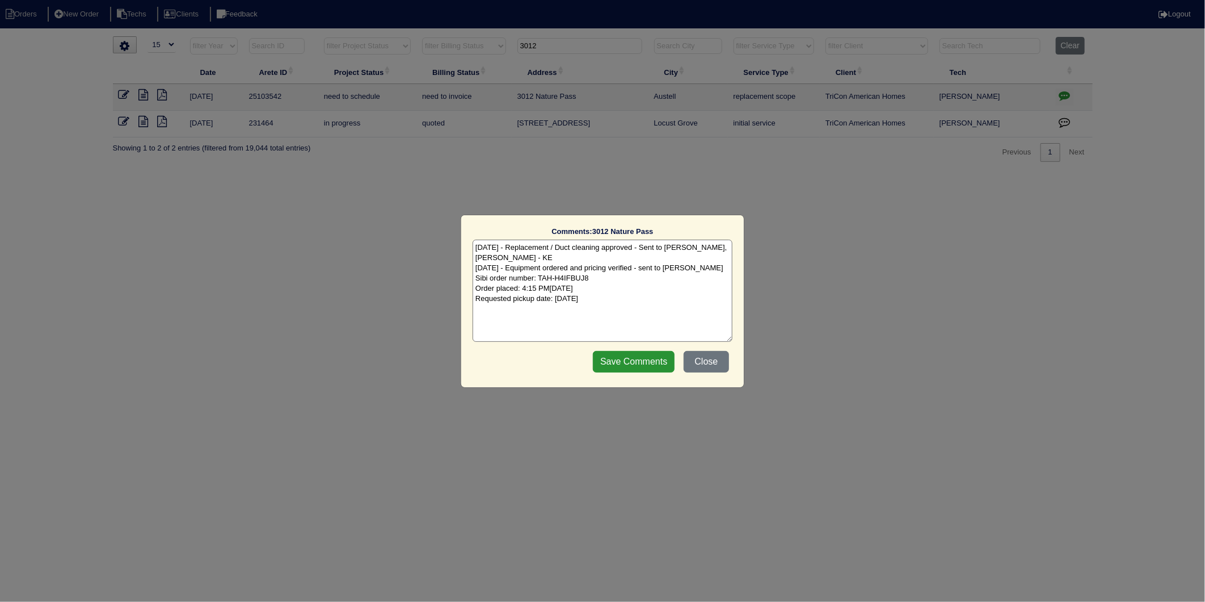
click at [641, 296] on textarea "9/30/25 - Replacement / Duct cleaning approved - Sent to Dan, Payton, Reeca - K…" at bounding box center [603, 290] width 260 height 102
type textarea "9/30/25 - Replacement / Duct cleaning approved - Sent to Dan, Payton, Reeca - K…"
click at [636, 370] on input "Save Comments" at bounding box center [634, 362] width 82 height 22
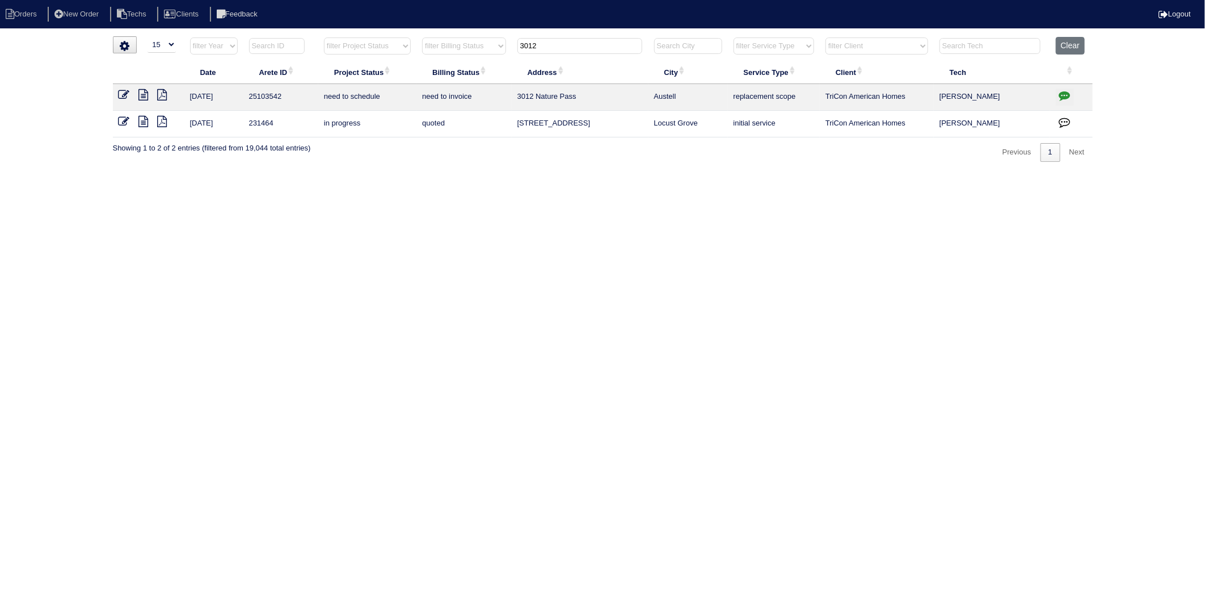
click at [122, 98] on icon at bounding box center [124, 94] width 11 height 11
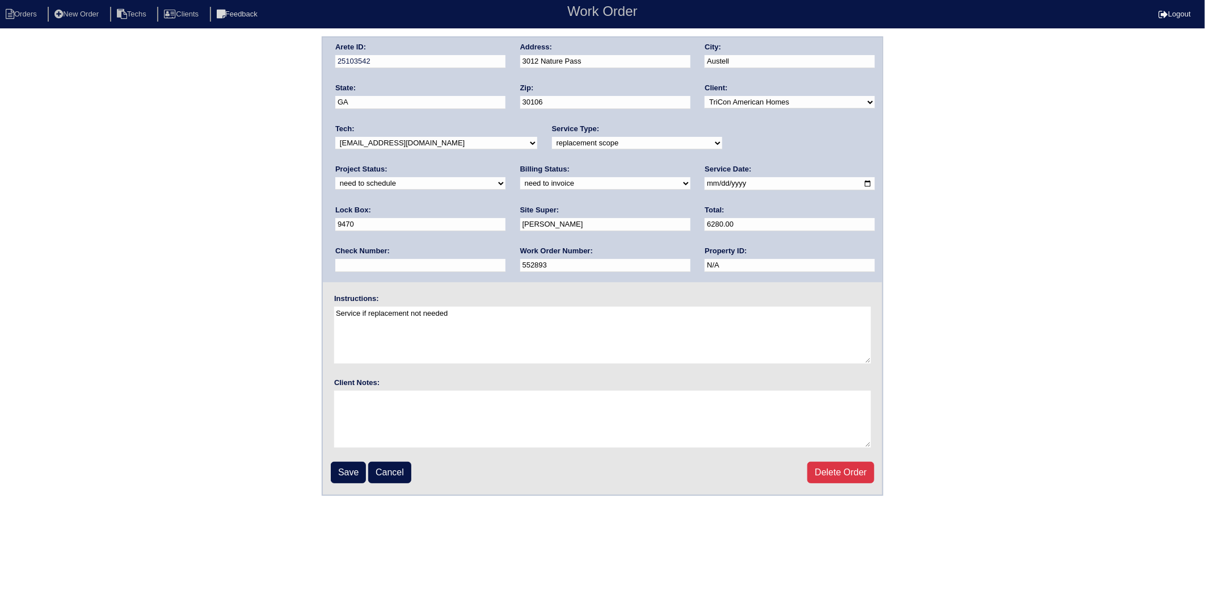
click at [520, 185] on select "need to quote quoted need to invoice invoiced paid warranty purchase order need…" at bounding box center [605, 183] width 170 height 12
select select "invoiced"
click at [520, 177] on select "need to quote quoted need to invoice invoiced paid warranty purchase order need…" at bounding box center [605, 183] width 170 height 12
click at [506, 177] on select "new order assigned in progress field complete need to schedule admin review arc…" at bounding box center [420, 183] width 170 height 12
select select "completed"
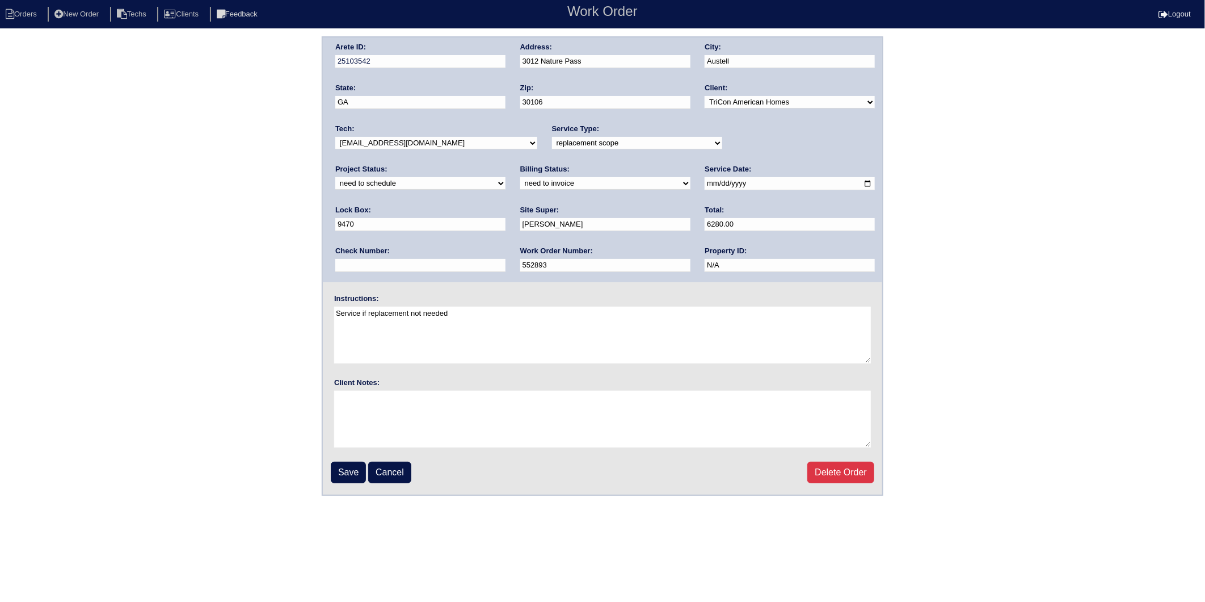
click at [506, 177] on select "new order assigned in progress field complete need to schedule admin review arc…" at bounding box center [420, 183] width 170 height 12
drag, startPoint x: 356, startPoint y: 466, endPoint x: 356, endPoint y: 319, distance: 147.5
click at [355, 466] on input "Save" at bounding box center [348, 472] width 35 height 22
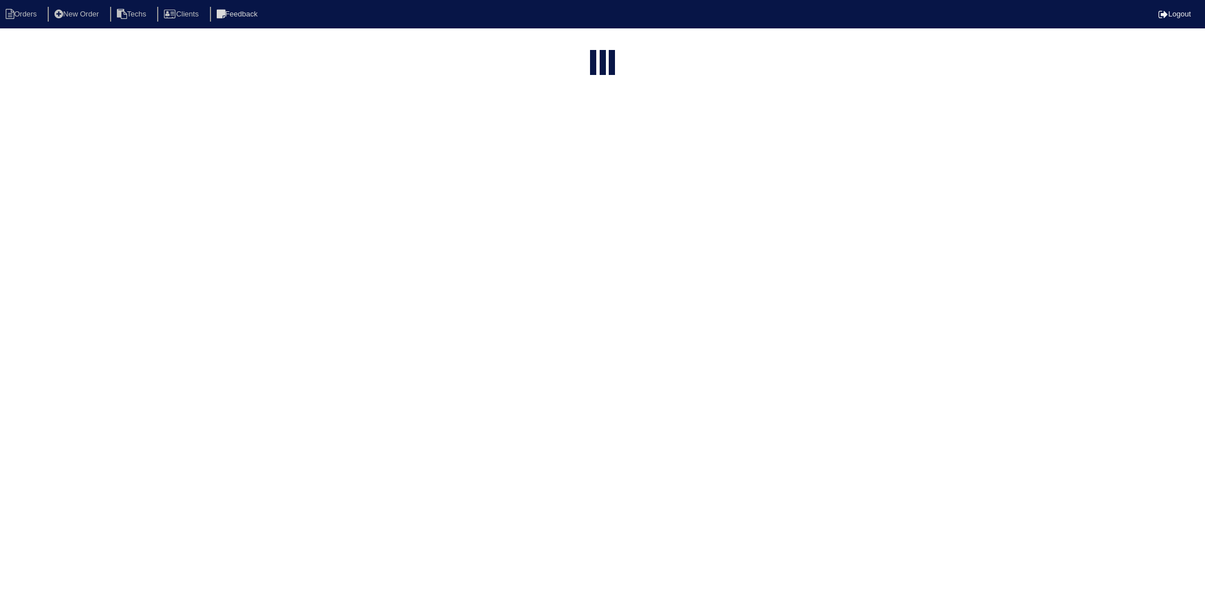
select select "15"
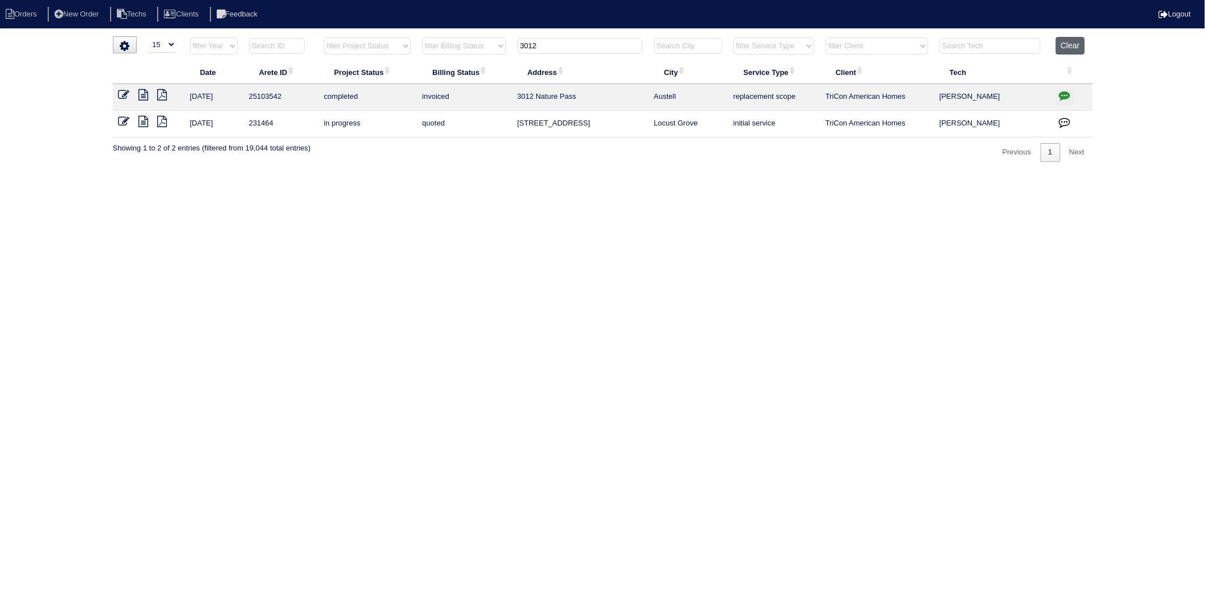
click at [1061, 41] on button "Clear" at bounding box center [1070, 46] width 29 height 18
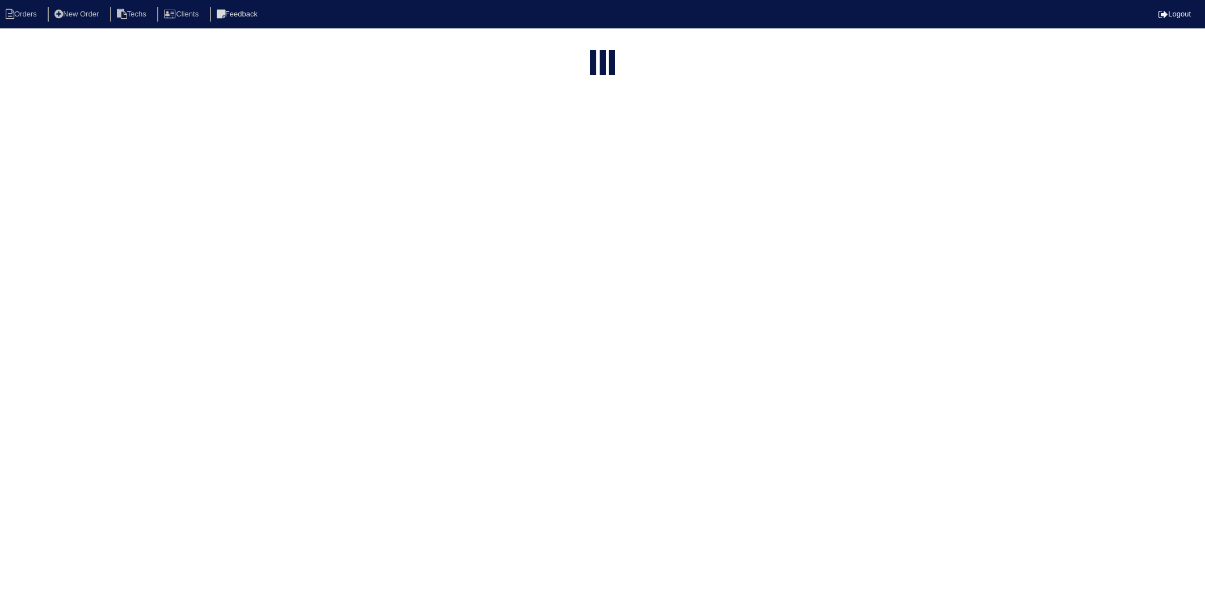
select select "15"
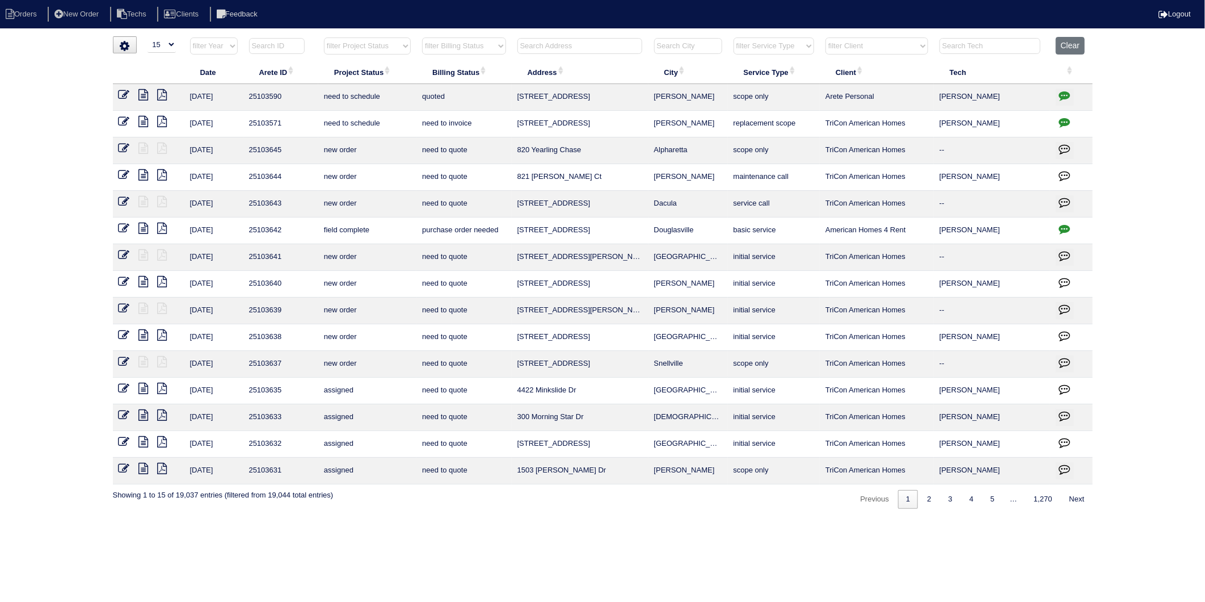
click at [553, 42] on input "text" at bounding box center [580, 46] width 125 height 16
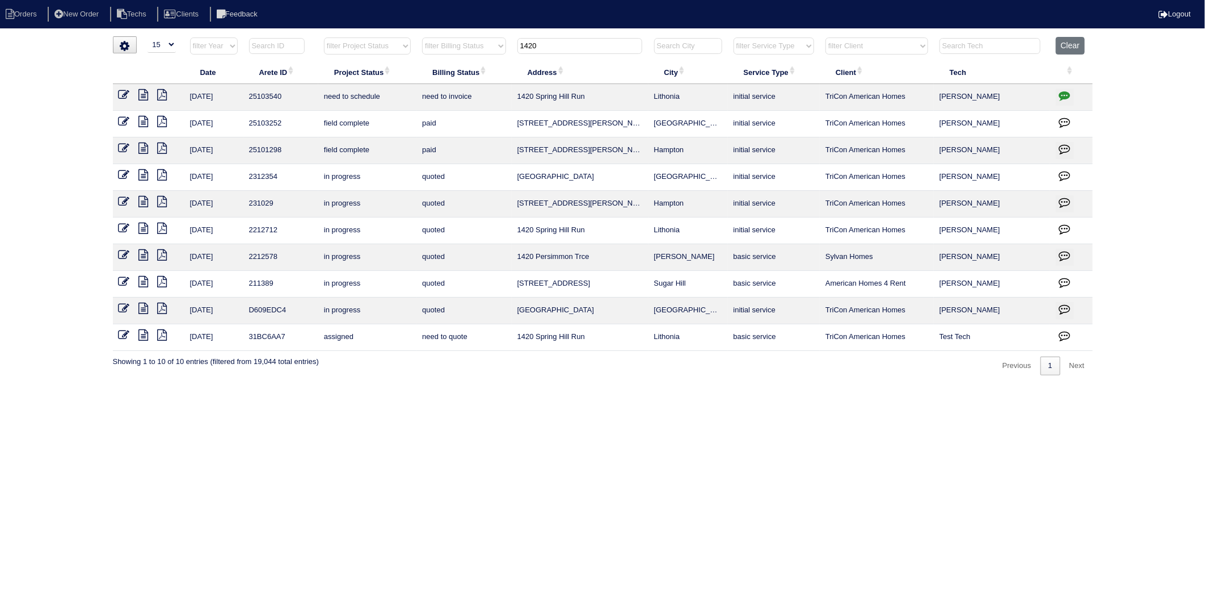
type input "1420"
drag, startPoint x: 571, startPoint y: 45, endPoint x: 535, endPoint y: 46, distance: 35.8
click at [535, 46] on input "1420" at bounding box center [580, 46] width 125 height 16
click at [1062, 95] on icon "button" at bounding box center [1064, 95] width 11 height 11
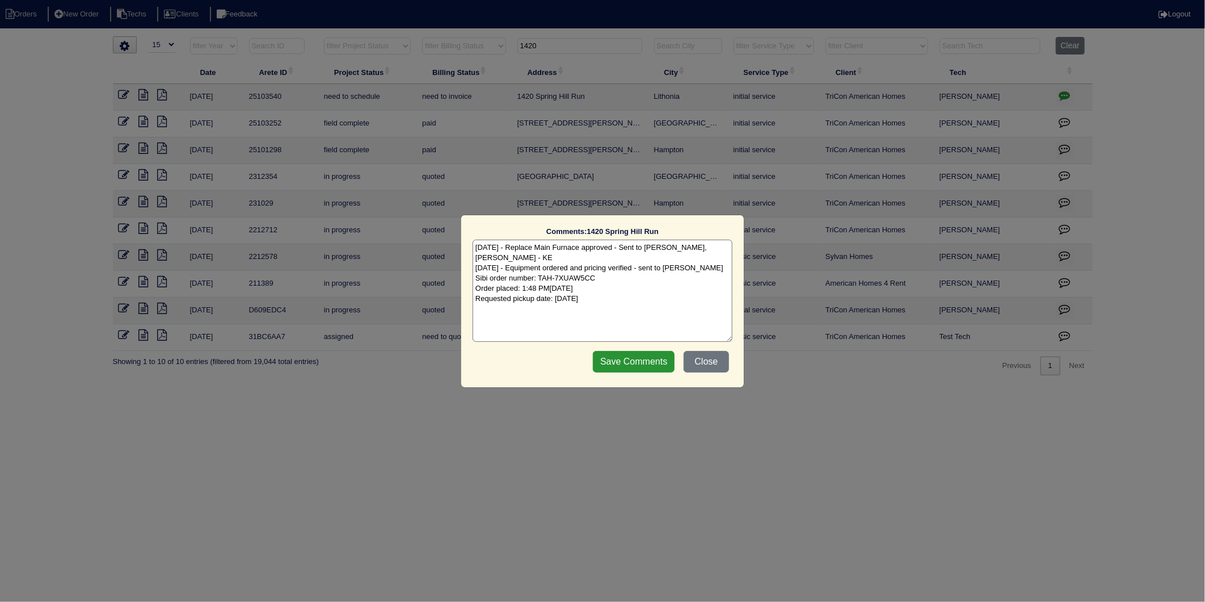
click at [640, 288] on textarea "9/29/25 - Replace Main Furnace approved - Sent to Dan, Payton, Reeca - KE 9/29/…" at bounding box center [603, 290] width 260 height 102
click at [525, 303] on textarea "9/29/25 - Replace Main Furnace approved - Sent to Dan, Payton, Reeca - KE 9/29/…" at bounding box center [603, 290] width 260 height 102
type textarea "[DATE] - Replace Main Furnace approved - Sent to [PERSON_NAME], [PERSON_NAME] -…"
click at [647, 364] on input "Save Comments" at bounding box center [634, 362] width 82 height 22
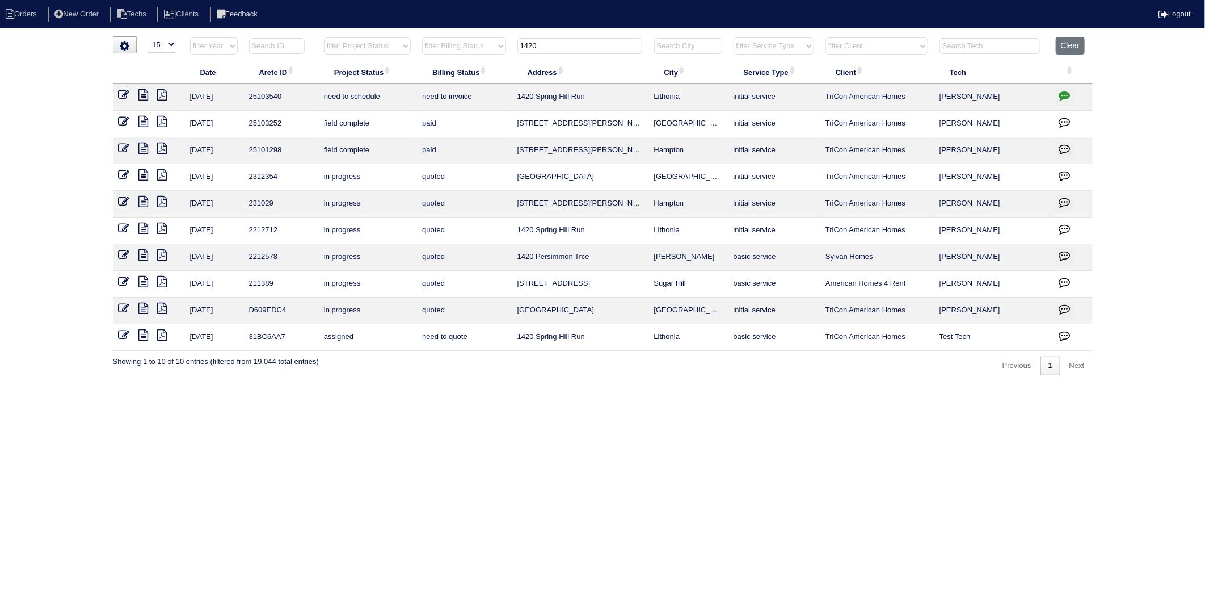
click at [120, 96] on icon at bounding box center [124, 94] width 11 height 11
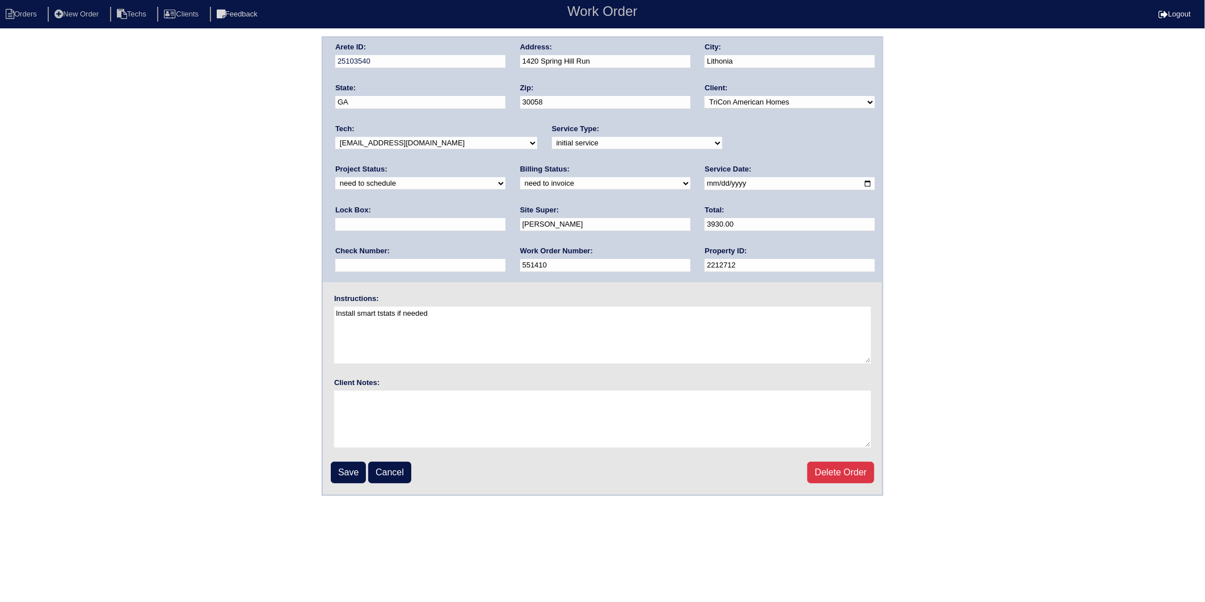
click at [506, 177] on select "new order assigned in progress field complete need to schedule admin review arc…" at bounding box center [420, 183] width 170 height 12
select select "completed"
click at [506, 177] on select "new order assigned in progress field complete need to schedule admin review arc…" at bounding box center [420, 183] width 170 height 12
drag, startPoint x: 386, startPoint y: 182, endPoint x: 383, endPoint y: 190, distance: 7.9
click at [520, 182] on select "need to quote quoted need to invoice invoiced paid warranty purchase order need…" at bounding box center [605, 183] width 170 height 12
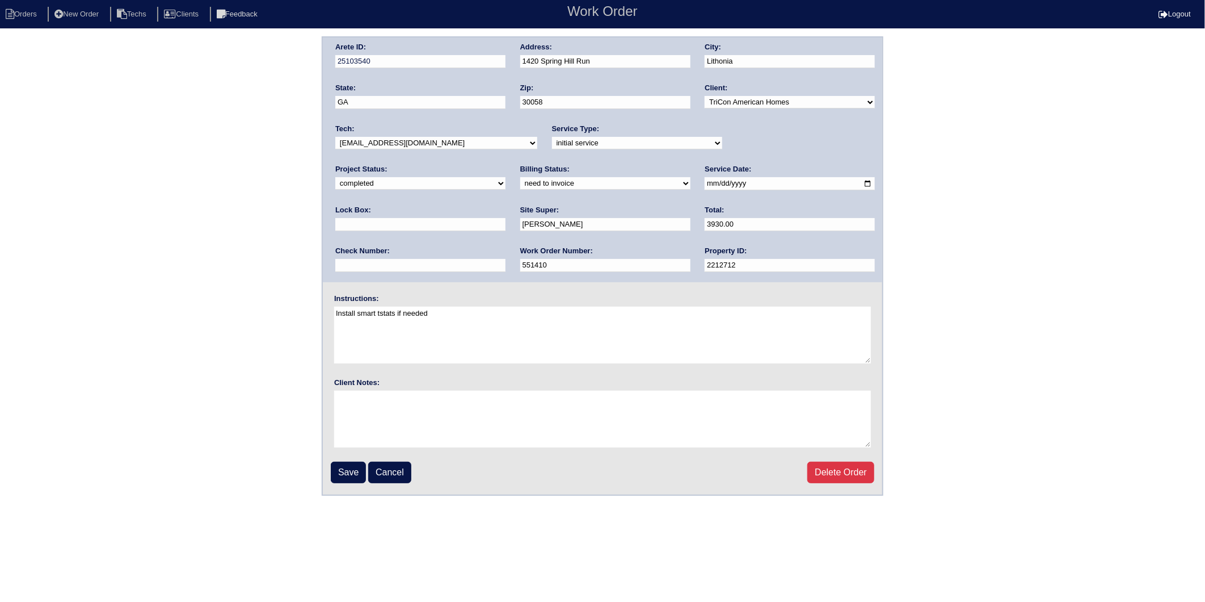
select select "invoiced"
click at [520, 177] on select "need to quote quoted need to invoice invoiced paid warranty purchase order need…" at bounding box center [605, 183] width 170 height 12
click at [342, 467] on input "Save" at bounding box center [348, 472] width 35 height 22
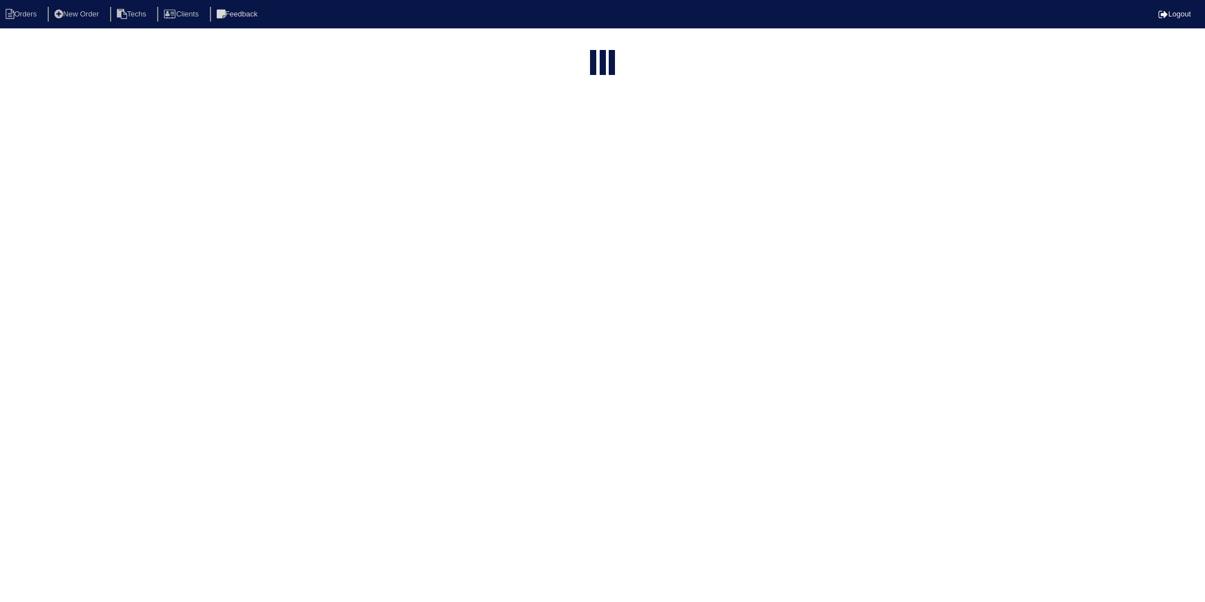
select select "15"
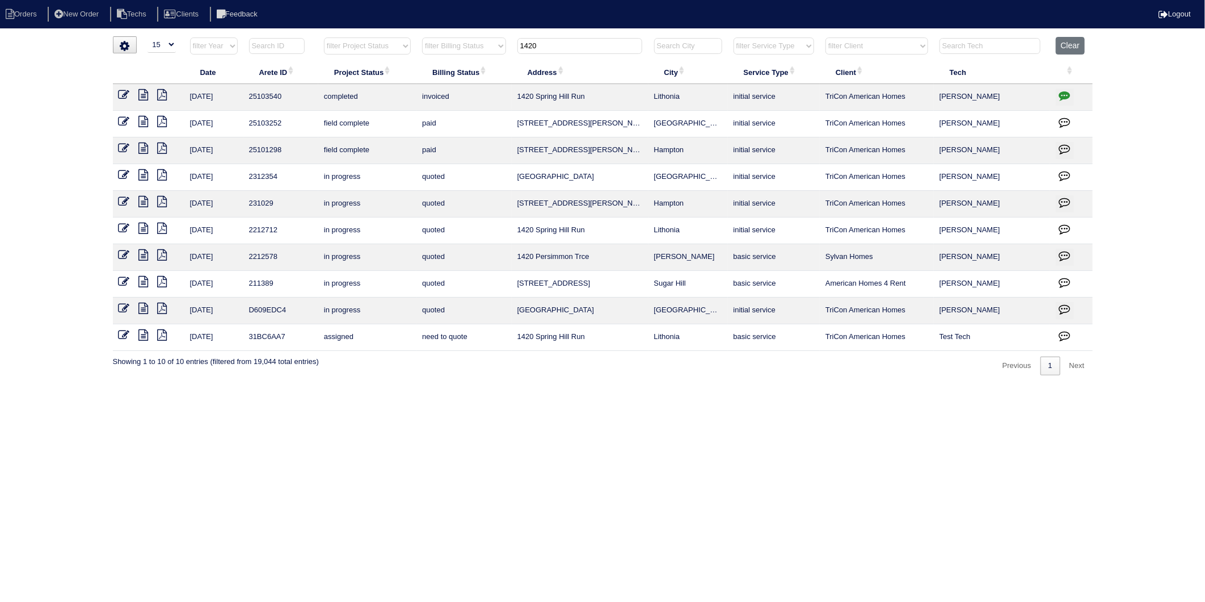
click at [1065, 95] on icon "button" at bounding box center [1064, 95] width 11 height 11
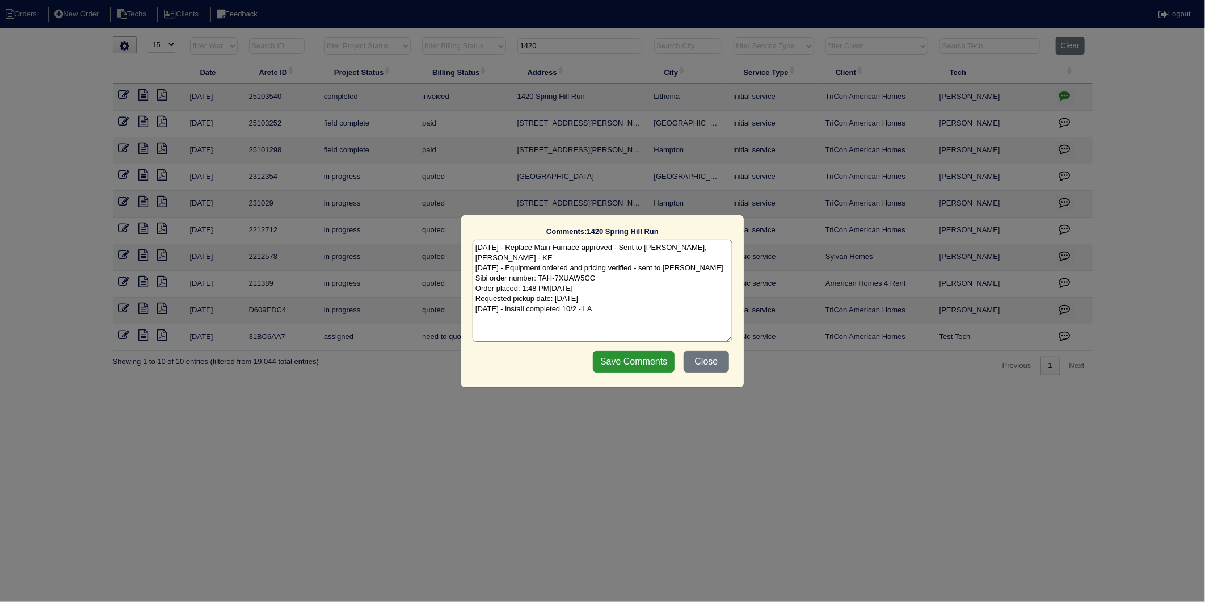
click at [577, 295] on textarea "[DATE] - Replace Main Furnace approved - Sent to [PERSON_NAME], [PERSON_NAME] -…" at bounding box center [603, 290] width 260 height 102
type textarea "[DATE] - Replace Main Furnace approved - Sent to [PERSON_NAME], [PERSON_NAME] -…"
click at [616, 360] on input "Save Comments" at bounding box center [634, 362] width 82 height 22
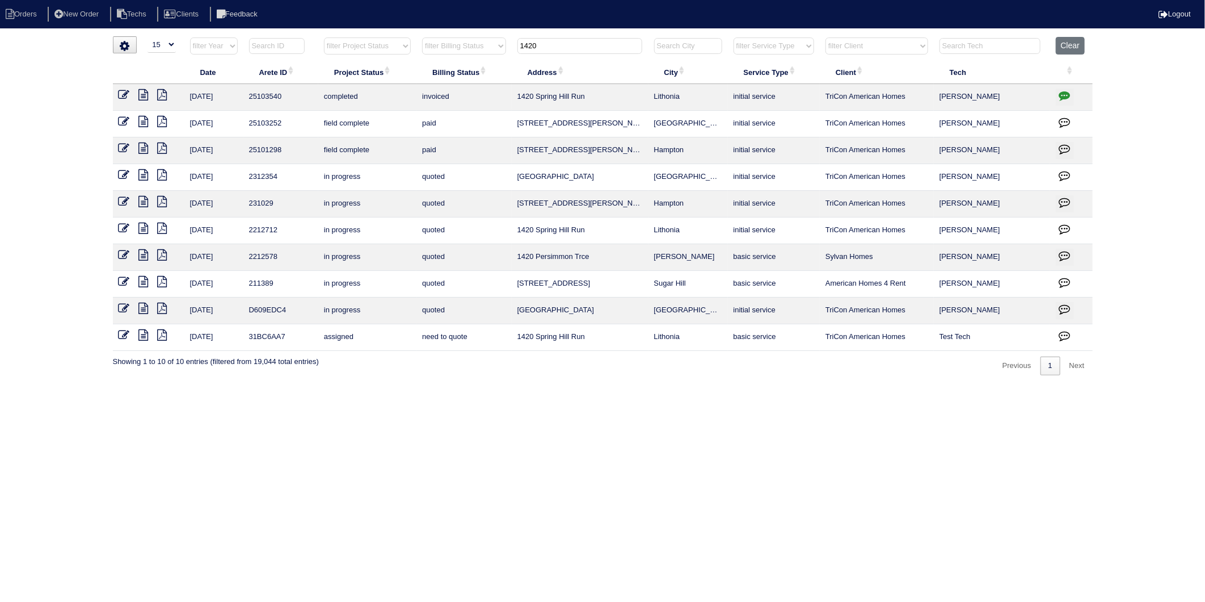
drag, startPoint x: 552, startPoint y: 45, endPoint x: 469, endPoint y: 58, distance: 83.9
click at [469, 58] on tr "filter Year -- Any Year -- 2025 2024 2023 2022 2021 2020 2019 filter Project St…" at bounding box center [603, 48] width 980 height 23
type input "8122"
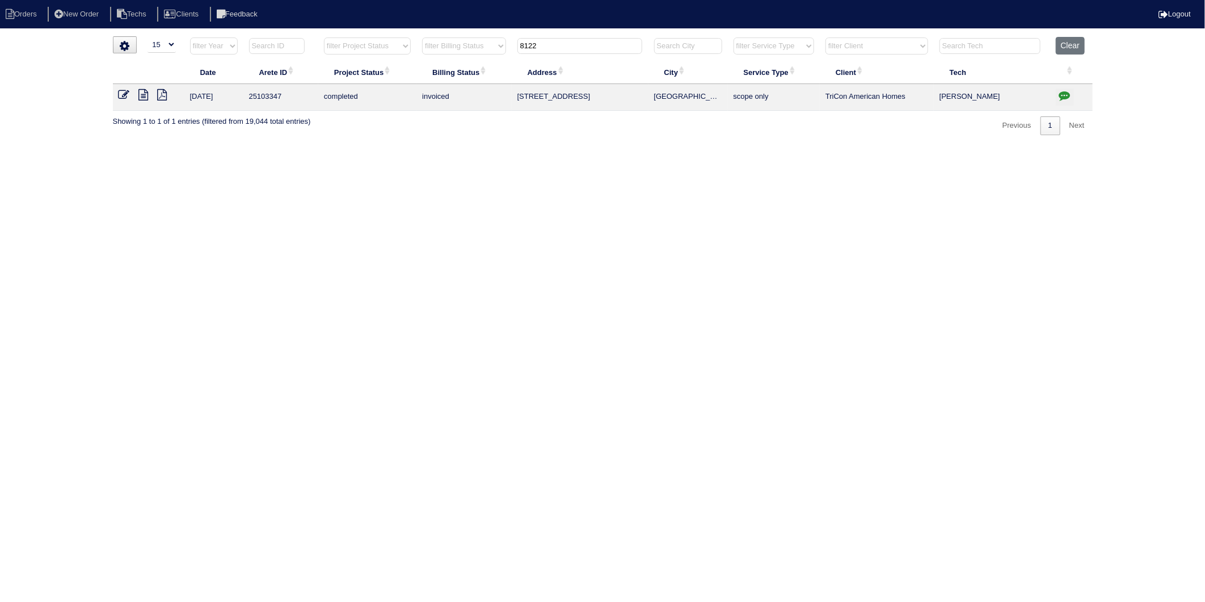
click at [481, 146] on html "Orders New Order Techs Clients Feedback Logout Orders New Order Users Clients M…" at bounding box center [602, 73] width 1205 height 146
